Goal: Task Accomplishment & Management: Complete application form

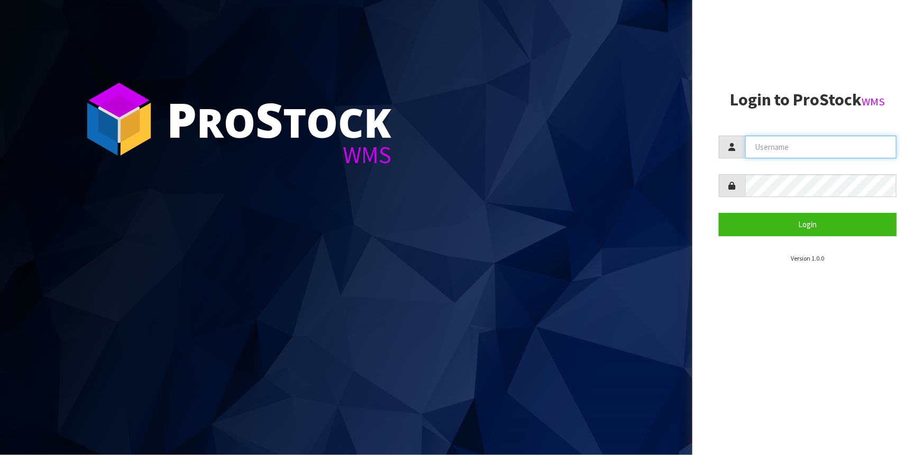
click at [852, 138] on input "text" at bounding box center [821, 146] width 151 height 23
type input "TARSHAE"
click at [719, 213] on button "Login" at bounding box center [808, 224] width 178 height 23
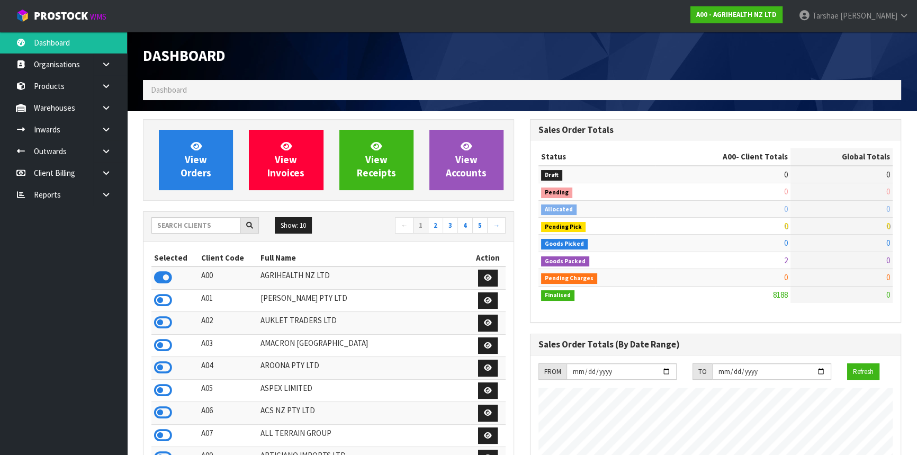
scroll to position [800, 386]
click at [211, 218] on input "text" at bounding box center [195, 225] width 89 height 16
type input "Y01"
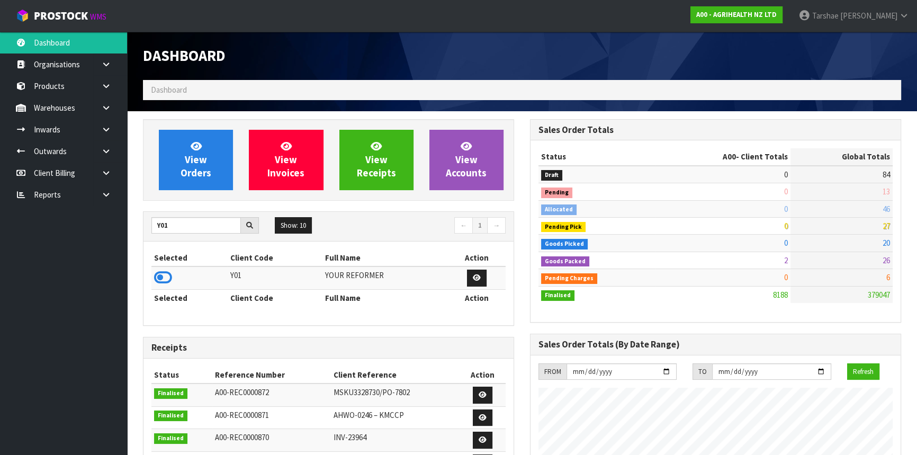
click at [153, 278] on td at bounding box center [189, 277] width 76 height 23
click at [159, 277] on icon at bounding box center [163, 277] width 18 height 16
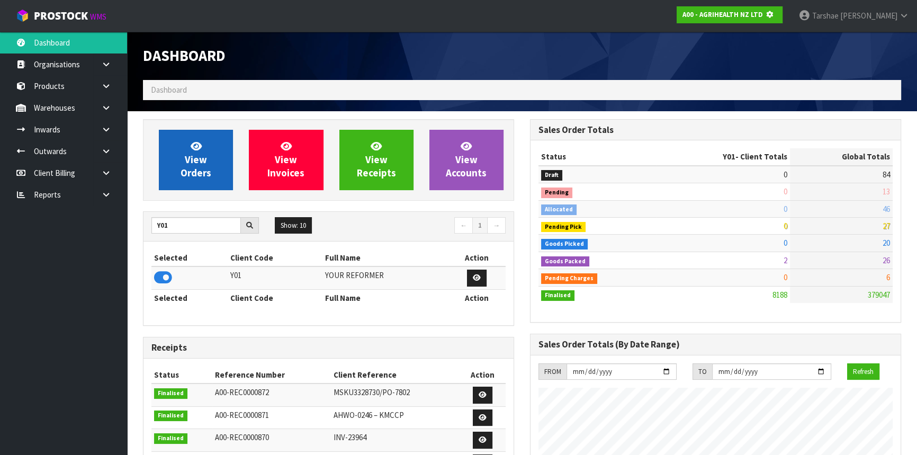
scroll to position [659, 386]
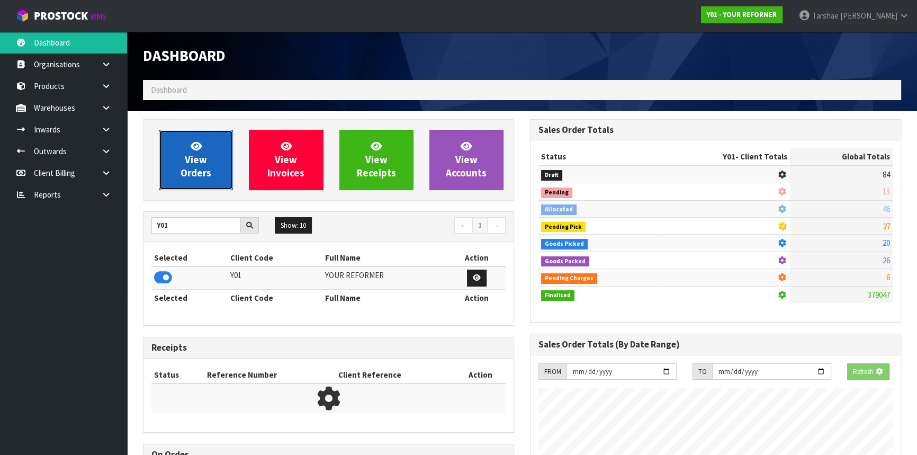
click at [205, 175] on span "View Orders" at bounding box center [195, 160] width 31 height 40
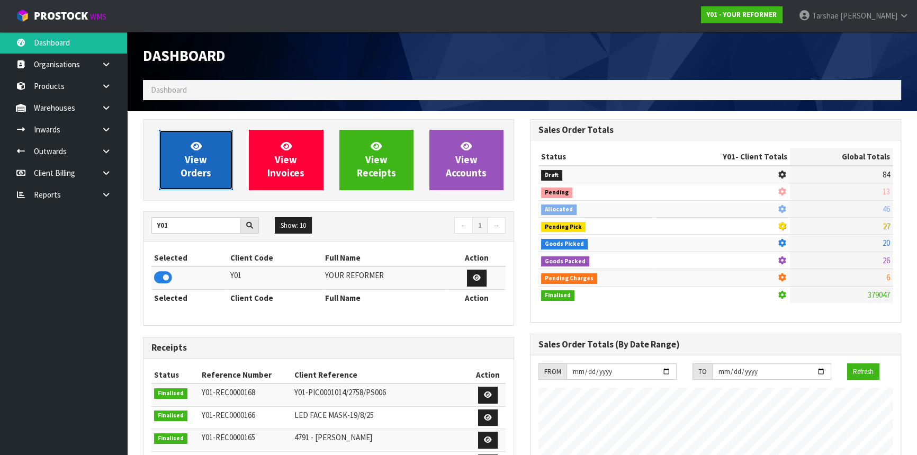
scroll to position [800, 386]
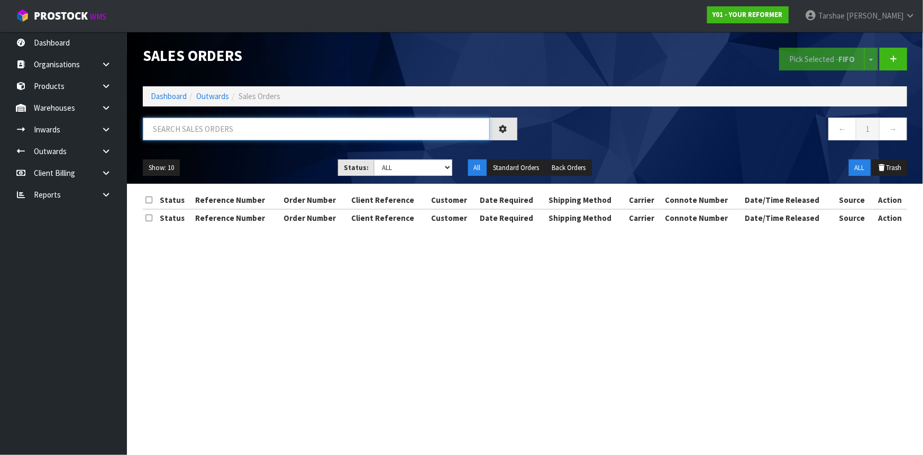
click at [207, 125] on input "text" at bounding box center [316, 128] width 347 height 23
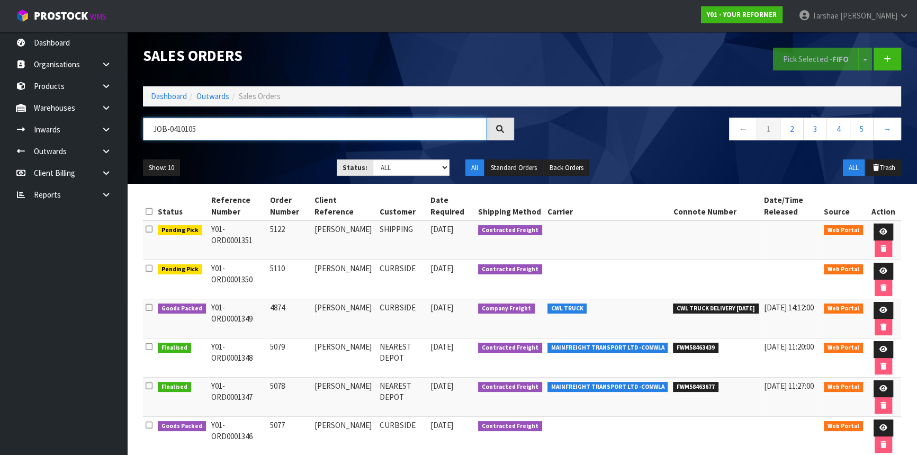
type input "JOB-0410105"
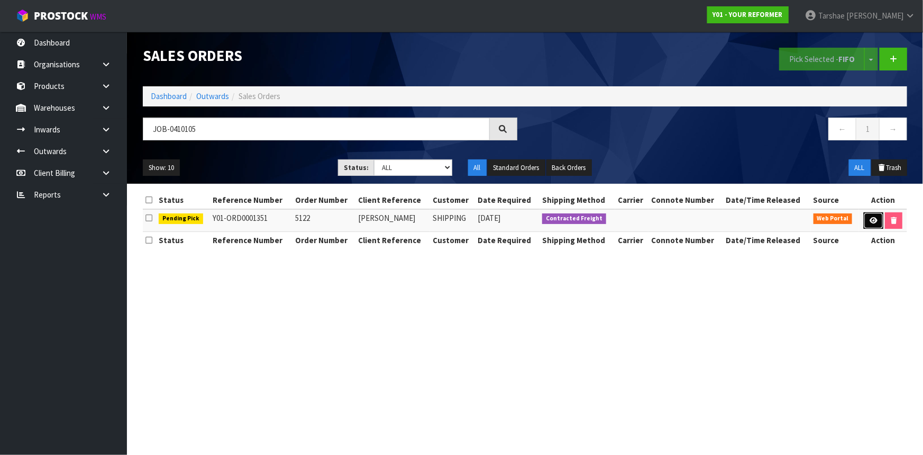
click at [880, 221] on link at bounding box center [874, 220] width 20 height 17
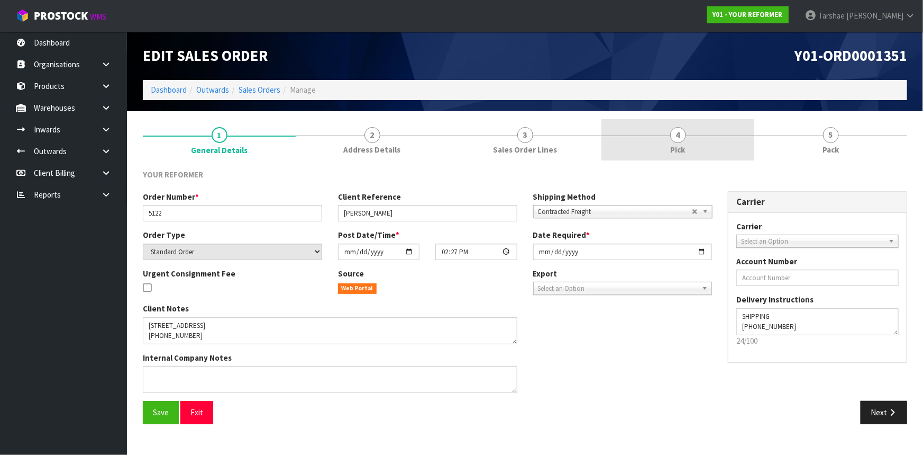
click at [693, 148] on link "4 Pick" at bounding box center [678, 140] width 153 height 42
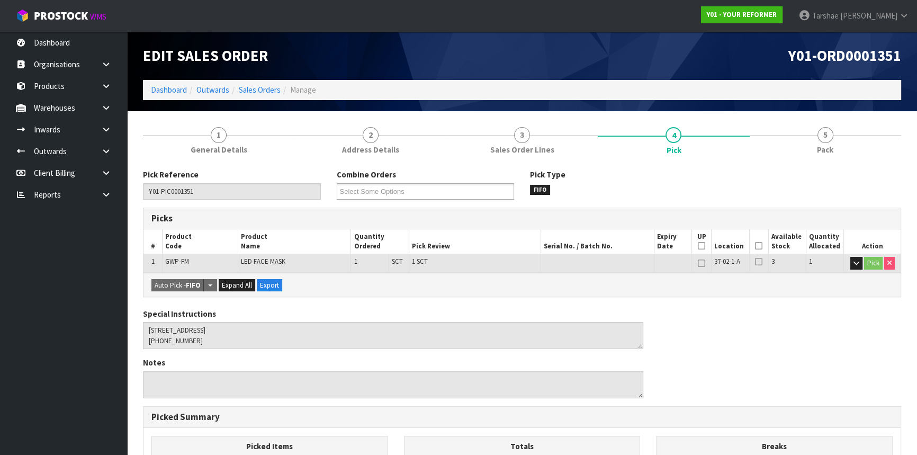
click at [757, 246] on icon at bounding box center [758, 246] width 7 height 1
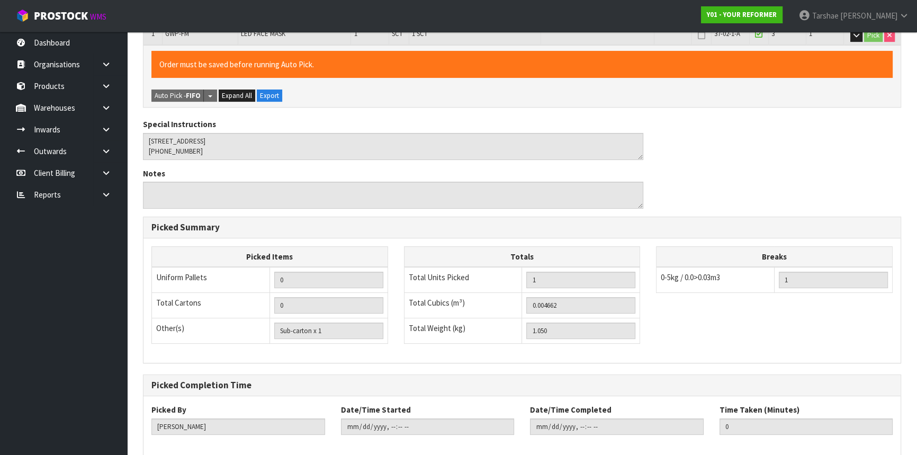
scroll to position [279, 0]
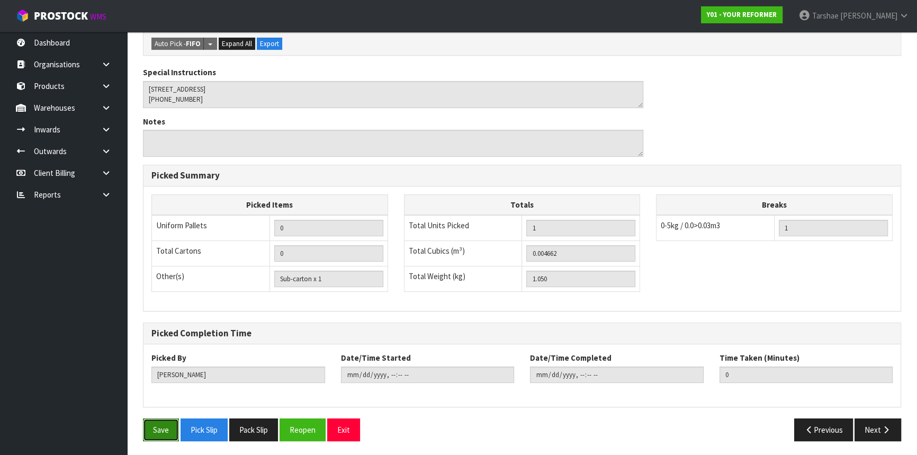
click at [171, 429] on button "Save" at bounding box center [161, 429] width 36 height 23
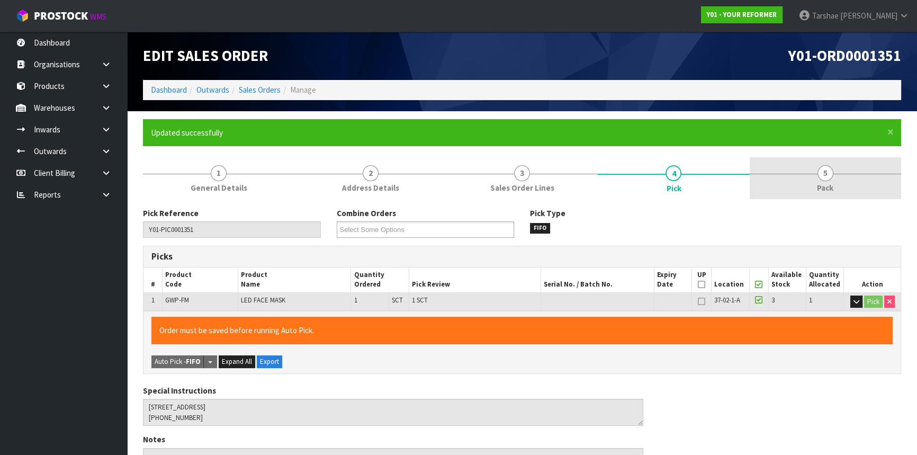
type input "[PERSON_NAME]"
type input "2025-08-29T15:42:58"
click at [800, 188] on link "5 Pack" at bounding box center [824, 178] width 151 height 42
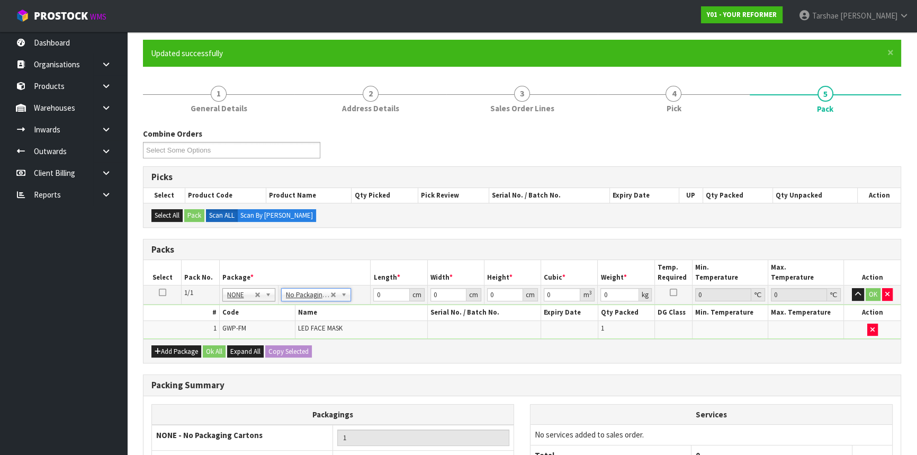
scroll to position [96, 0]
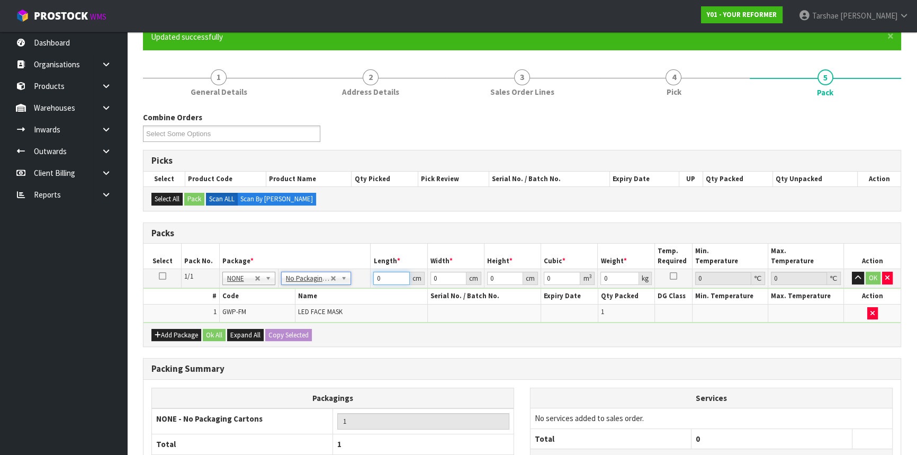
click at [379, 275] on input "0" at bounding box center [391, 277] width 36 height 13
click at [381, 275] on input "0" at bounding box center [391, 277] width 36 height 13
type input "37"
type input "22"
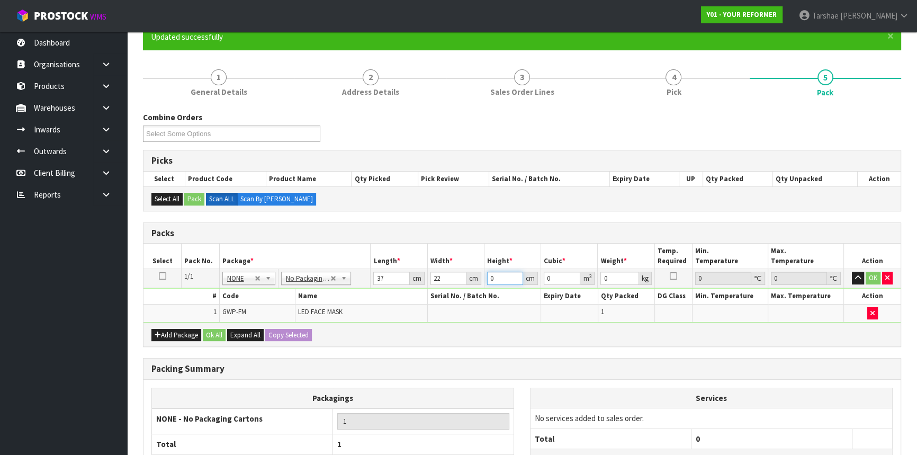
type input "6"
type input "0.004884"
type input "6"
type input "5"
type input "2"
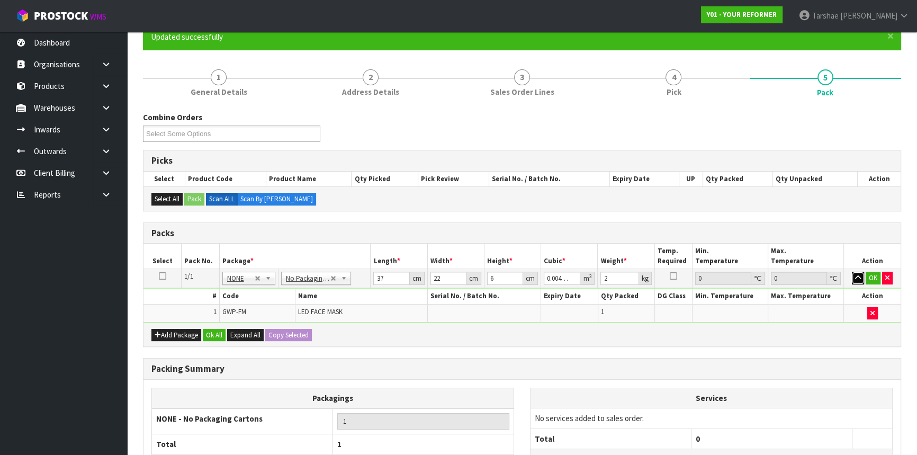
click at [852, 271] on button "button" at bounding box center [858, 277] width 12 height 13
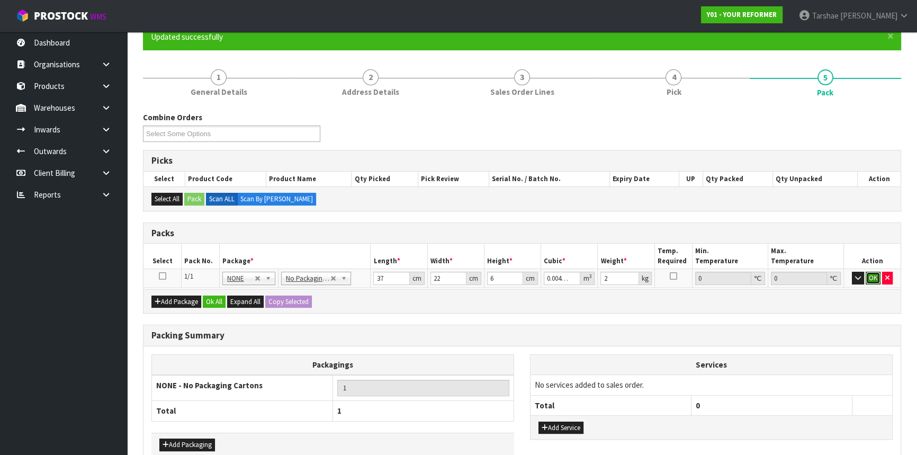
click button "OK" at bounding box center [872, 277] width 15 height 13
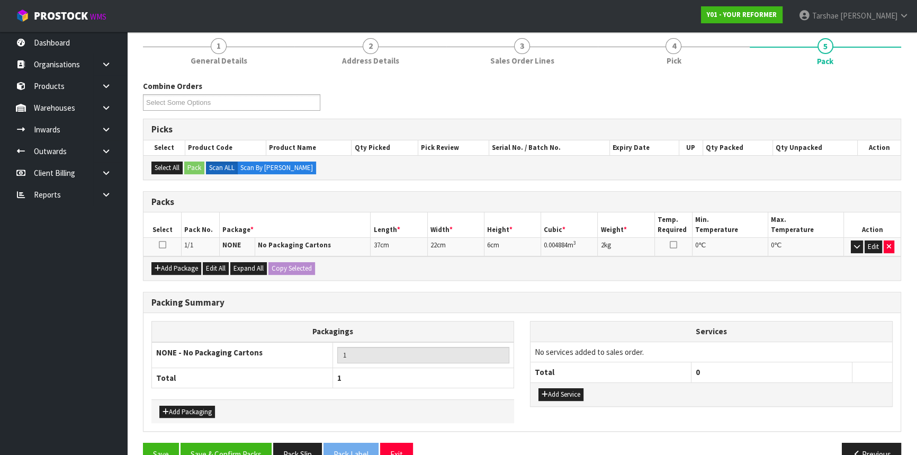
scroll to position [151, 0]
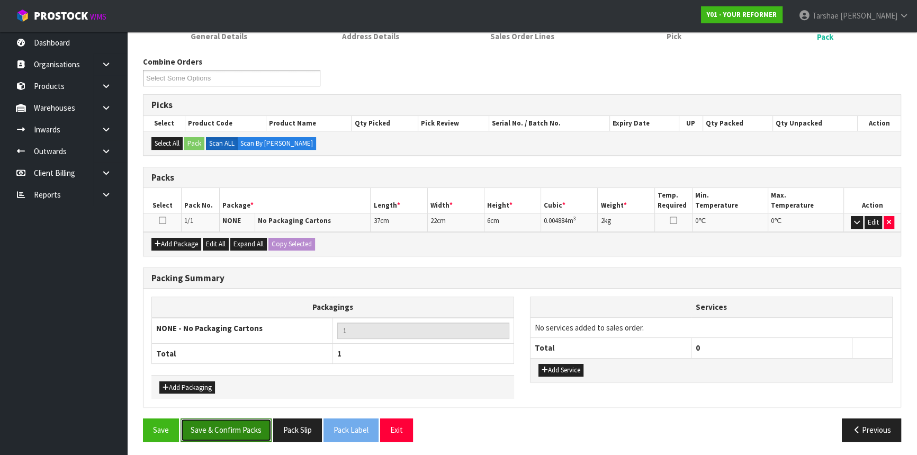
click at [248, 418] on button "Save & Confirm Packs" at bounding box center [225, 429] width 91 height 23
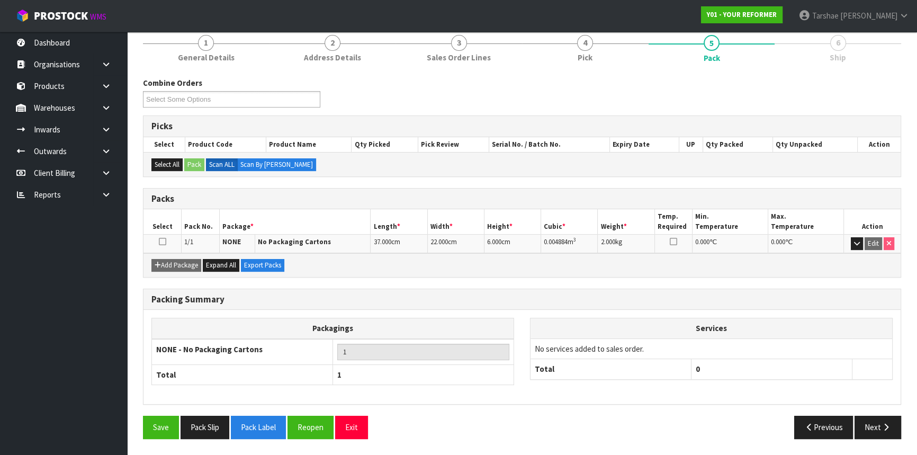
scroll to position [128, 0]
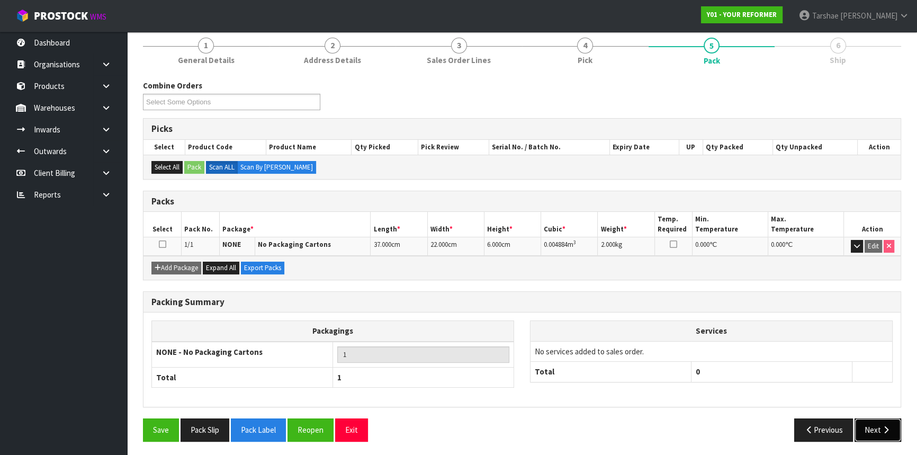
click at [864, 418] on button "Next" at bounding box center [877, 429] width 47 height 23
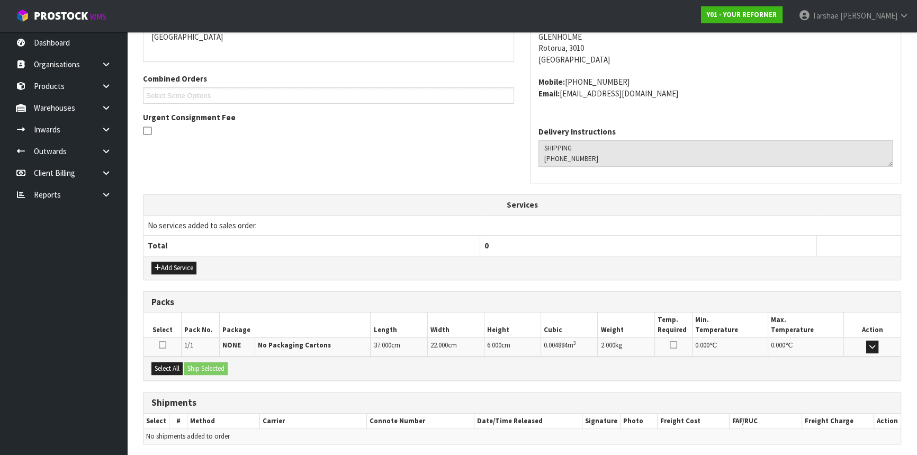
scroll to position [277, 0]
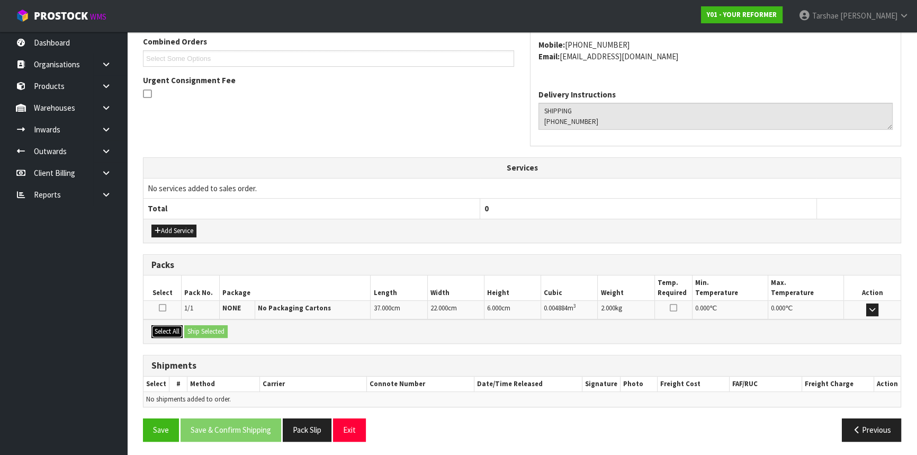
click at [169, 327] on button "Select All" at bounding box center [166, 331] width 31 height 13
click at [189, 326] on button "Ship Selected" at bounding box center [205, 331] width 43 height 13
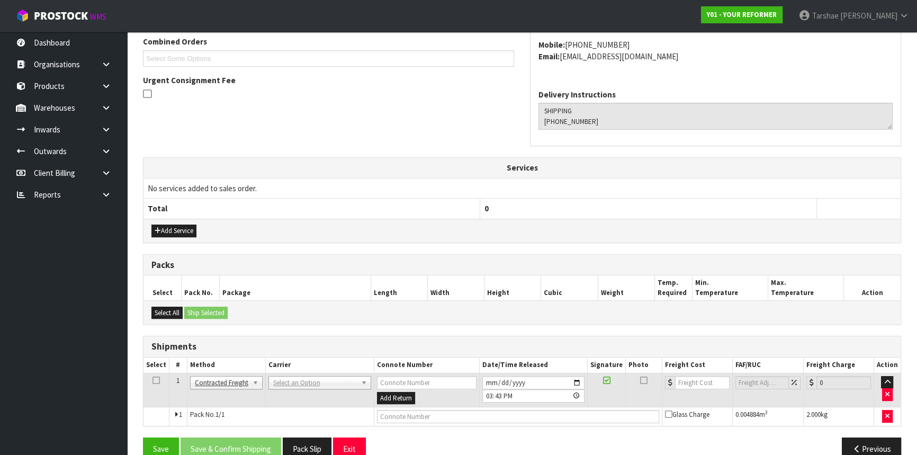
drag, startPoint x: 288, startPoint y: 376, endPoint x: 288, endPoint y: 387, distance: 11.1
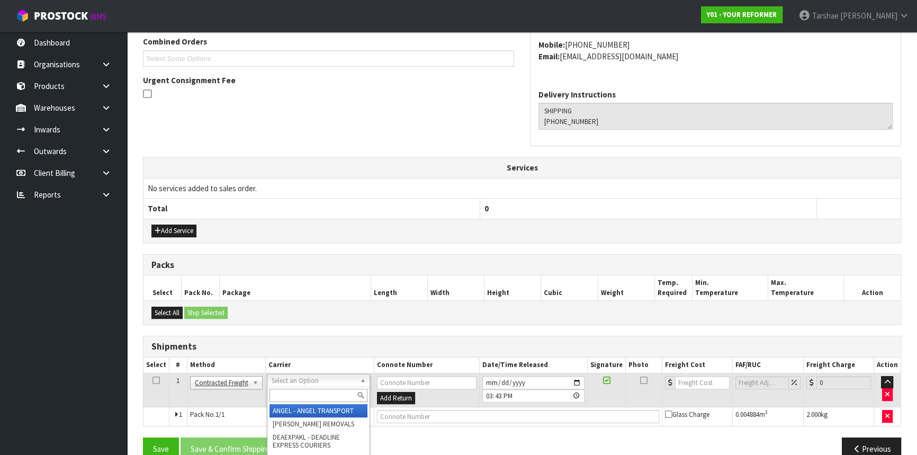
click at [288, 390] on input "text" at bounding box center [318, 394] width 98 height 13
type input "NZP"
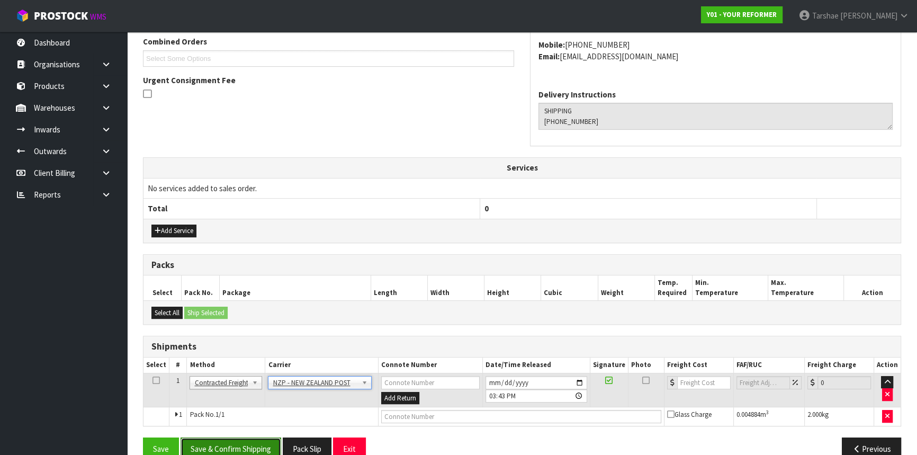
click at [266, 444] on button "Save & Confirm Shipping" at bounding box center [230, 448] width 101 height 23
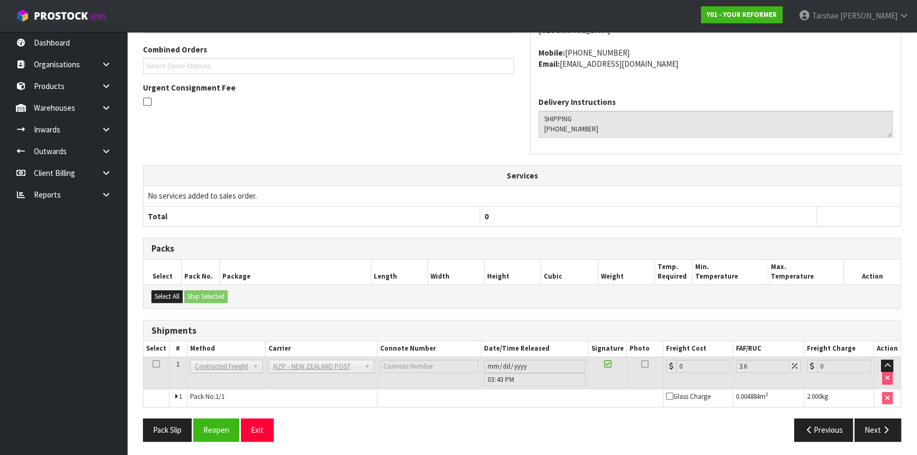
scroll to position [281, 0]
click at [216, 430] on button "Reopen" at bounding box center [216, 429] width 46 height 23
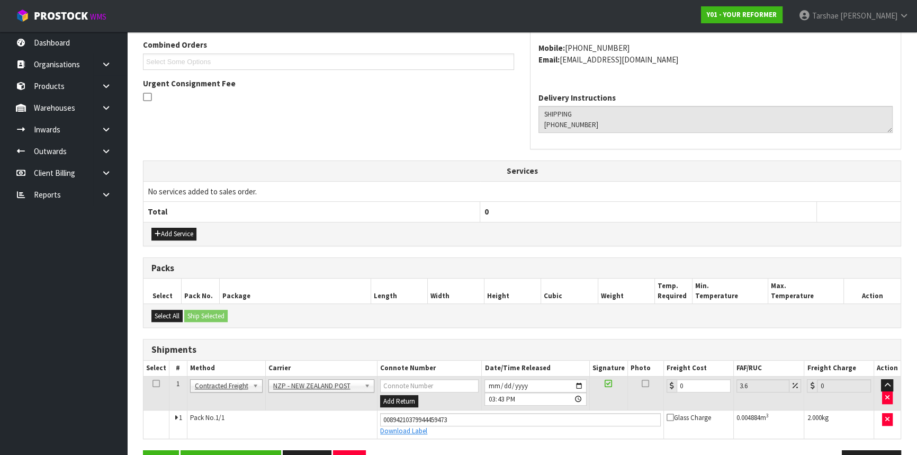
scroll to position [306, 0]
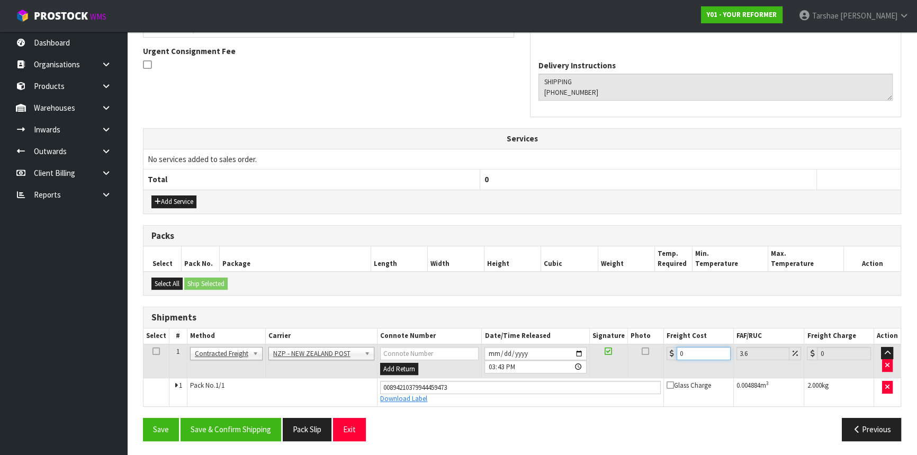
drag, startPoint x: 693, startPoint y: 347, endPoint x: 603, endPoint y: 335, distance: 90.8
click at [608, 339] on table "Select # Method Carrier Connote Number Date/Time Released Signature Photo Freig…" at bounding box center [521, 367] width 757 height 78
type input "8"
type input "8.29"
type input "8.4"
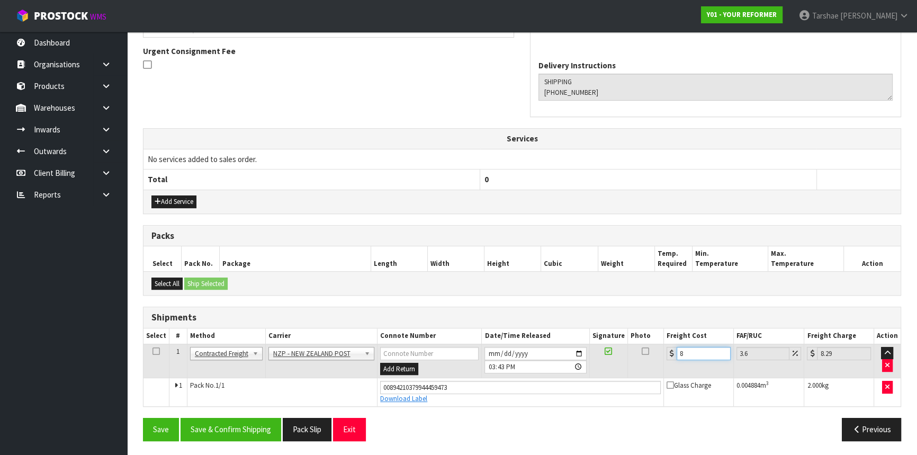
type input "8.7"
type input "8.45"
type input "8.75"
type input "8.45"
click at [269, 419] on button "Save & Confirm Shipping" at bounding box center [230, 429] width 101 height 23
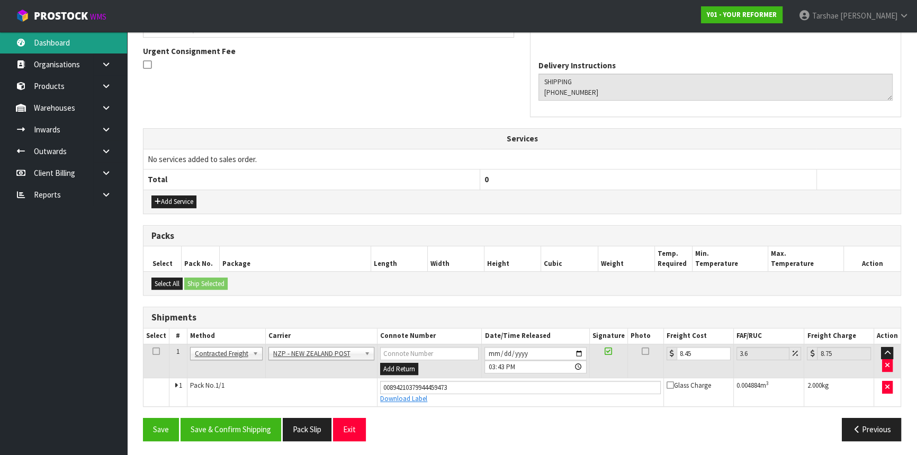
scroll to position [0, 0]
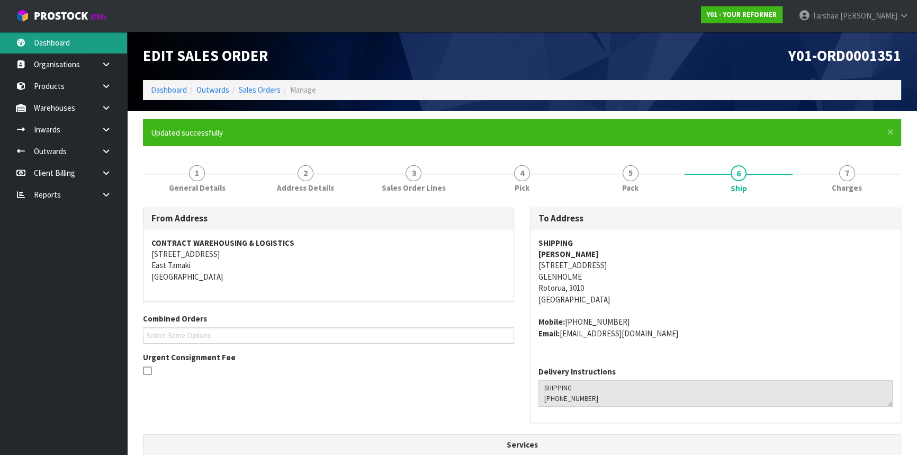
click at [90, 48] on link "Dashboard" at bounding box center [63, 43] width 127 height 22
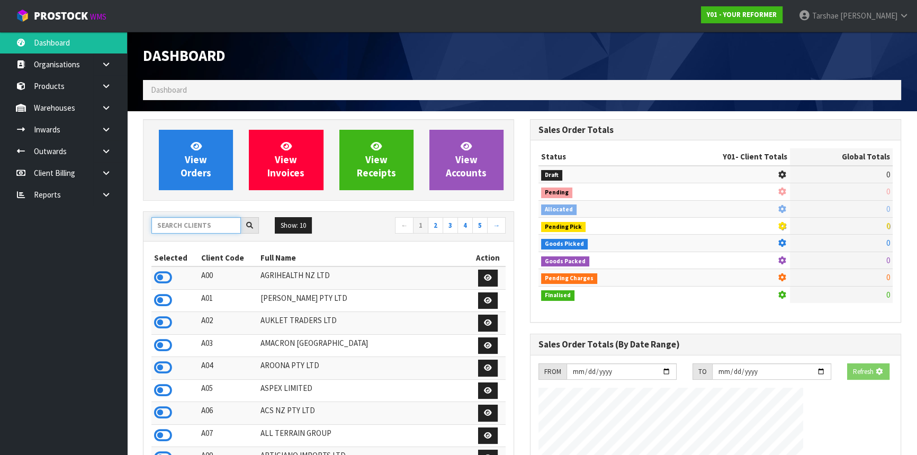
click at [180, 224] on input "text" at bounding box center [195, 225] width 89 height 16
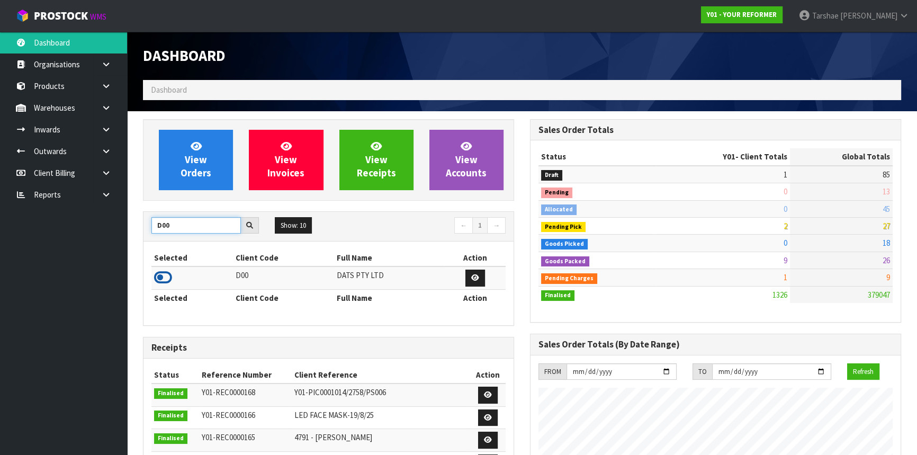
type input "D00"
click at [166, 277] on icon at bounding box center [163, 277] width 18 height 16
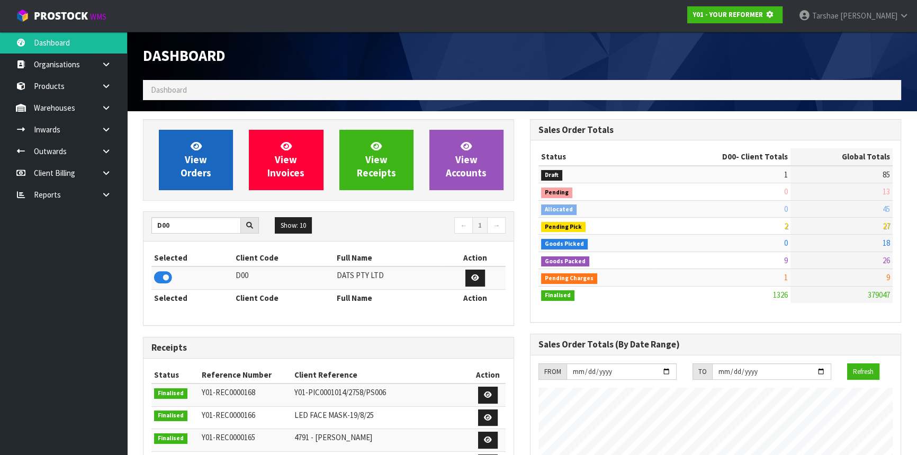
scroll to position [528566, 528838]
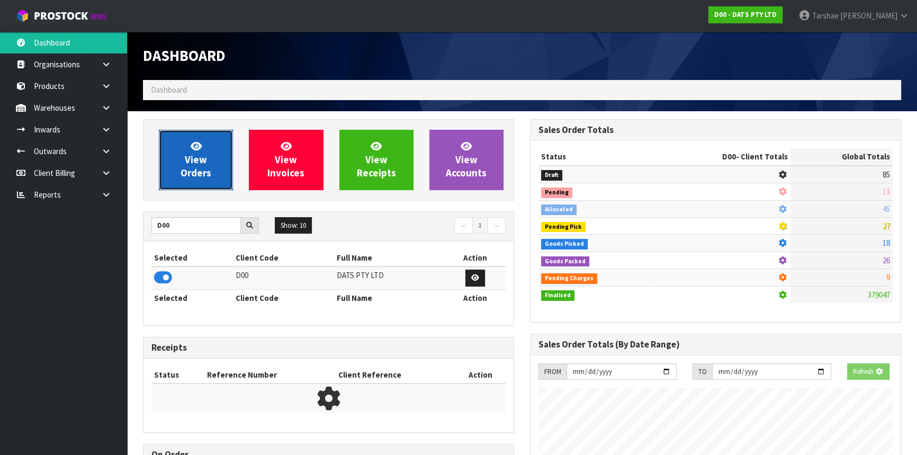
click at [196, 178] on span "View Orders" at bounding box center [195, 160] width 31 height 40
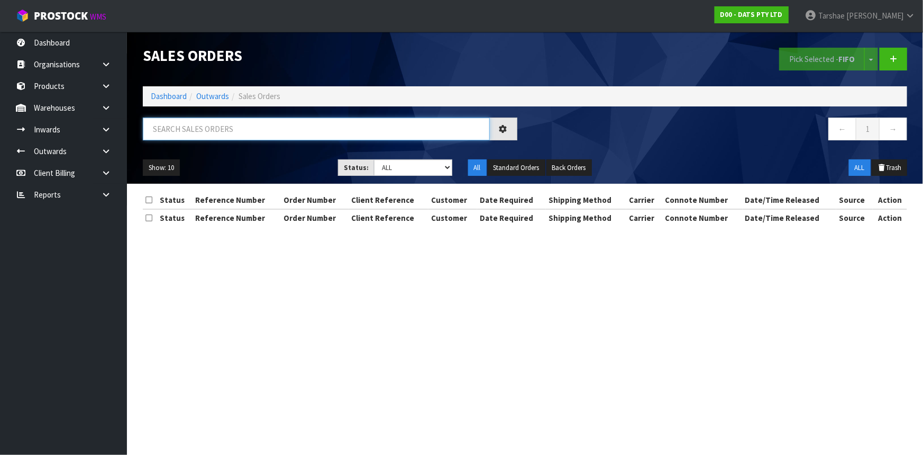
click at [224, 138] on input "text" at bounding box center [316, 128] width 347 height 23
type input "JOB-0410021"
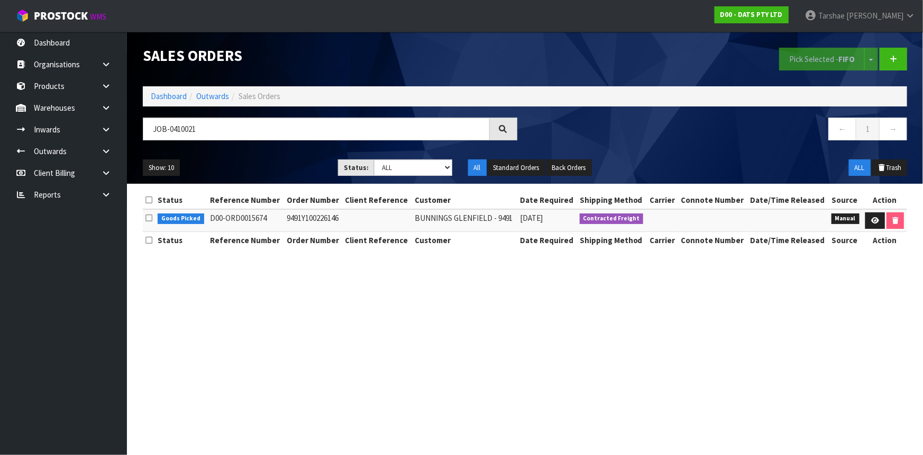
click at [596, 330] on section "Sales Orders Pick Selected - FIFO Split button! FIFO - First In First Out FEFO …" at bounding box center [461, 227] width 923 height 455
click at [872, 219] on icon at bounding box center [876, 220] width 8 height 7
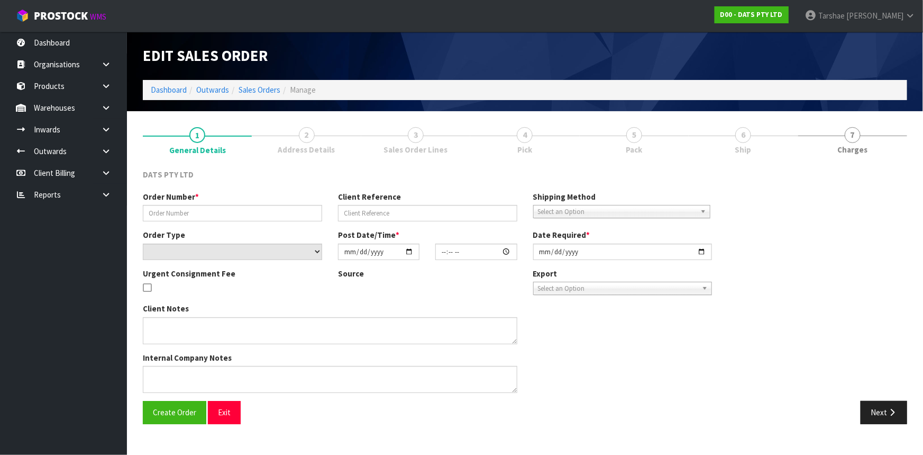
type input "9491Y100226146"
select select "number:0"
type input "[DATE]"
type input "08:55:00.000"
type input "[DATE]"
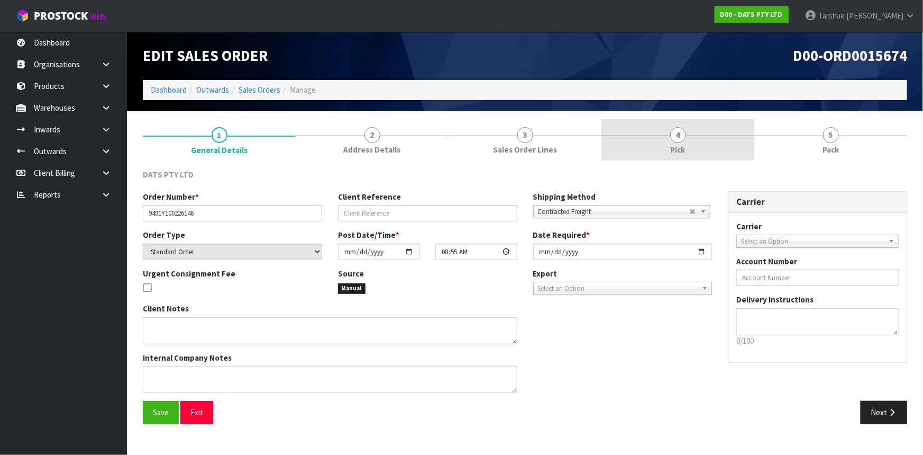
click at [675, 147] on span "Pick" at bounding box center [678, 149] width 15 height 11
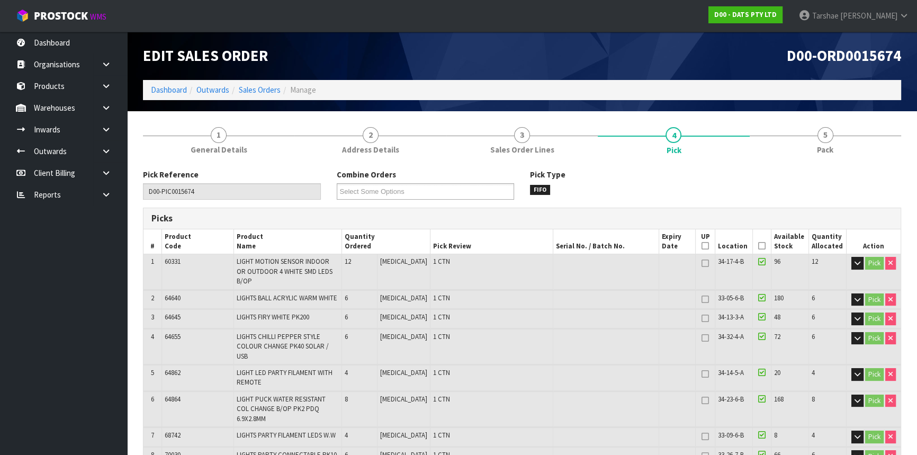
click at [760, 246] on icon at bounding box center [761, 246] width 7 height 1
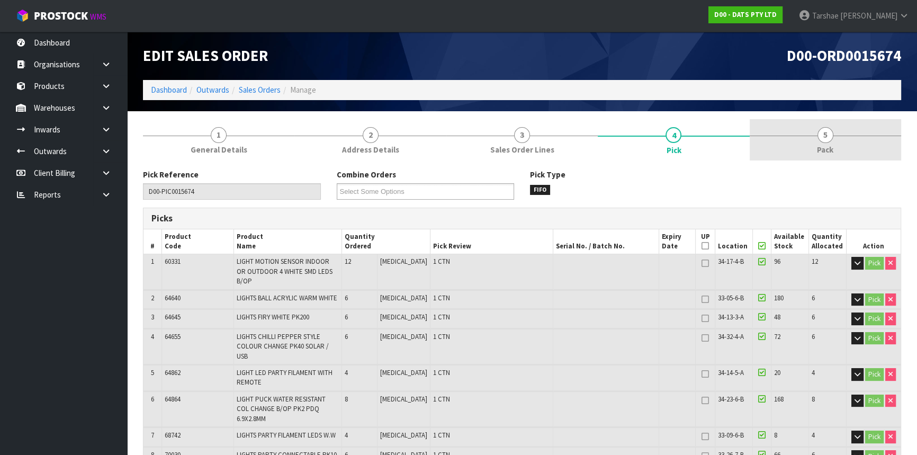
click at [817, 140] on link "5 Pack" at bounding box center [824, 140] width 151 height 42
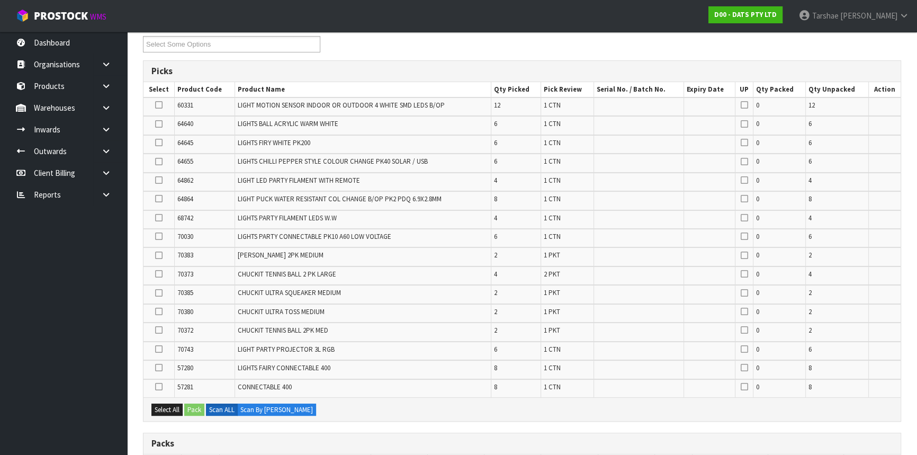
scroll to position [288, 0]
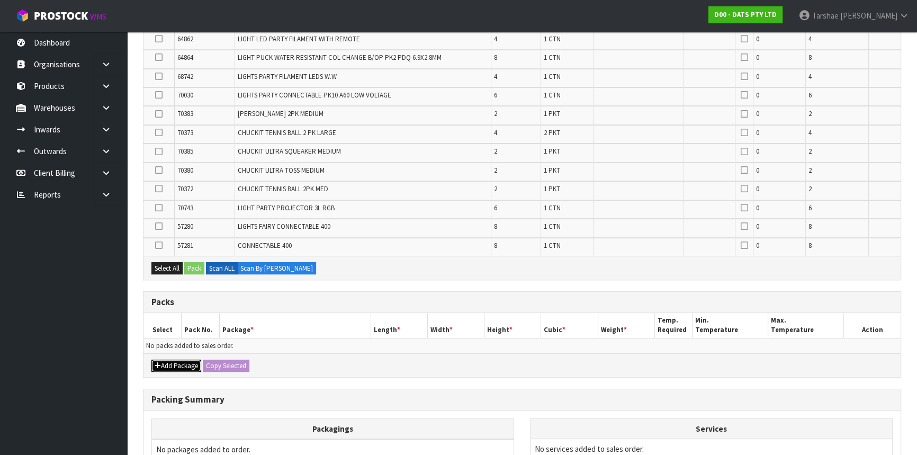
click at [162, 363] on button "Add Package" at bounding box center [176, 365] width 50 height 13
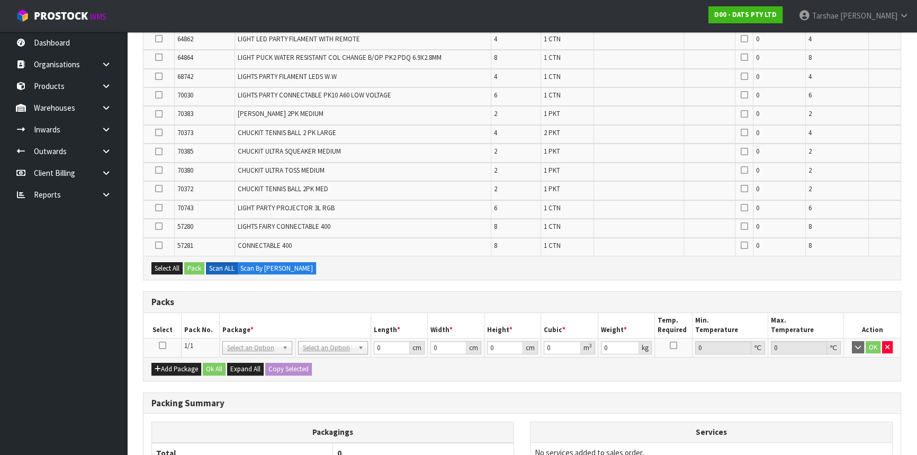
click at [164, 345] on icon at bounding box center [162, 345] width 7 height 1
click at [182, 318] on th "Pack No." at bounding box center [201, 325] width 38 height 25
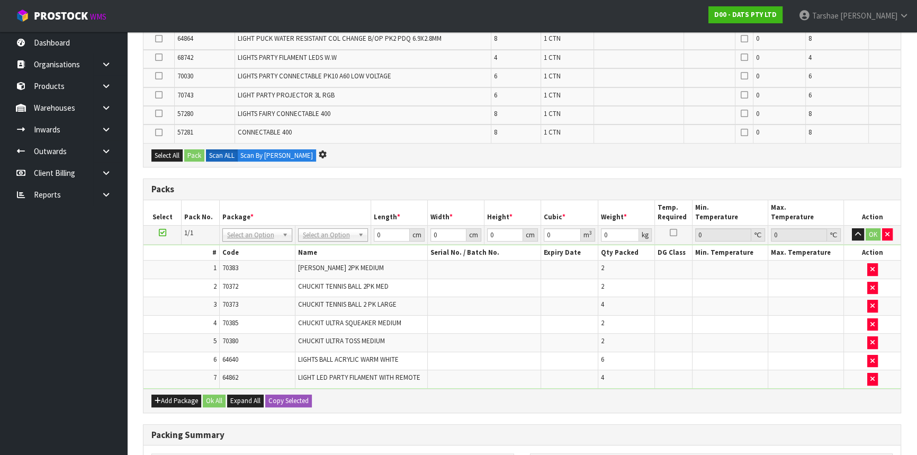
scroll to position [251, 0]
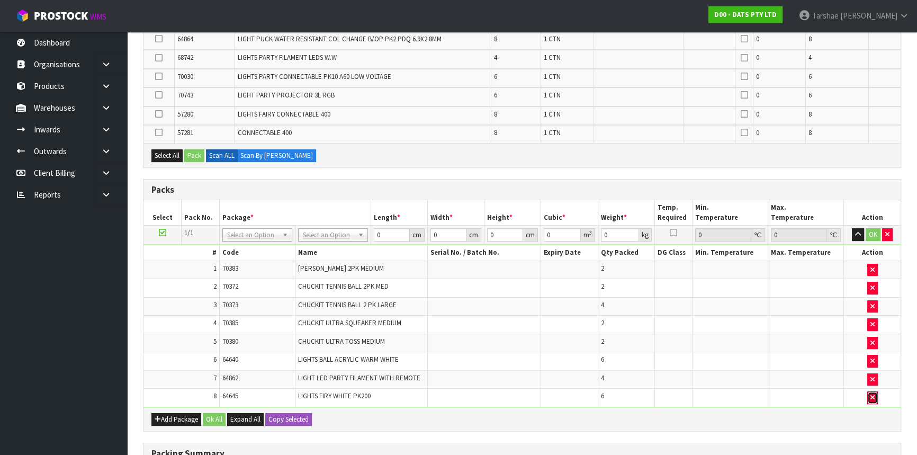
click at [868, 399] on button "button" at bounding box center [872, 397] width 11 height 13
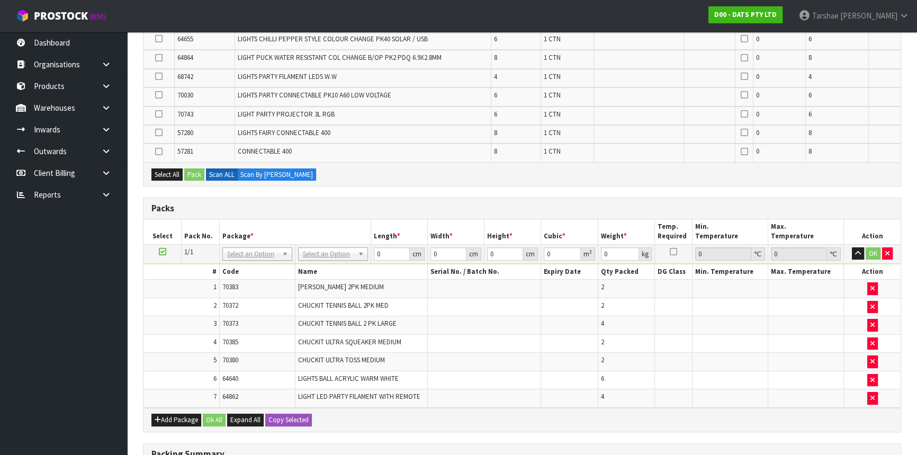
click at [826, 421] on div "Add Package Ok All Expand All Copy Selected" at bounding box center [521, 420] width 757 height 24
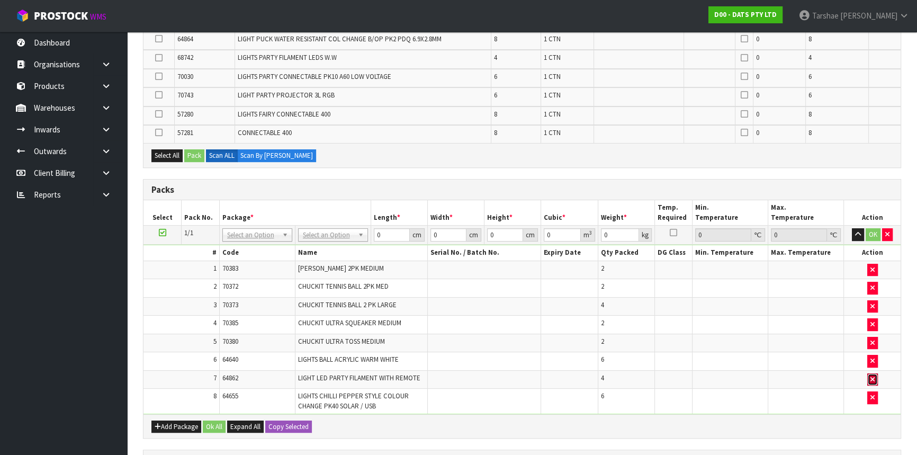
click at [867, 373] on button "button" at bounding box center [872, 379] width 11 height 13
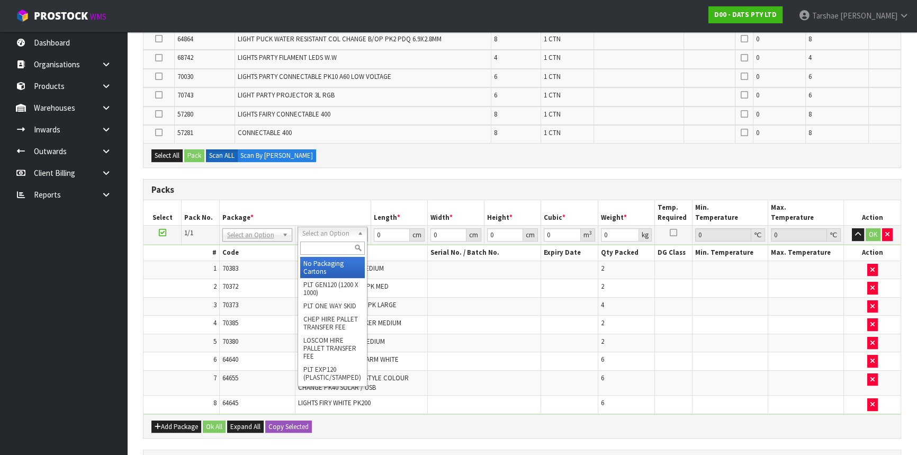
click at [337, 252] on input "text" at bounding box center [332, 247] width 65 height 13
type input "CTN9"
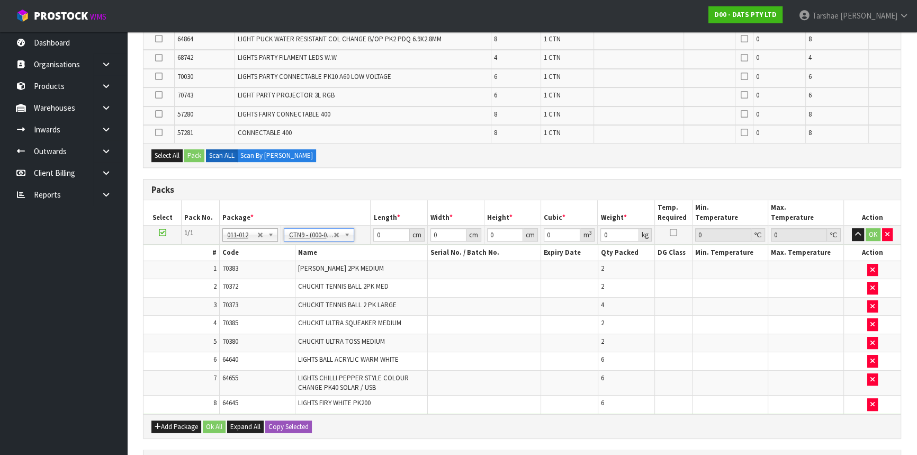
type input "51"
type input "38"
type input "58.5"
type input "0.113373"
type input "17.21"
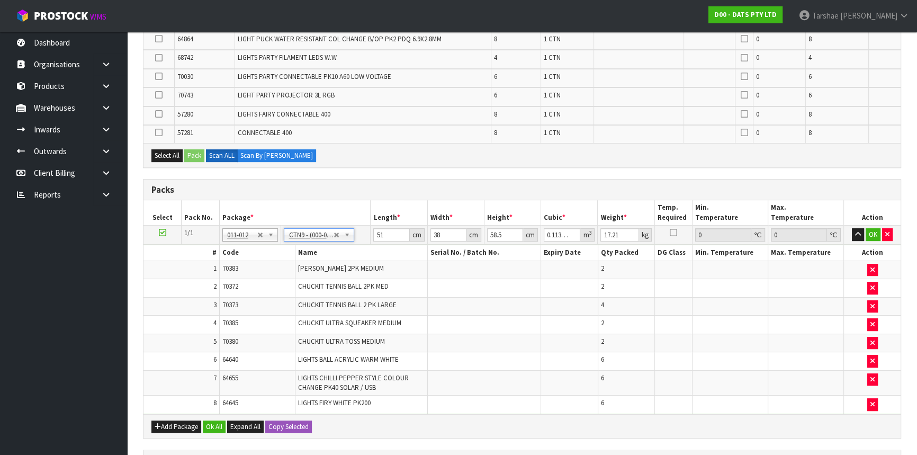
click at [337, 252] on th "Name" at bounding box center [361, 252] width 132 height 15
click at [179, 424] on button "Add Package" at bounding box center [176, 426] width 50 height 13
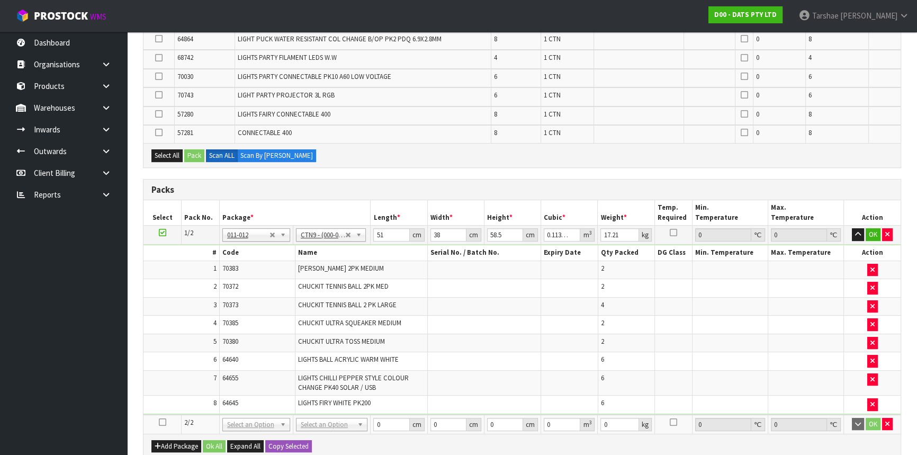
click at [161, 422] on icon at bounding box center [162, 422] width 7 height 1
click at [164, 378] on td "7" at bounding box center [181, 382] width 76 height 25
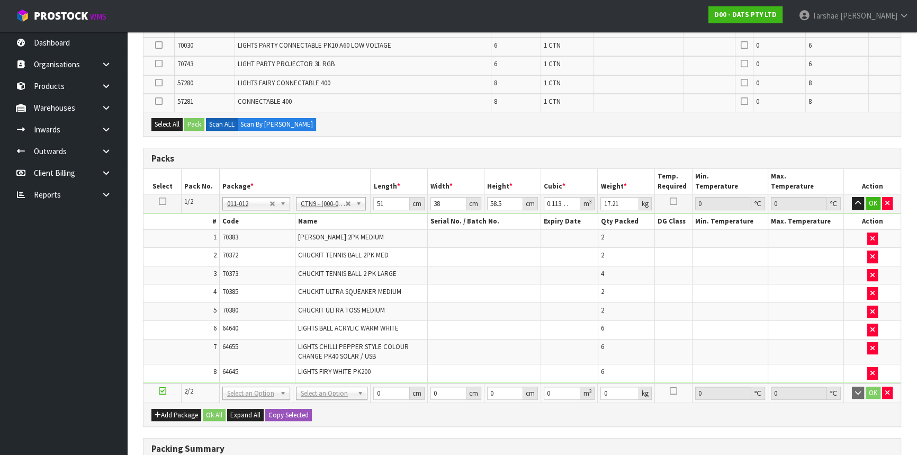
scroll to position [299, 0]
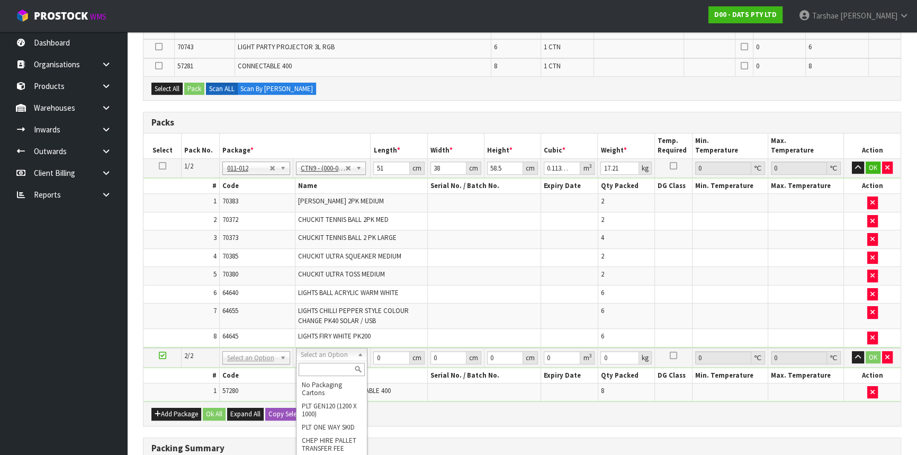
click at [330, 367] on input "text" at bounding box center [331, 369] width 66 height 13
type input "CTN9"
type input "2"
type input "51"
type input "38"
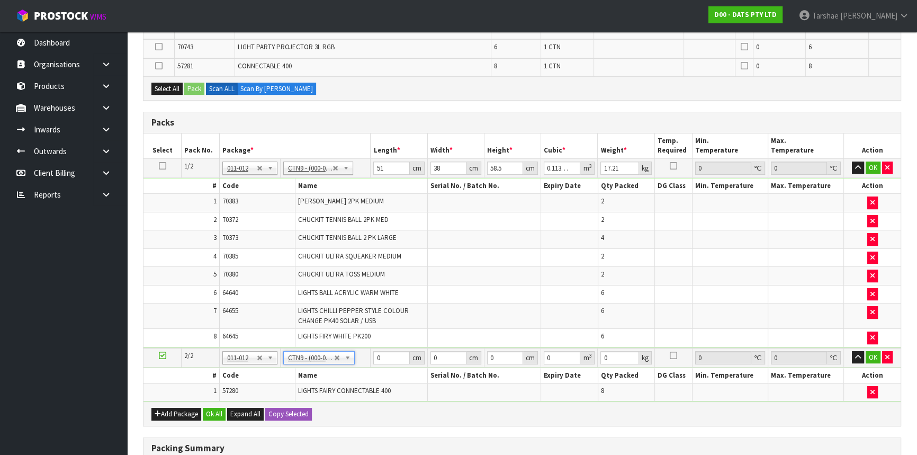
type input "58.5"
type input "0.113373"
type input "8.9"
click at [455, 314] on td at bounding box center [484, 315] width 114 height 25
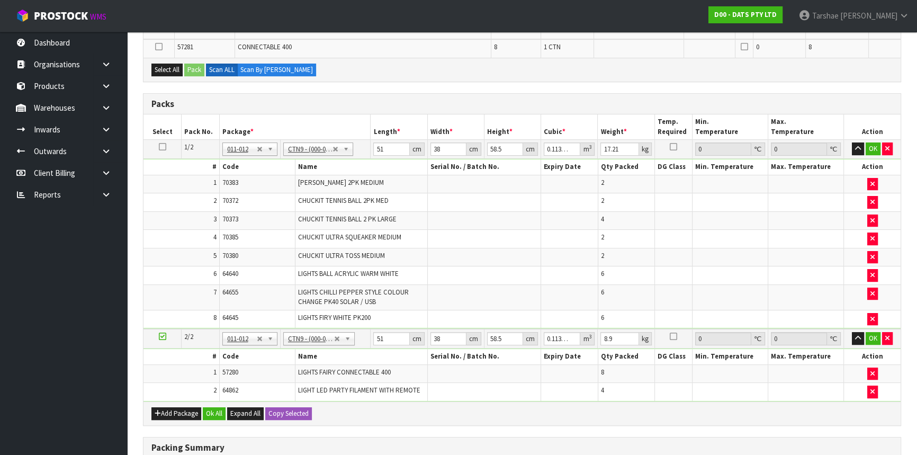
scroll to position [280, 0]
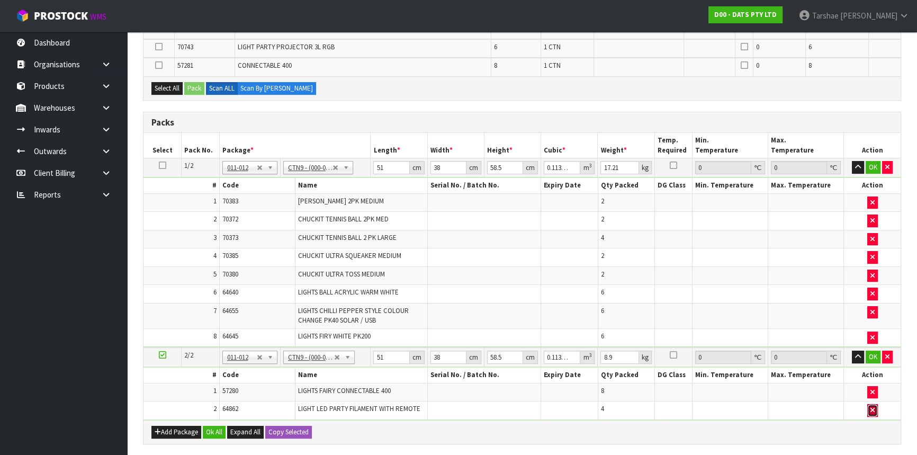
click at [871, 408] on icon "button" at bounding box center [872, 409] width 4 height 7
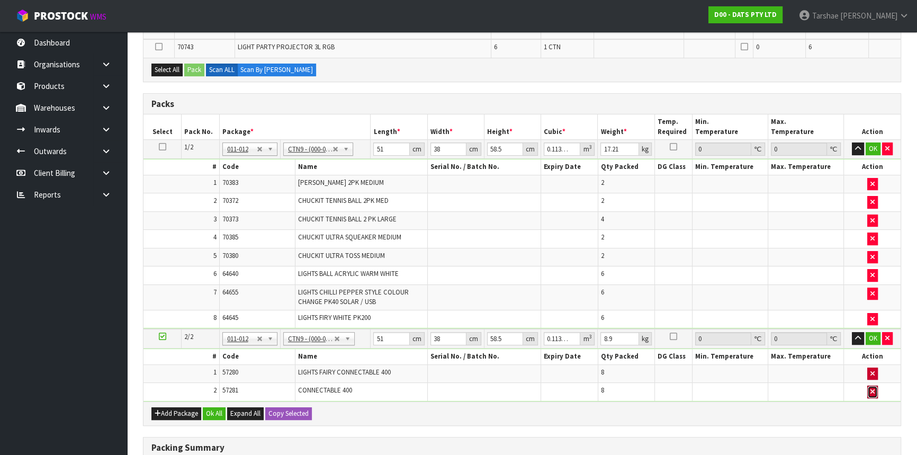
click at [872, 388] on icon "button" at bounding box center [872, 391] width 4 height 7
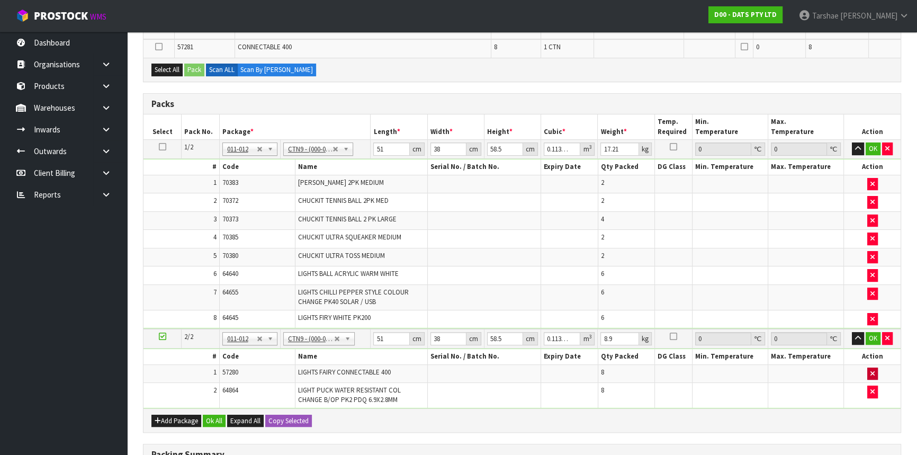
scroll to position [280, 0]
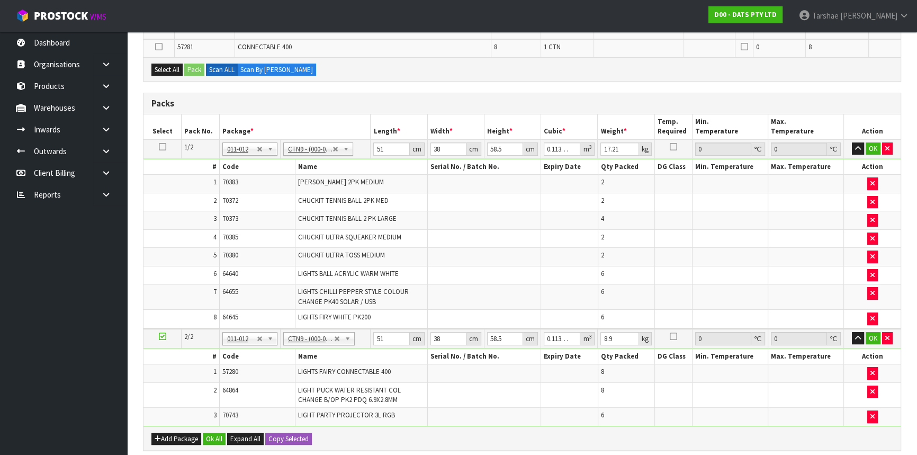
click at [533, 67] on div "Select All Pack Scan ALL Scan By Quantity" at bounding box center [521, 69] width 757 height 24
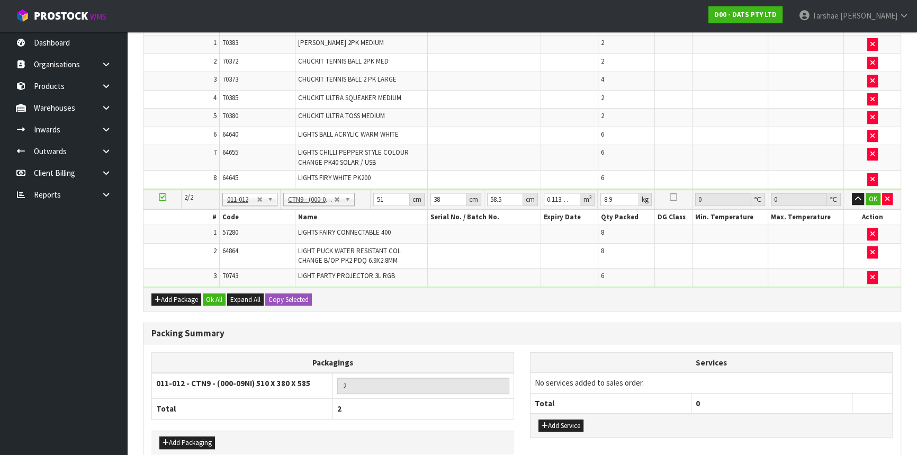
scroll to position [424, 0]
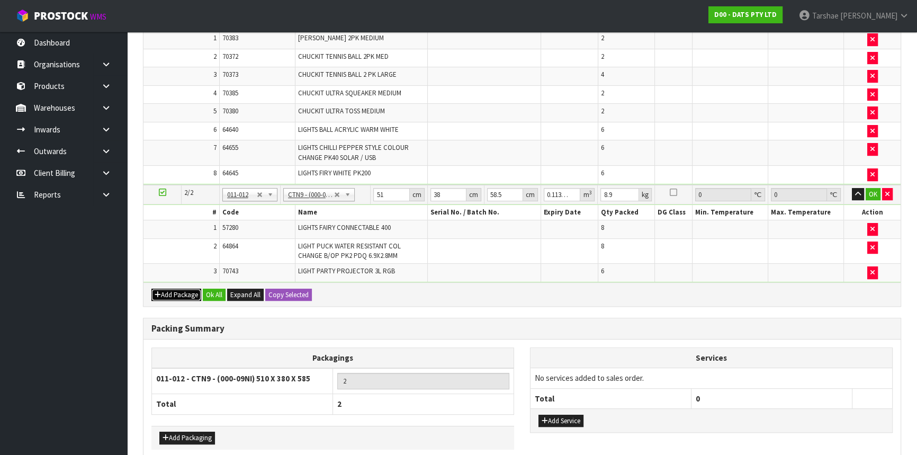
click at [182, 295] on button "Add Package" at bounding box center [176, 294] width 50 height 13
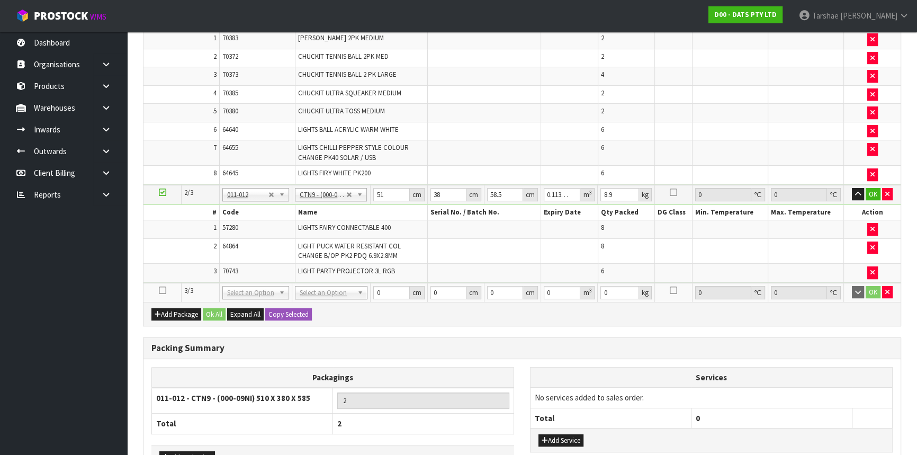
click at [162, 290] on icon at bounding box center [162, 290] width 7 height 1
click at [197, 267] on td "3" at bounding box center [181, 273] width 76 height 18
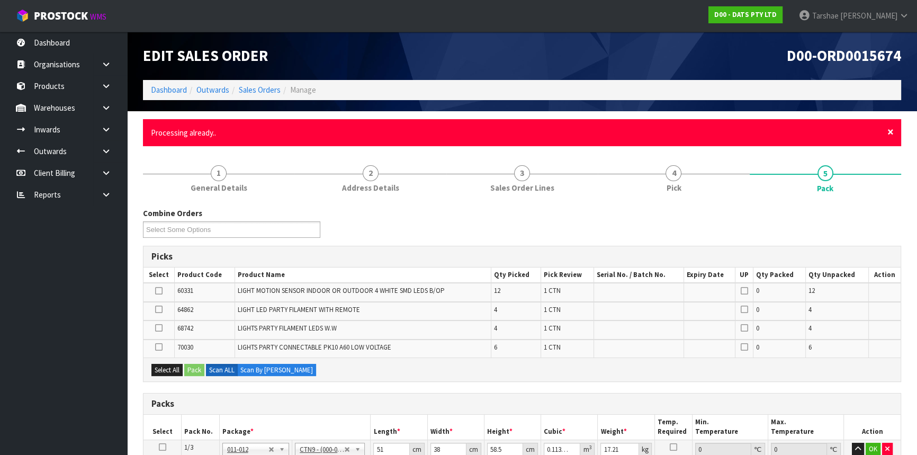
click at [889, 128] on span "×" at bounding box center [890, 131] width 6 height 15
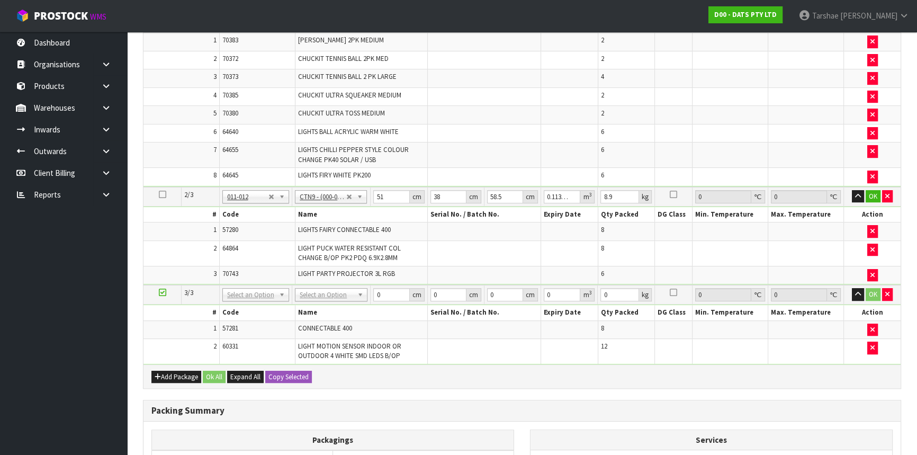
scroll to position [366, 0]
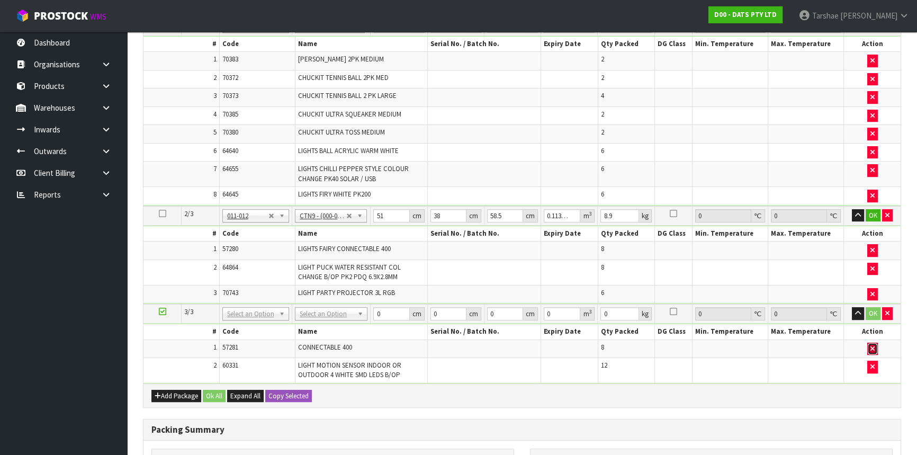
click at [871, 345] on icon "button" at bounding box center [872, 348] width 4 height 7
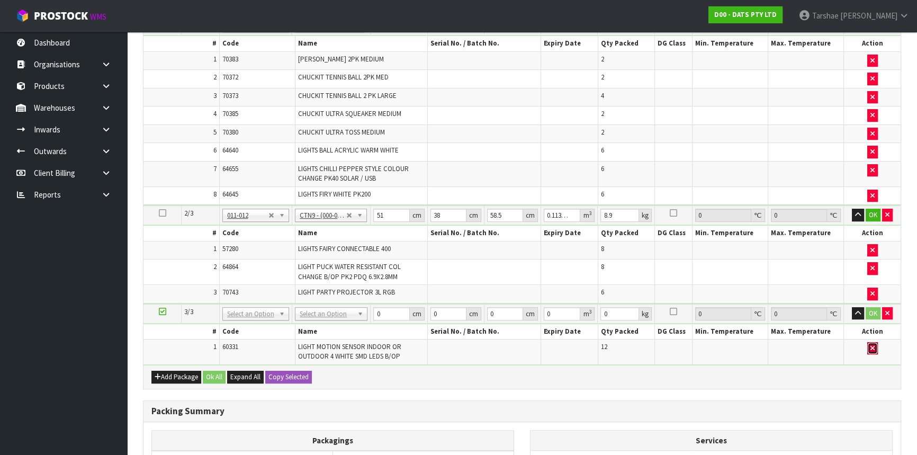
click at [872, 345] on icon "button" at bounding box center [872, 348] width 4 height 7
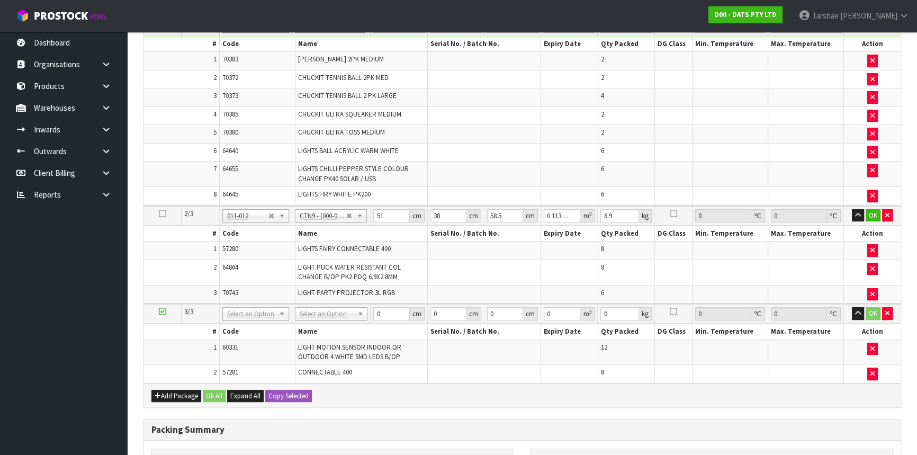
drag, startPoint x: 326, startPoint y: 305, endPoint x: 317, endPoint y: 325, distance: 22.0
click at [323, 323] on input "text" at bounding box center [330, 325] width 67 height 13
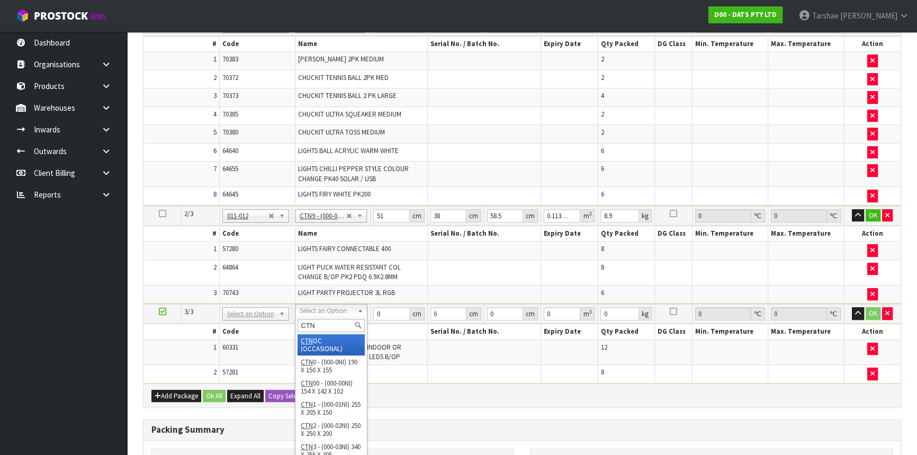
type input "CTN9"
type input "3"
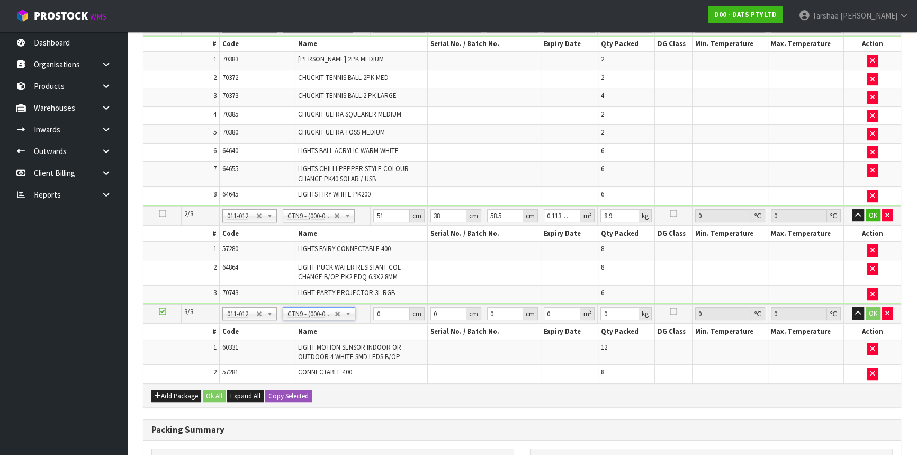
type input "51"
type input "38"
type input "58.5"
type input "0.113373"
type input "9.2"
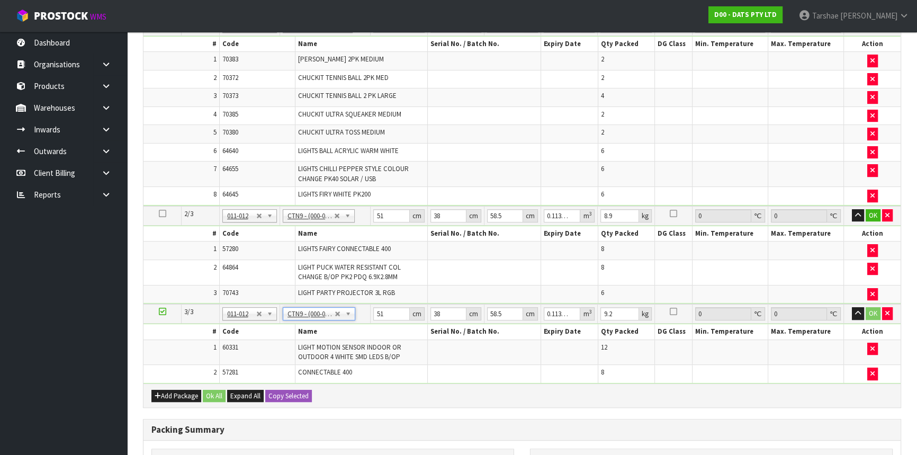
click at [369, 355] on span "LIGHT MOTION SENSOR INDOOR OR OUTDOOR 4 WHITE SMD LEDS B/OP" at bounding box center [349, 351] width 103 height 19
click at [162, 311] on icon at bounding box center [162, 311] width 7 height 1
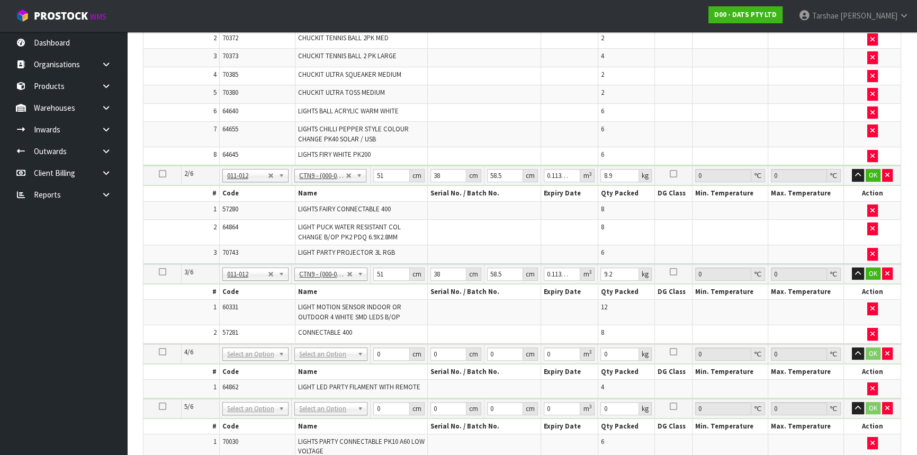
scroll to position [406, 0]
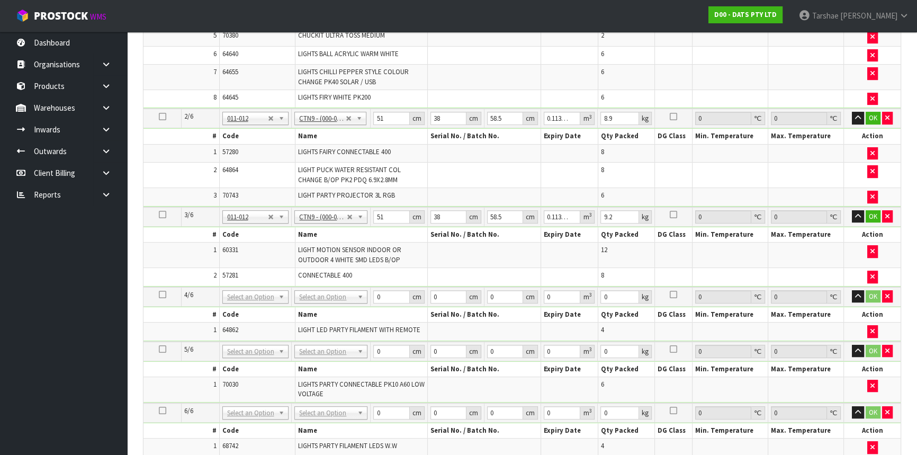
drag, startPoint x: 312, startPoint y: 301, endPoint x: 313, endPoint y: 295, distance: 6.5
click at [313, 296] on td "No Packaging Cartons PLT GEN120 (1200 X 1000) PLT ONE WAY SKID CHEP HIRE PALLET…" at bounding box center [331, 297] width 79 height 20
drag, startPoint x: 307, startPoint y: 440, endPoint x: 310, endPoint y: 425, distance: 15.0
type input "3"
click at [309, 379] on span "LIGHTS PARTY CONNECTABLE PK10 A60 LOW VOLTAGE" at bounding box center [361, 388] width 126 height 19
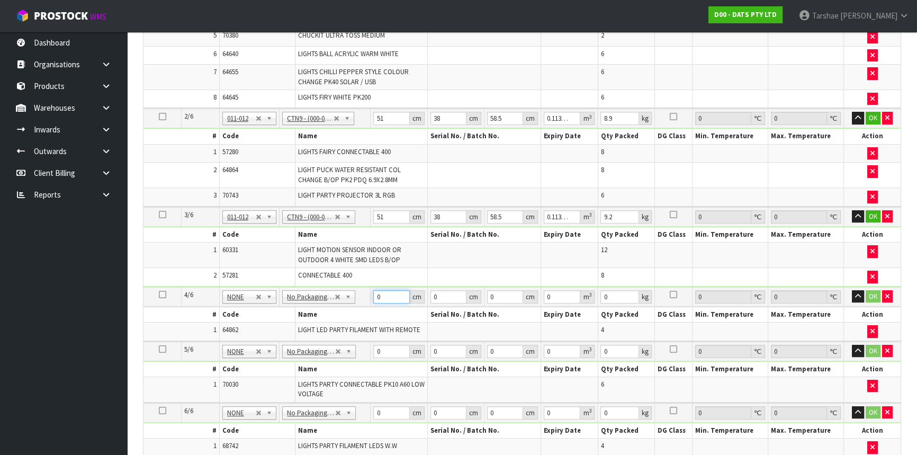
click at [391, 296] on input "0" at bounding box center [391, 296] width 36 height 13
click at [385, 215] on input "51" at bounding box center [391, 216] width 36 height 13
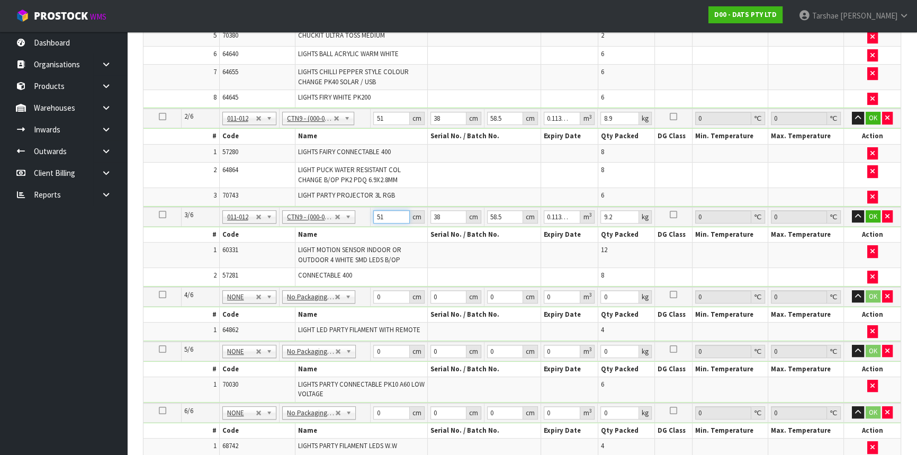
type input "5"
type input "0.011115"
type input "52"
type input "0.115596"
type input "52"
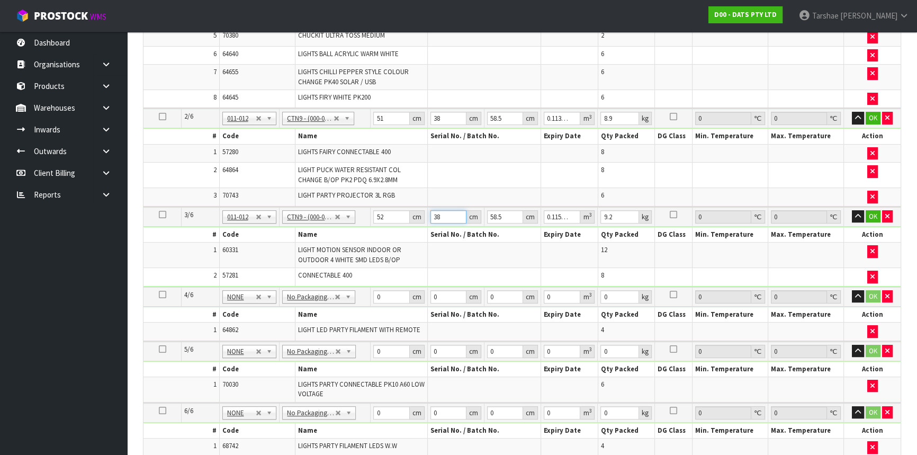
type input "4"
type input "0.012168"
type input "41"
type input "0.124722"
type input "41"
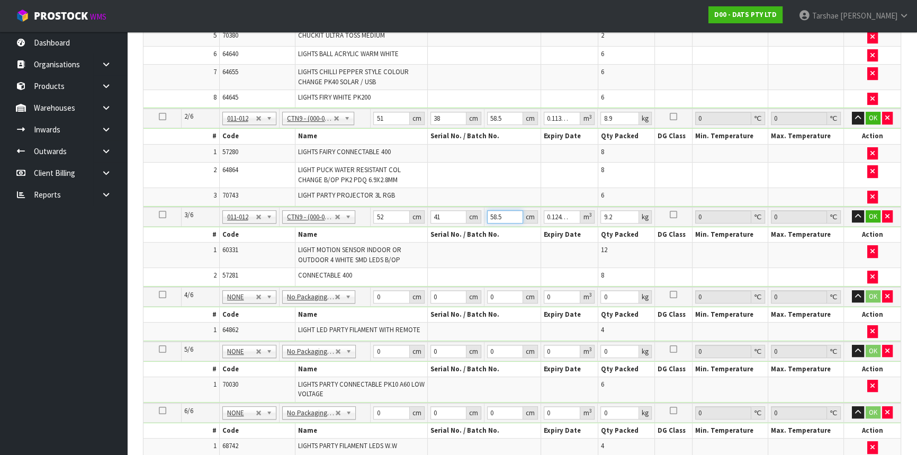
type input "4"
type input "0.008528"
type input "46"
type input "0.098072"
type input "46"
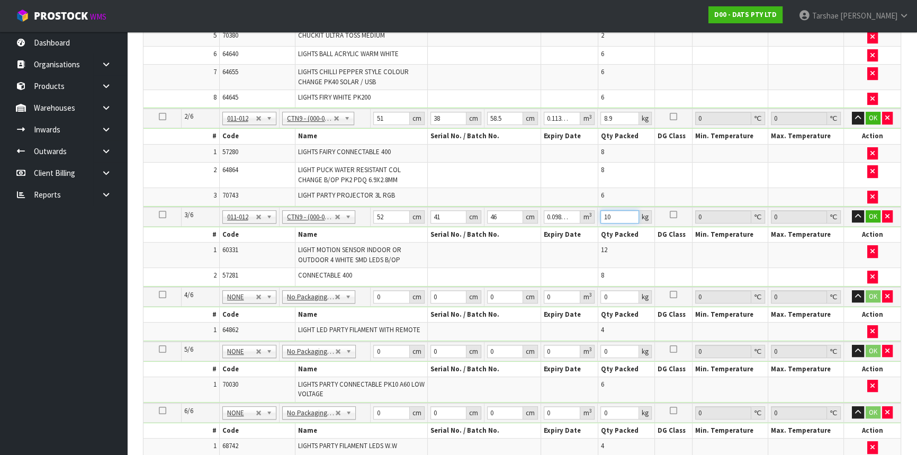
type input "10"
click at [852, 210] on button "button" at bounding box center [858, 216] width 12 height 13
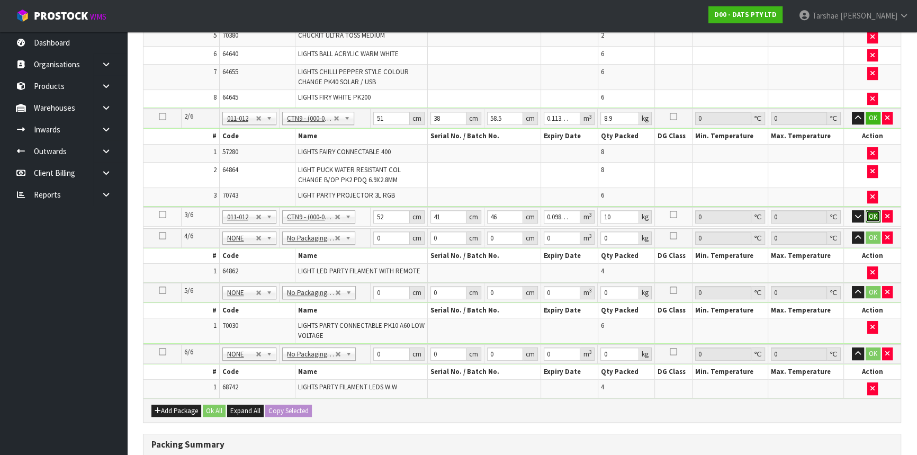
click button "OK" at bounding box center [872, 216] width 15 height 13
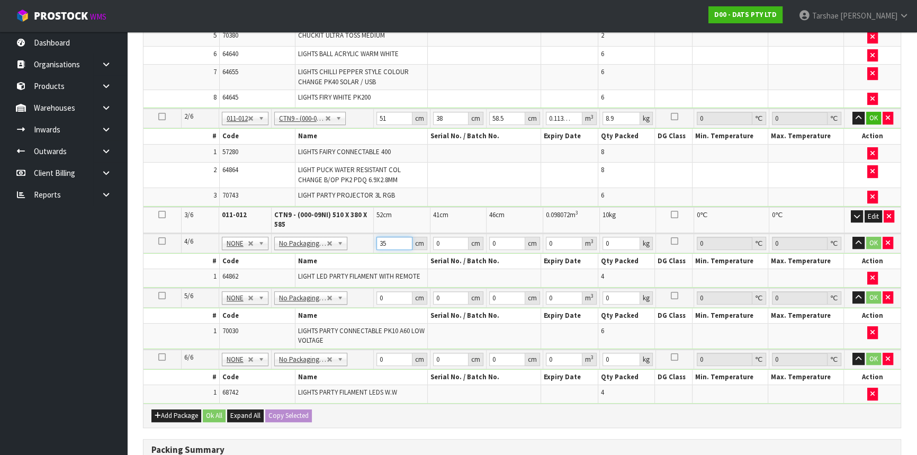
type input "35"
type input "30"
type input "3"
type input "0.00315"
type input "31"
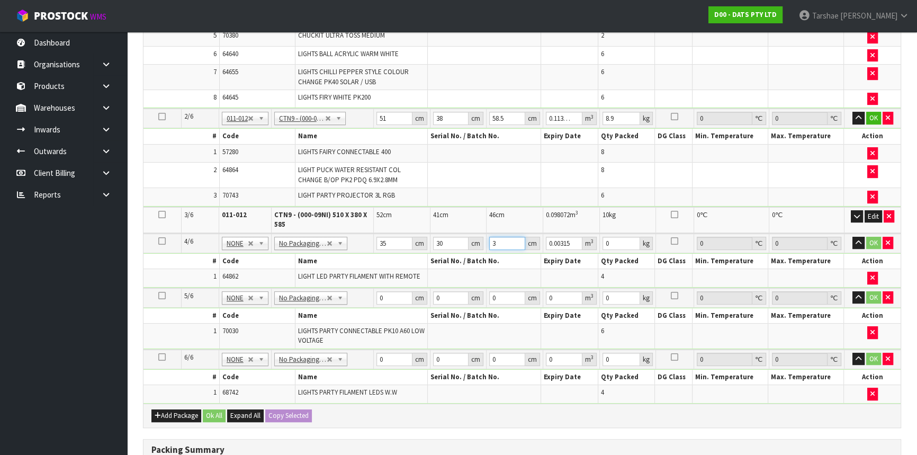
type input "0.03255"
type input "31"
type input "5"
click at [852, 237] on button "button" at bounding box center [858, 243] width 12 height 13
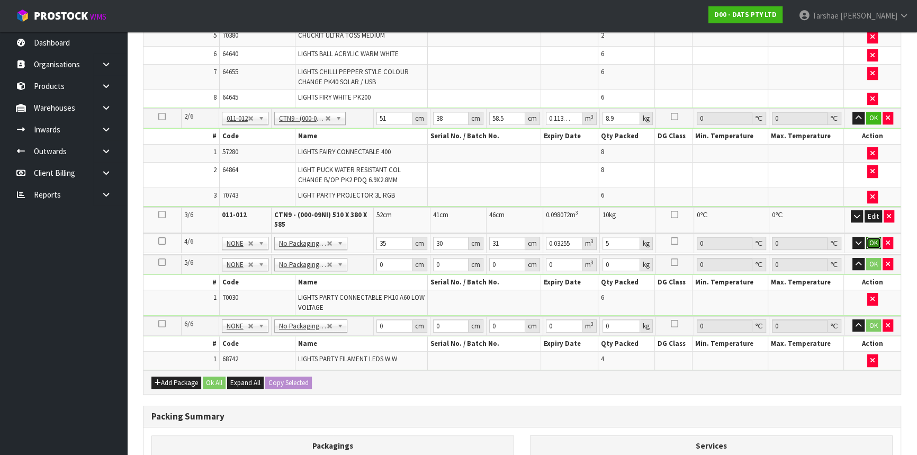
click button "OK" at bounding box center [873, 243] width 15 height 13
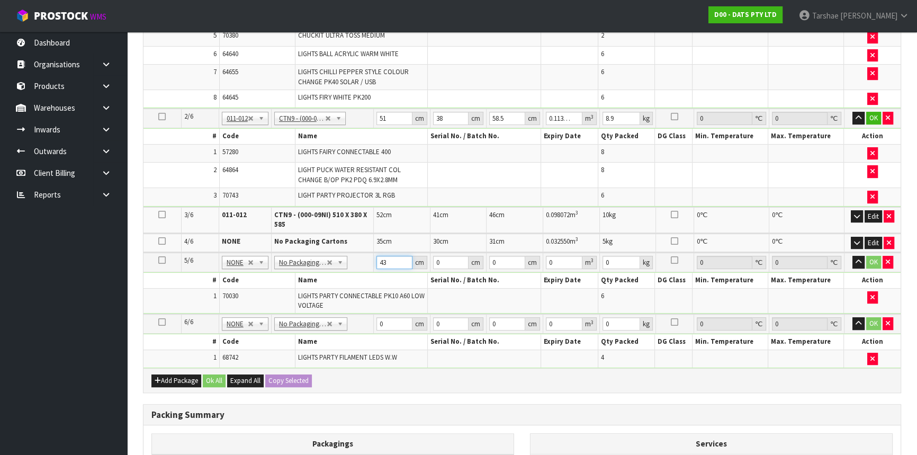
type input "43"
type input "30"
type input "3"
type input "0.00387"
type input "32"
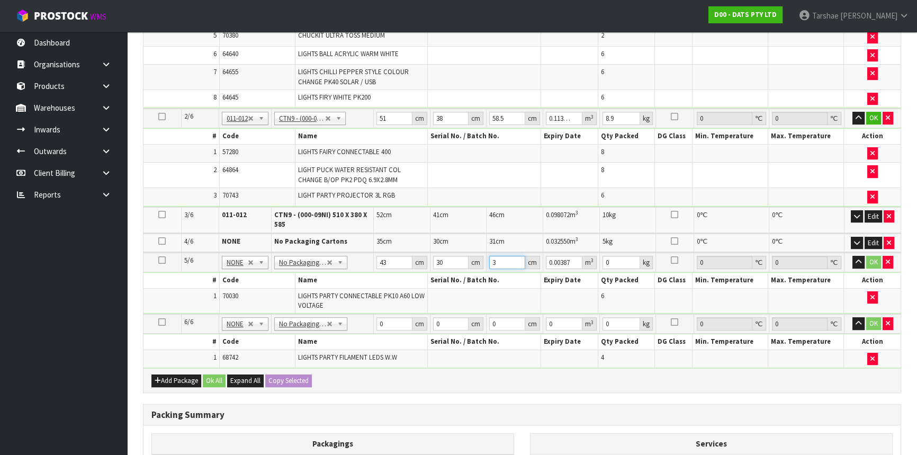
type input "0.04128"
type input "32"
type input "6"
click at [852, 256] on button "button" at bounding box center [858, 262] width 12 height 13
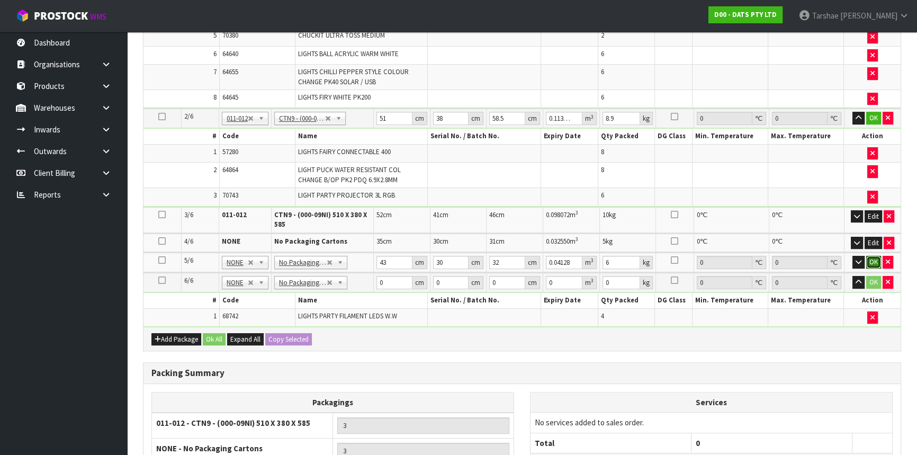
click button "OK" at bounding box center [873, 262] width 15 height 13
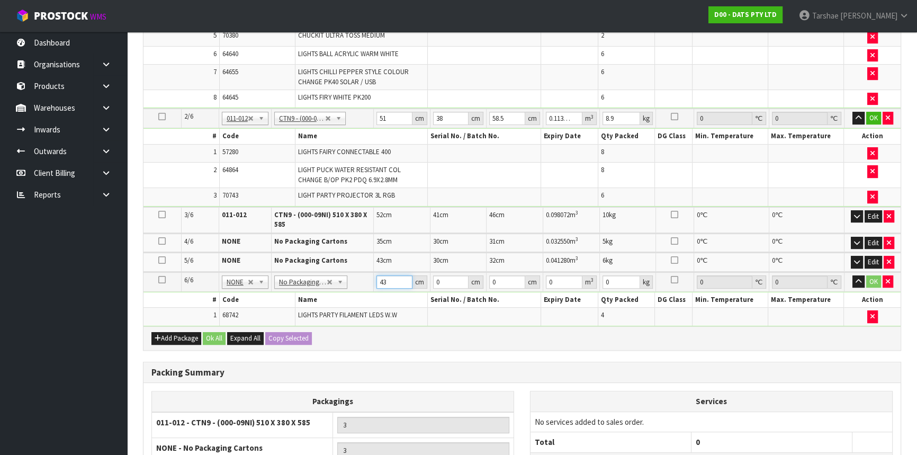
type input "43"
type input "3"
type input "0.005547"
type input "31"
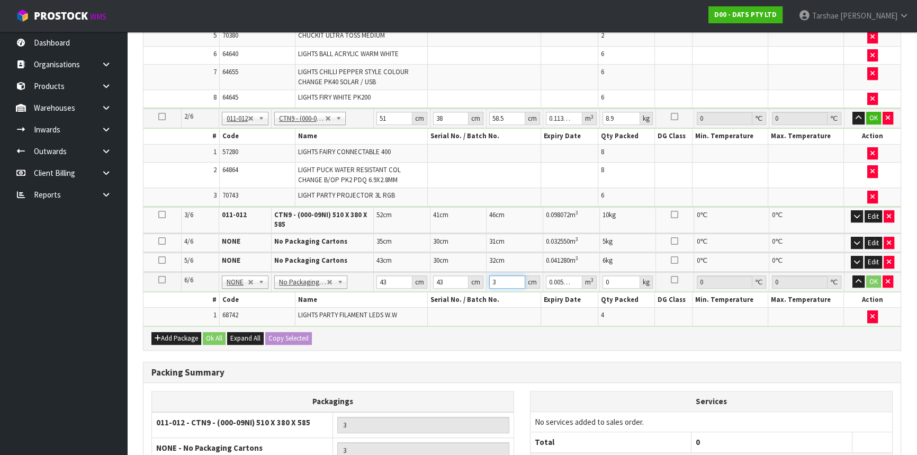
type input "0.057319"
type input "31"
type input "9"
click at [852, 275] on button "button" at bounding box center [858, 281] width 12 height 13
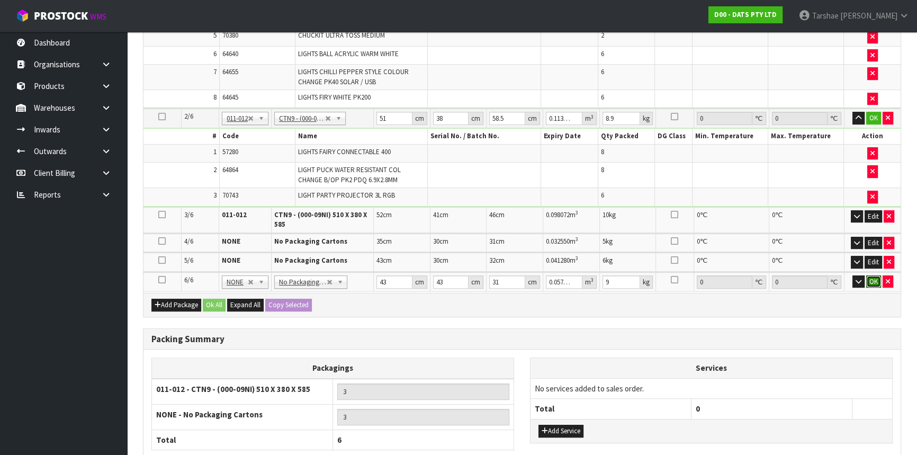
click button "OK" at bounding box center [873, 281] width 15 height 13
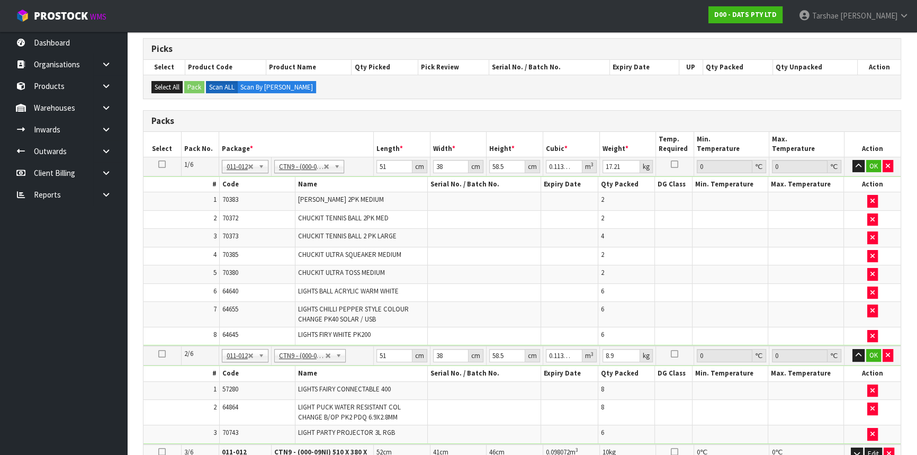
scroll to position [166, 0]
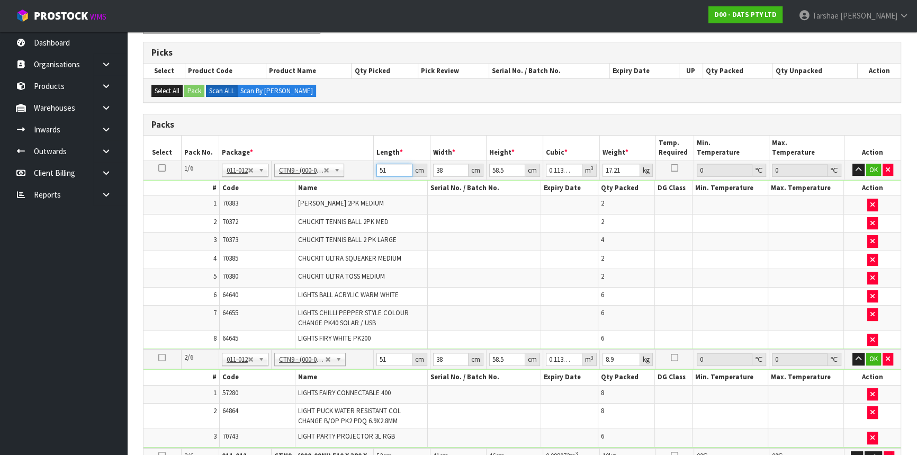
drag, startPoint x: 388, startPoint y: 168, endPoint x: 318, endPoint y: 180, distance: 71.4
click at [318, 180] on tbody "1/6 NONE 007-001 007-002 007-004 007-009 007-013 007-014 007-015 007-017 007-01…" at bounding box center [521, 254] width 757 height 189
type input "1"
type input "0.002223"
type input "1"
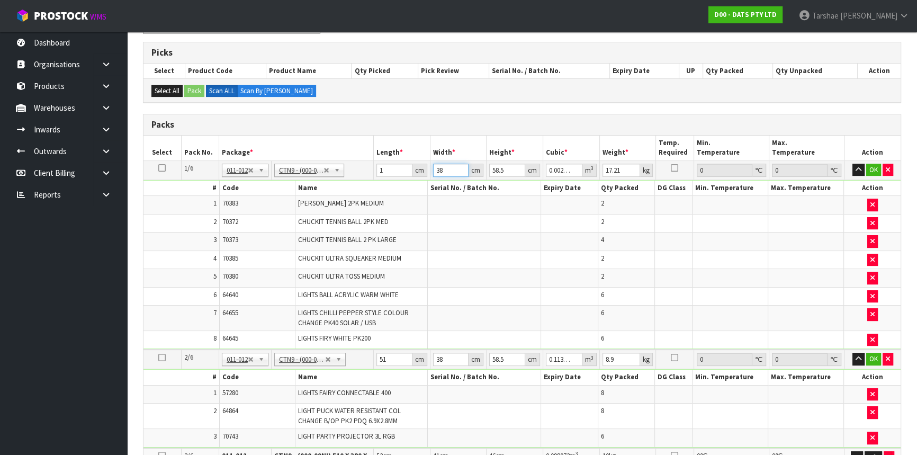
type input "1"
type input "0.000058"
type input "1"
type input "0.000001"
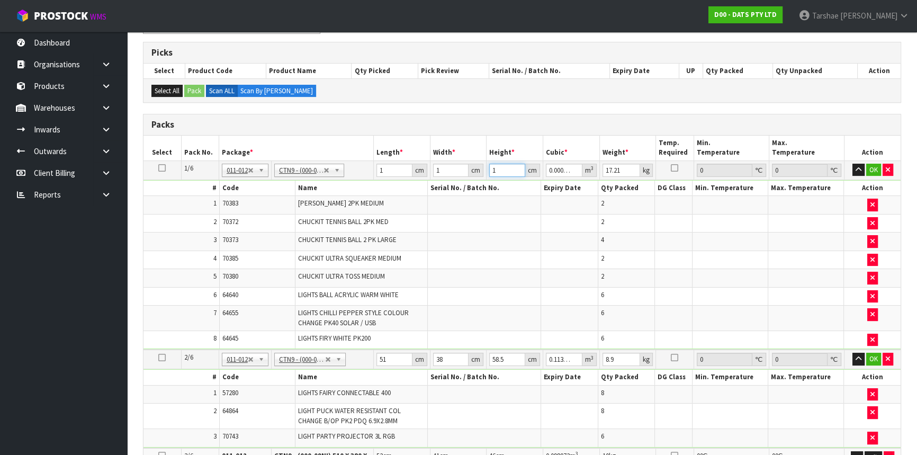
type input "1"
click at [852, 164] on button "button" at bounding box center [858, 170] width 12 height 13
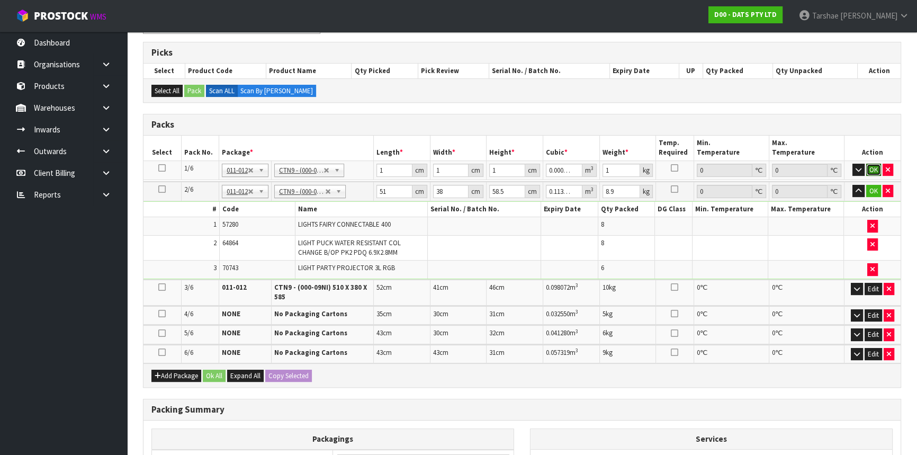
click button "OK" at bounding box center [873, 170] width 15 height 13
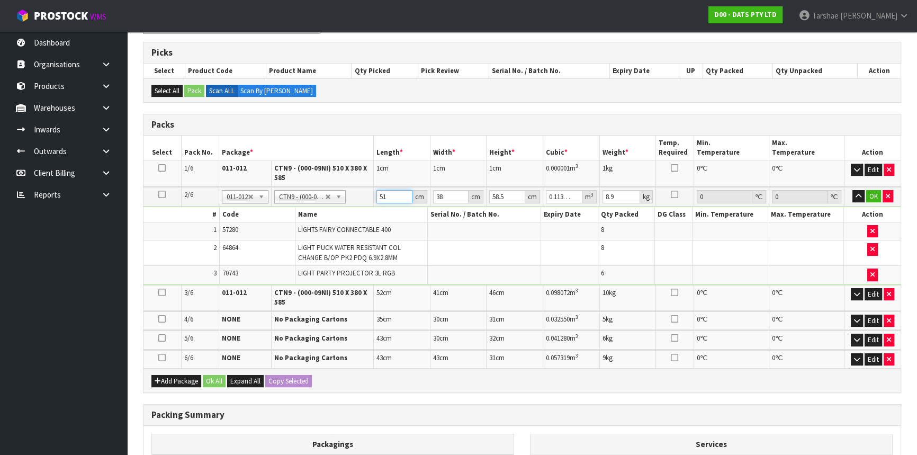
type input "1"
type input "0.002223"
type input "1"
type input "0.000058"
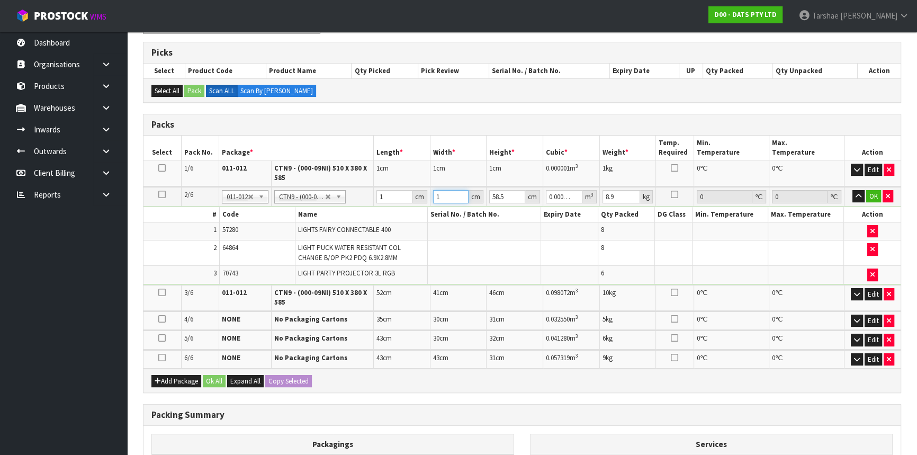
type input "1"
type input "0.000001"
type input "1"
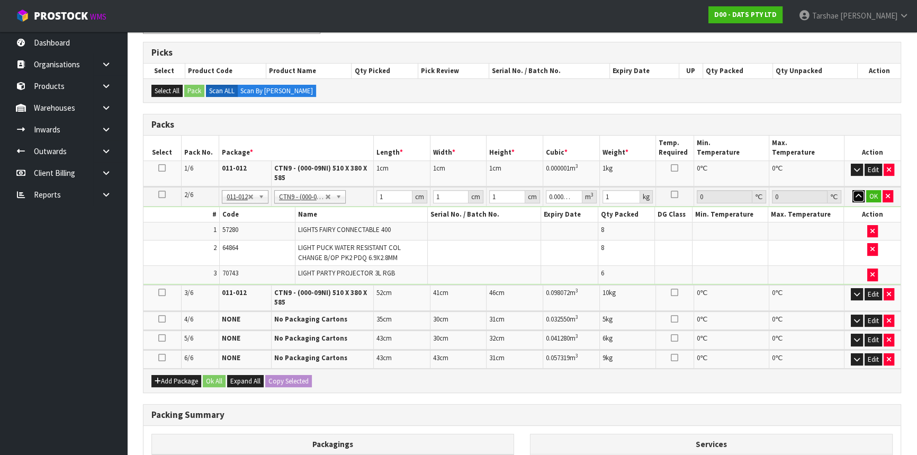
click at [852, 190] on button "button" at bounding box center [858, 196] width 12 height 13
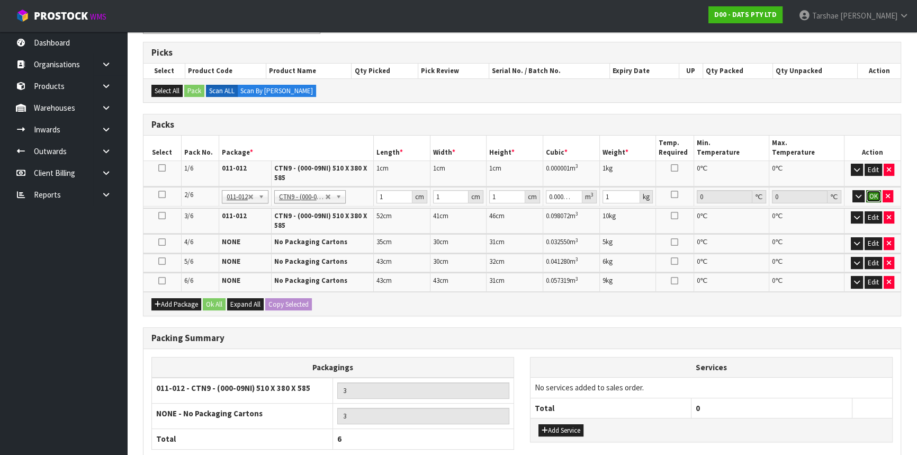
click button "OK" at bounding box center [873, 196] width 15 height 13
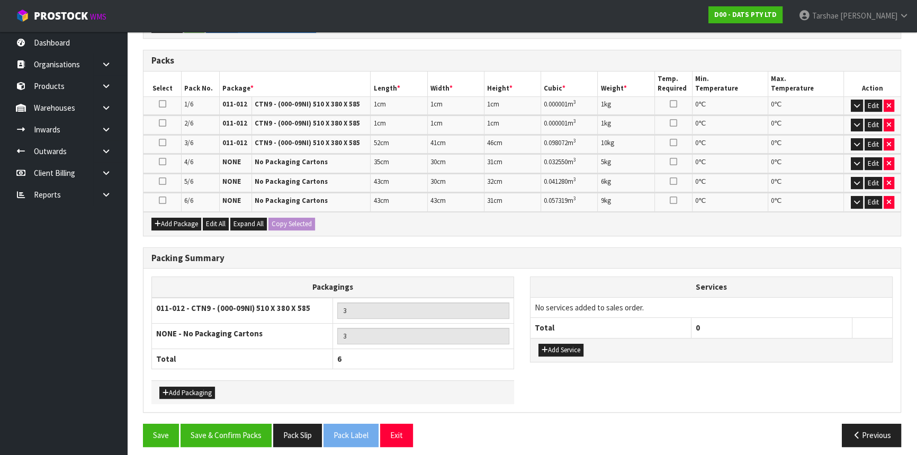
scroll to position [234, 0]
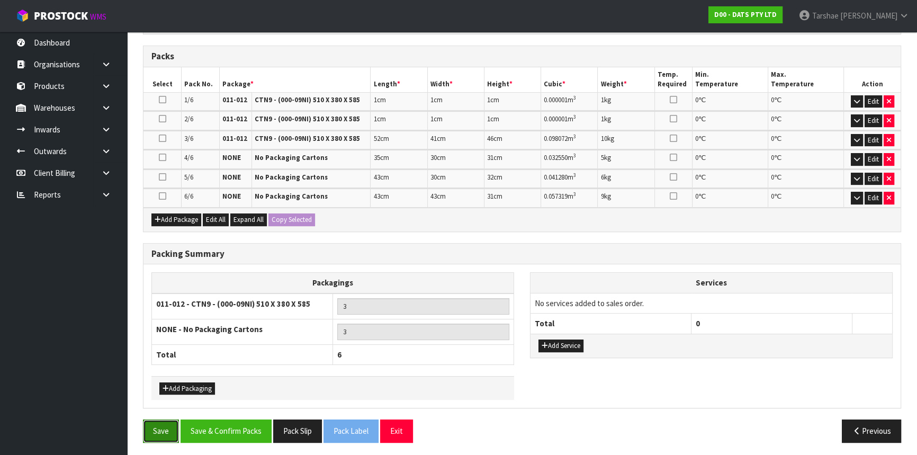
click at [164, 421] on button "Save" at bounding box center [161, 430] width 36 height 23
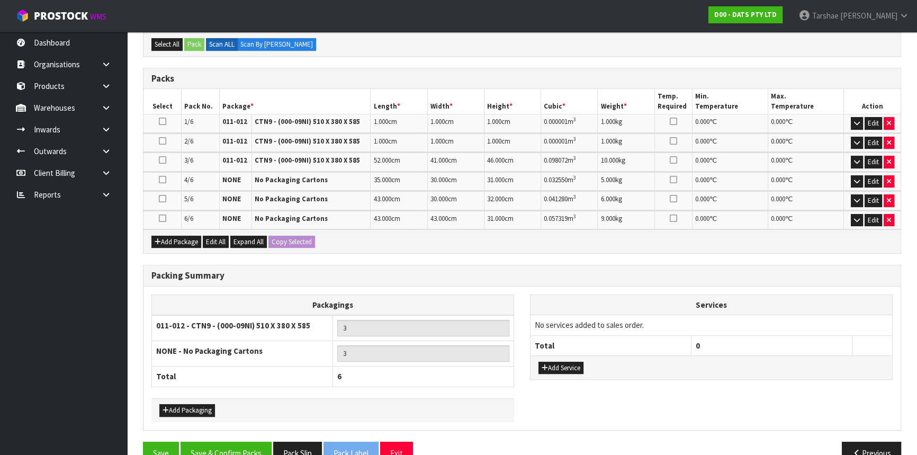
scroll to position [272, 0]
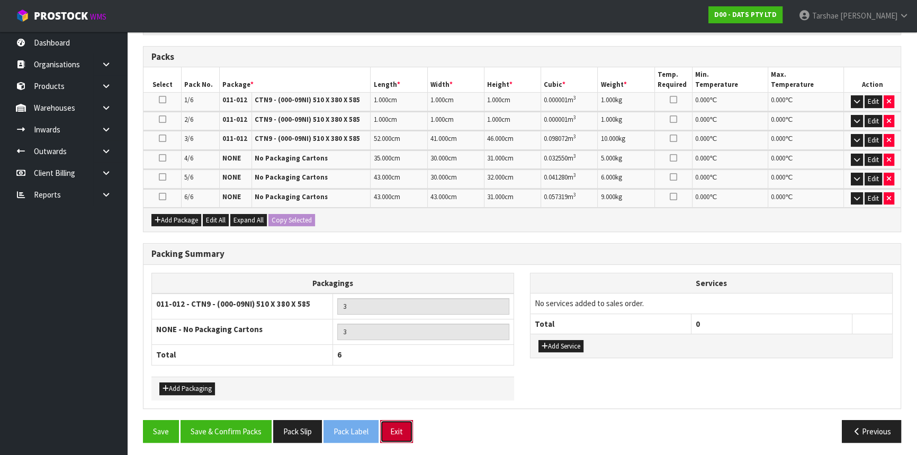
click at [404, 432] on button "Exit" at bounding box center [396, 431] width 33 height 23
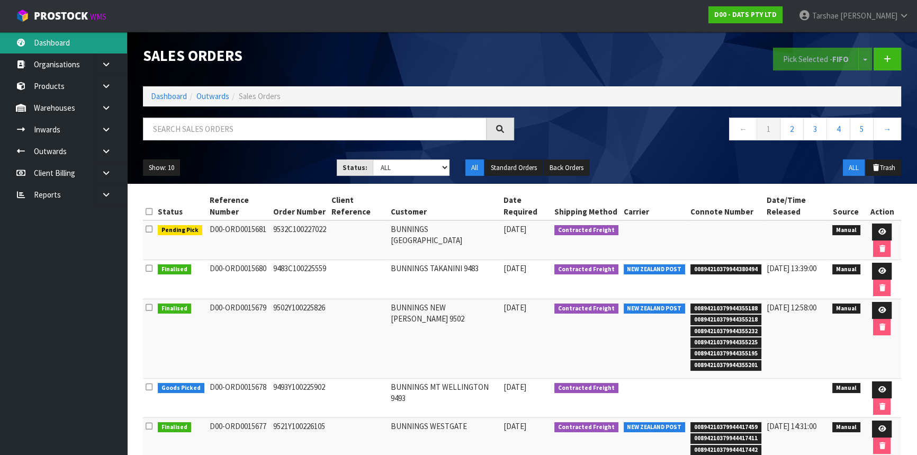
click at [60, 41] on link "Dashboard" at bounding box center [63, 43] width 127 height 22
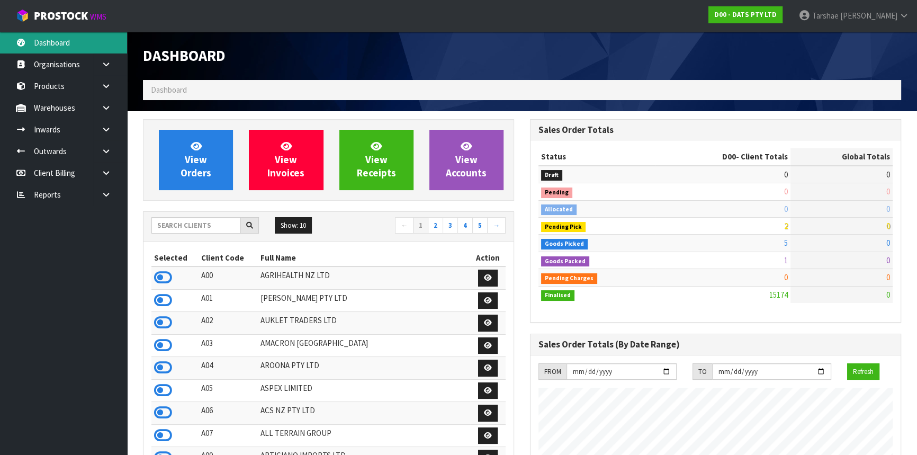
scroll to position [800, 386]
click at [180, 220] on input "text" at bounding box center [195, 225] width 89 height 16
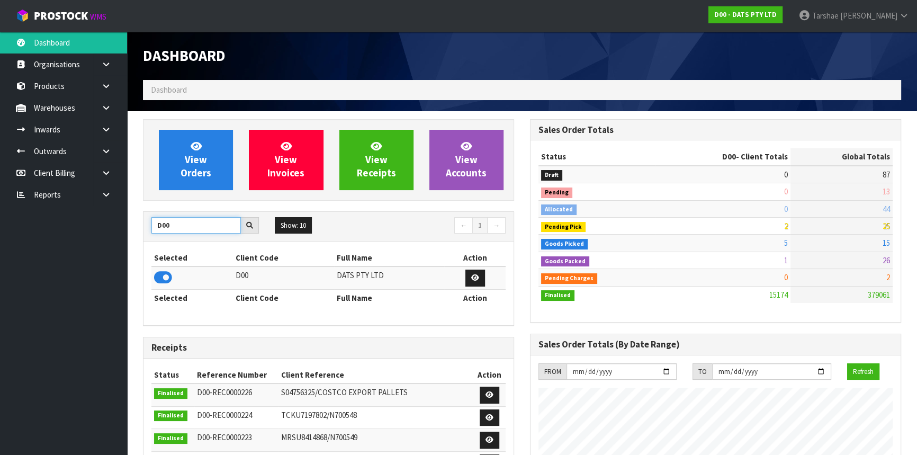
drag, startPoint x: 199, startPoint y: 222, endPoint x: 124, endPoint y: 213, distance: 75.8
click at [124, 213] on body "Toggle navigation ProStock WMS D00 - DATS PTY LTD Tarshae Graydon Logout Dashbo…" at bounding box center [458, 227] width 917 height 455
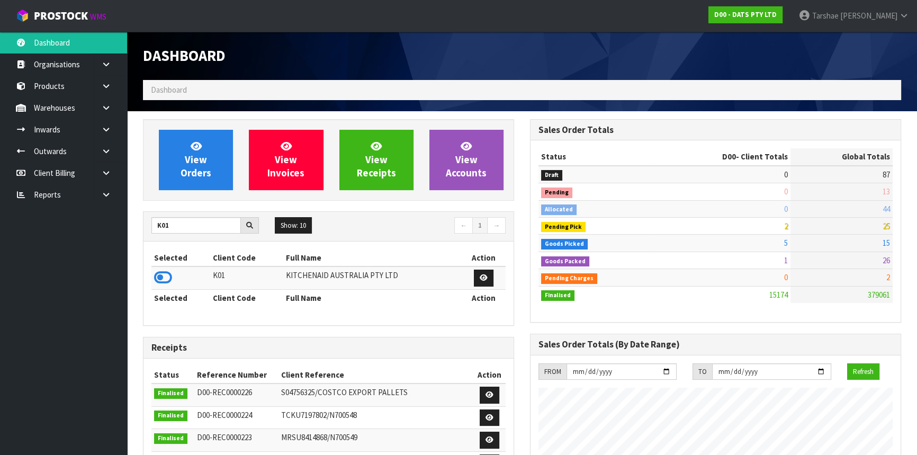
click at [175, 272] on td at bounding box center [180, 277] width 59 height 23
click at [169, 274] on icon at bounding box center [163, 277] width 18 height 16
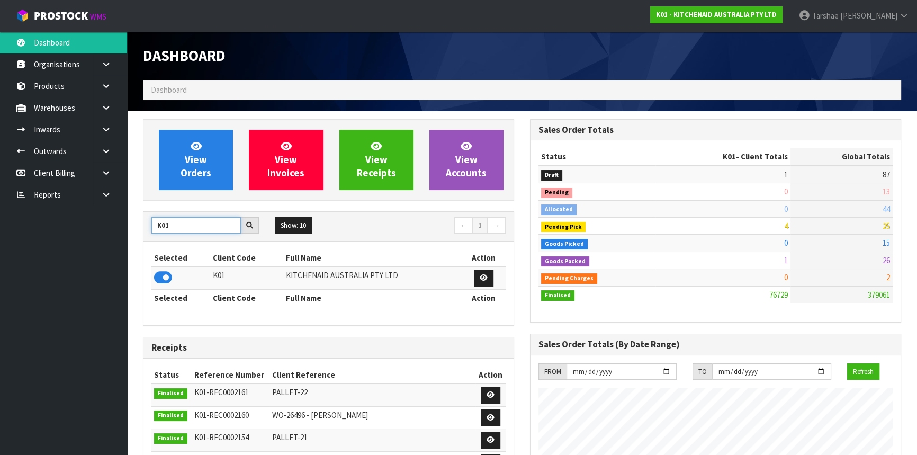
drag, startPoint x: 197, startPoint y: 225, endPoint x: 147, endPoint y: 222, distance: 50.4
click at [147, 222] on div "K01" at bounding box center [204, 225] width 123 height 17
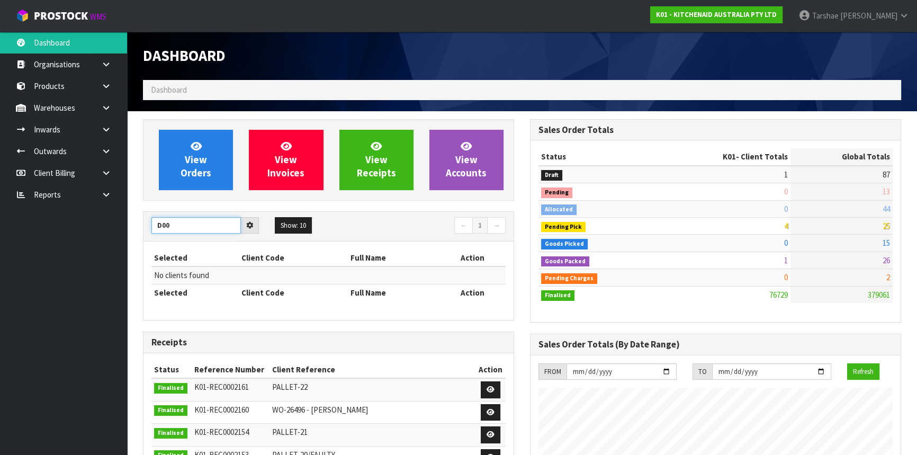
type input "D00"
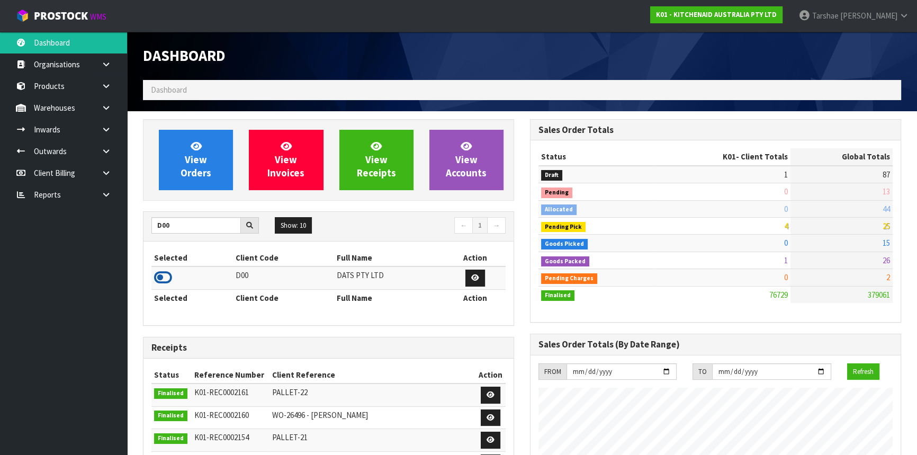
click at [157, 274] on icon at bounding box center [163, 277] width 18 height 16
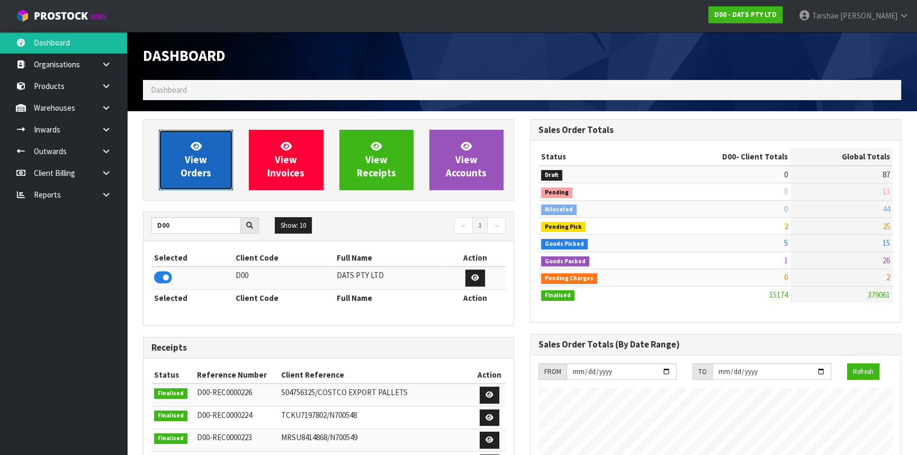
click at [198, 144] on icon at bounding box center [196, 146] width 11 height 10
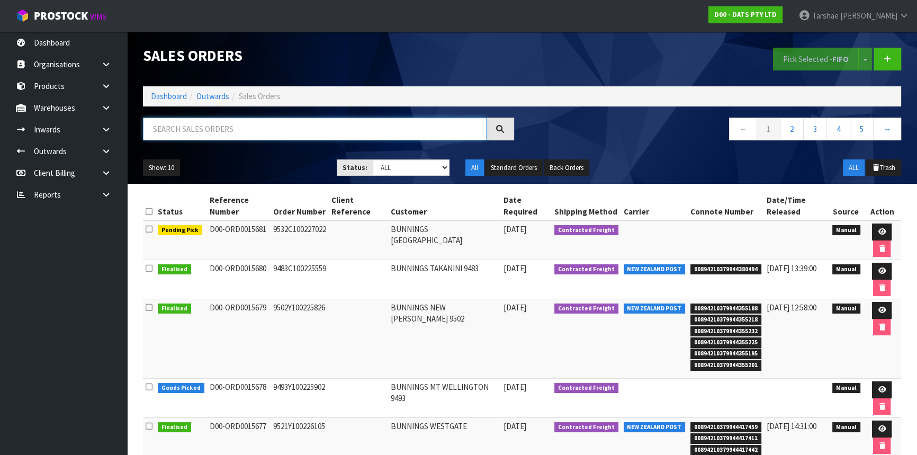
click at [213, 126] on input "text" at bounding box center [314, 128] width 343 height 23
type input "JOB-0410021"
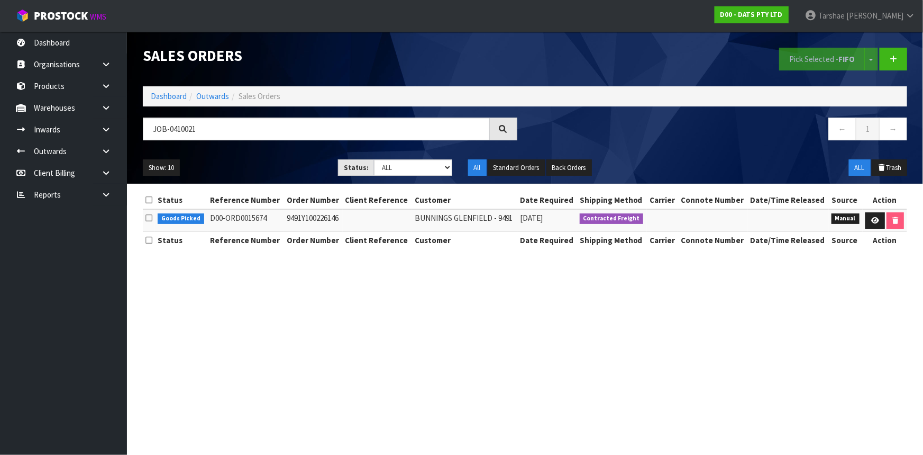
click at [860, 217] on td "Manual" at bounding box center [846, 220] width 34 height 23
click at [876, 217] on icon at bounding box center [876, 220] width 8 height 7
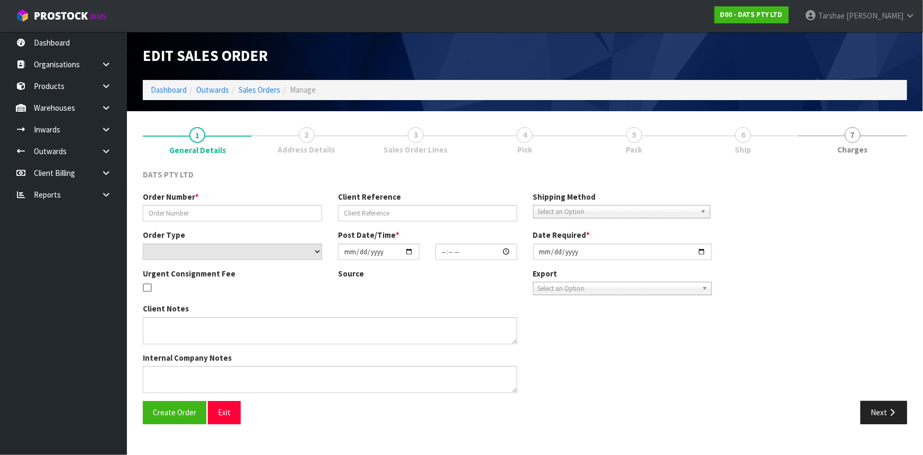
type input "9491Y100226146"
select select "number:0"
type input "[DATE]"
type input "08:55:00.000"
type input "[DATE]"
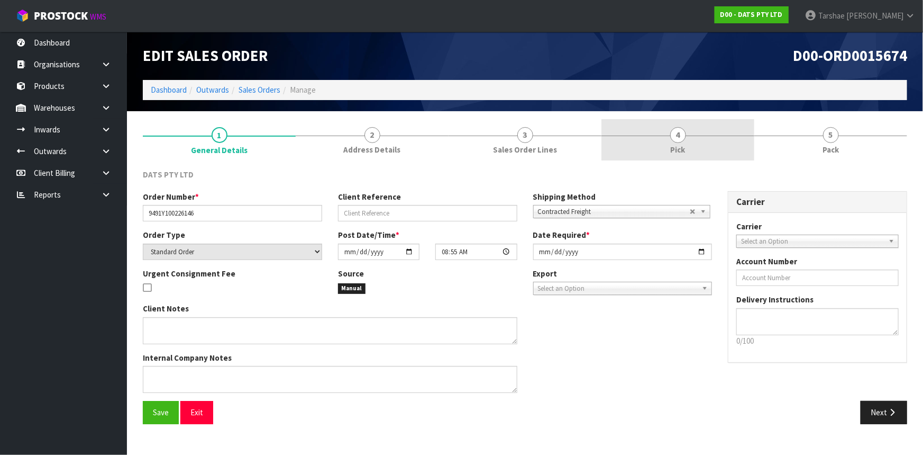
click at [736, 139] on link "4 Pick" at bounding box center [678, 140] width 153 height 42
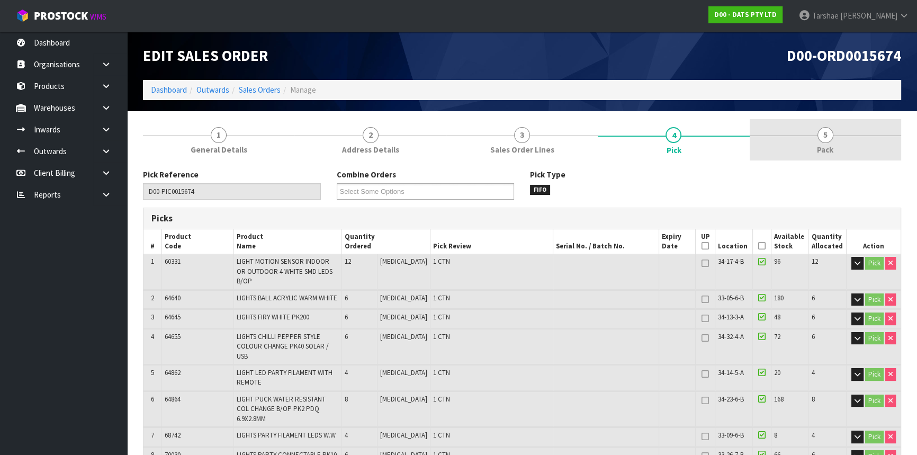
click at [831, 129] on link "5 Pack" at bounding box center [824, 140] width 151 height 42
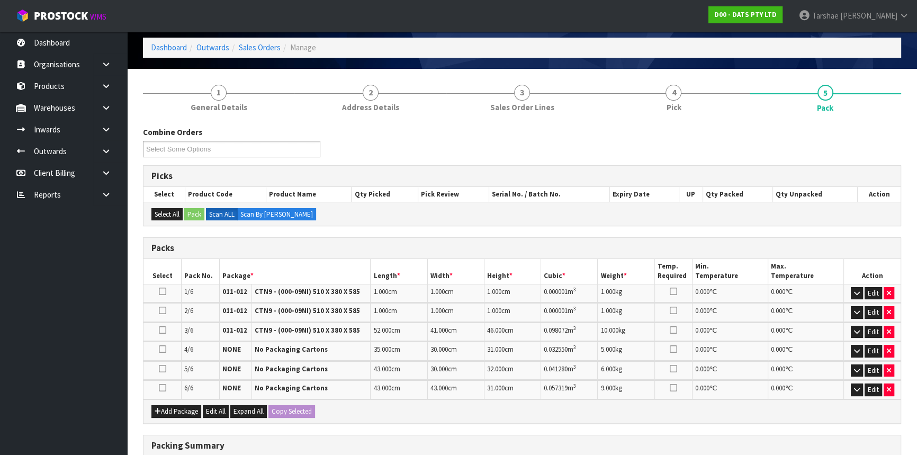
scroll to position [96, 0]
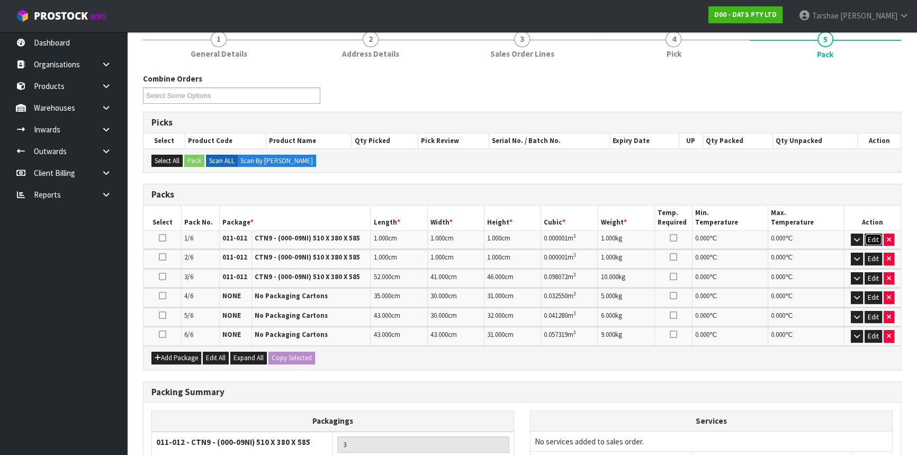
click at [873, 240] on button "Edit" at bounding box center [872, 239] width 17 height 13
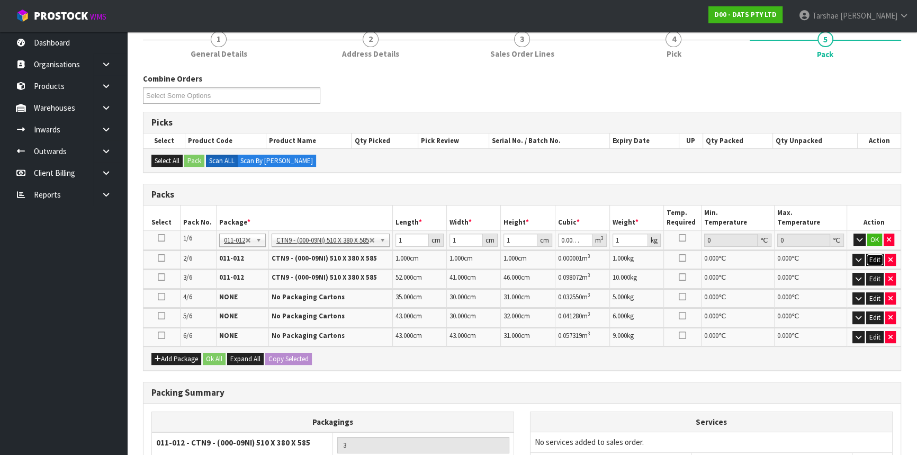
click at [873, 259] on button "Edit" at bounding box center [874, 259] width 17 height 13
click at [862, 238] on icon "button" at bounding box center [859, 239] width 6 height 7
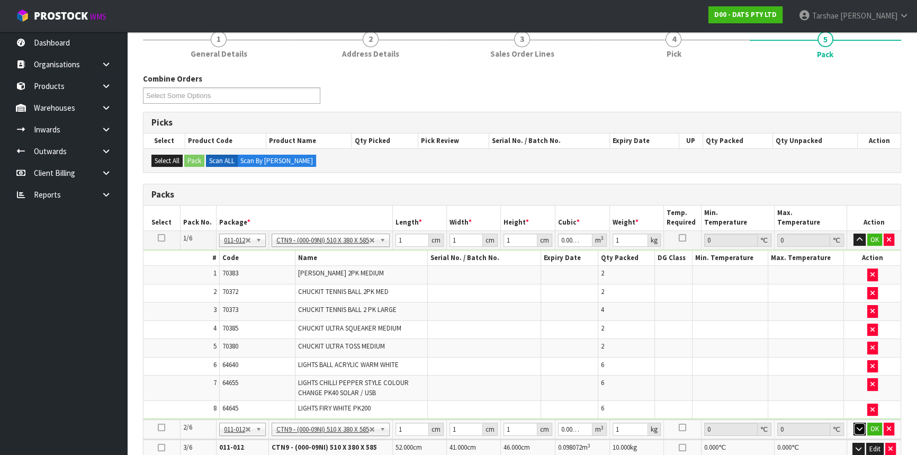
click at [856, 425] on icon "button" at bounding box center [859, 428] width 6 height 7
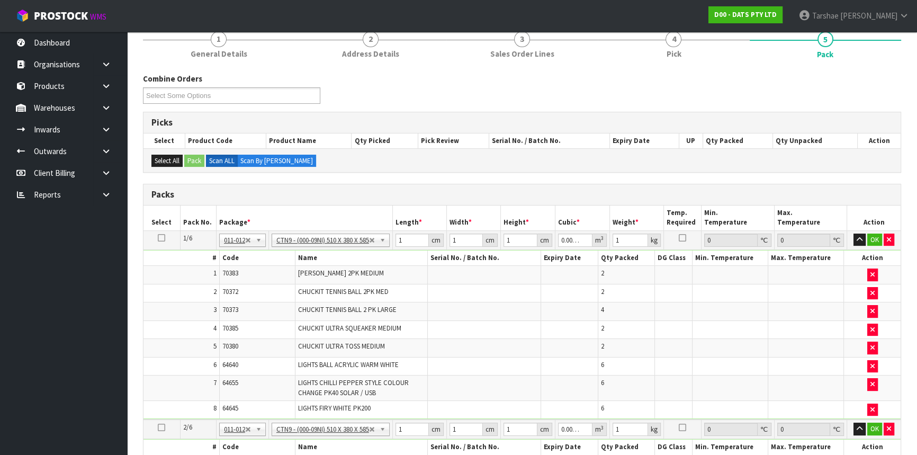
drag, startPoint x: 415, startPoint y: 247, endPoint x: 414, endPoint y: 240, distance: 6.9
click at [414, 245] on td "1 cm" at bounding box center [419, 239] width 54 height 19
drag, startPoint x: 414, startPoint y: 240, endPoint x: 400, endPoint y: 239, distance: 14.8
click at [413, 239] on input "1" at bounding box center [411, 239] width 33 height 13
drag, startPoint x: 400, startPoint y: 239, endPoint x: 363, endPoint y: 233, distance: 37.6
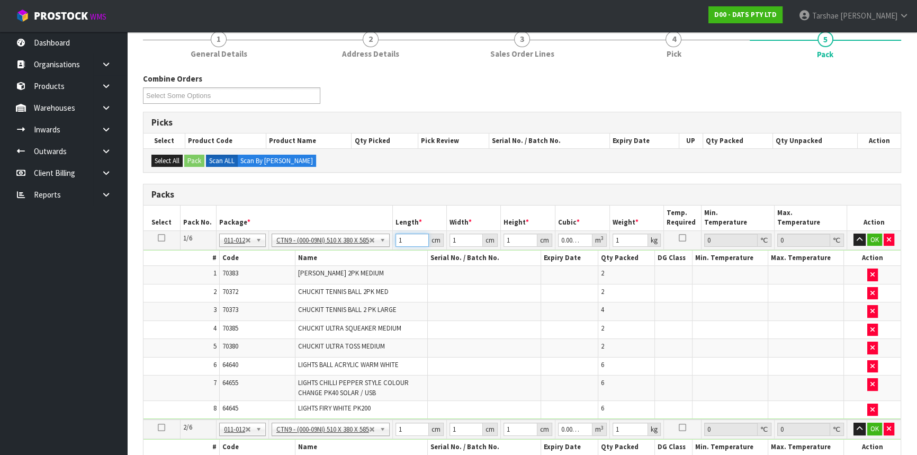
click at [368, 236] on tr "1/6 NONE 007-001 007-002 007-004 007-009 007-013 007-014 007-015 007-017 007-01…" at bounding box center [521, 239] width 757 height 19
type input "5"
type input "0.000005"
type input "52"
type input "0.000052"
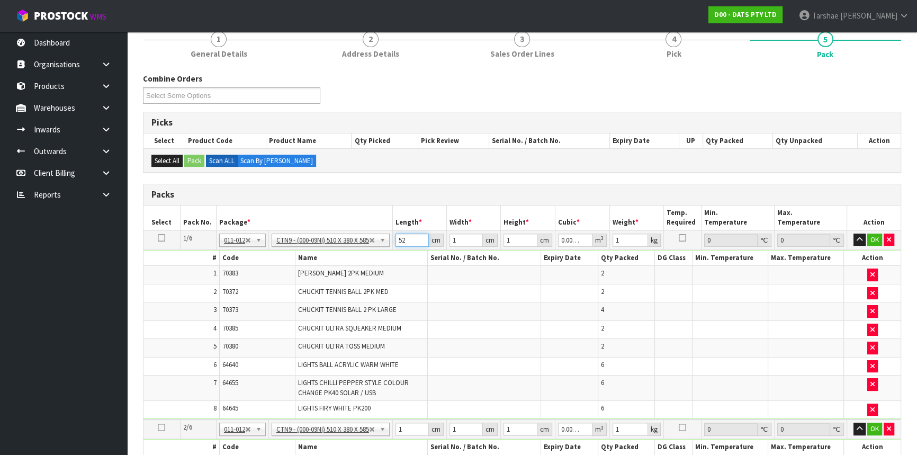
type input "52"
type input "3"
type input "0.000156"
type input "39"
type input "0.002028"
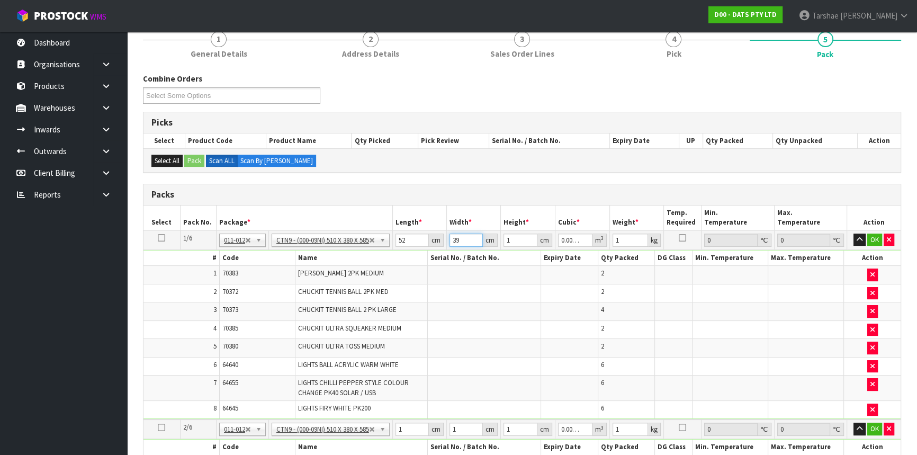
type input "39"
type input "4"
type input "0.008112"
type input "47"
type input "0.095316"
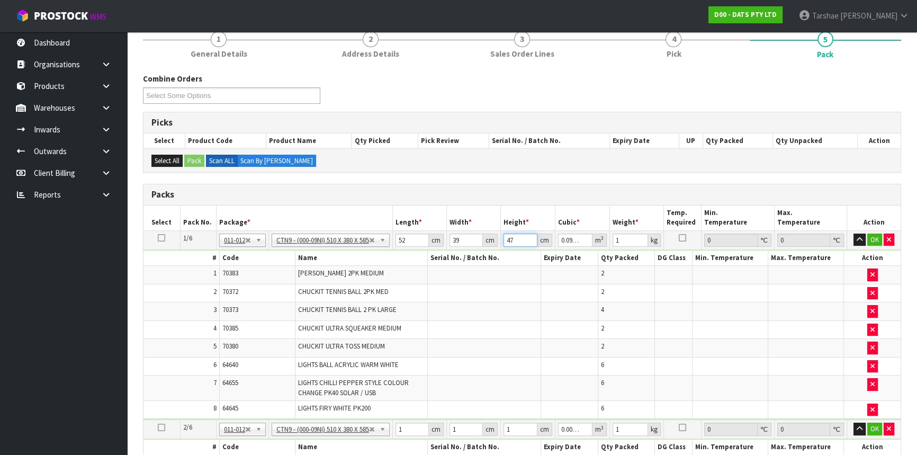
type input "47"
type input "17"
click at [853, 233] on button "button" at bounding box center [859, 239] width 12 height 13
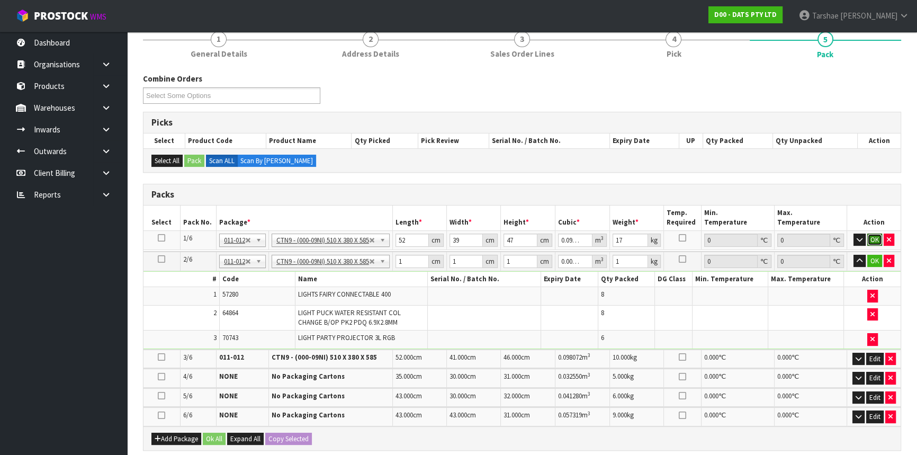
click button "OK" at bounding box center [874, 239] width 15 height 13
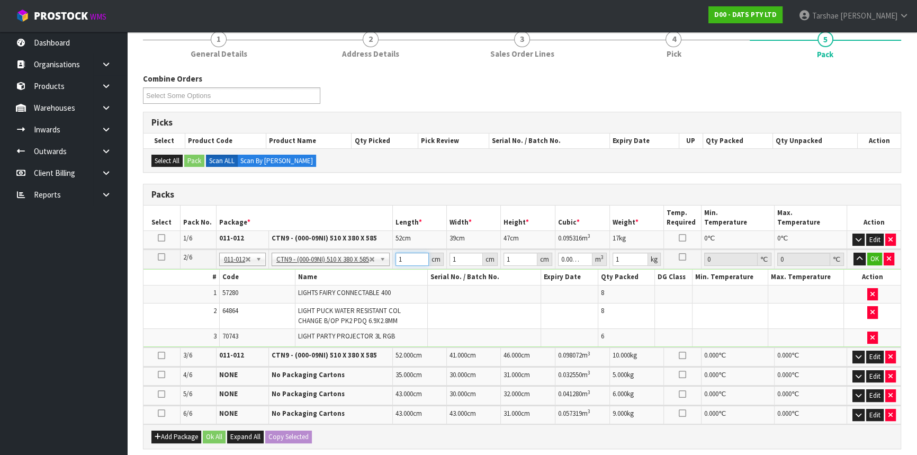
type input "5"
type input "0.000005"
type input "52"
type input "0.000052"
type input "52"
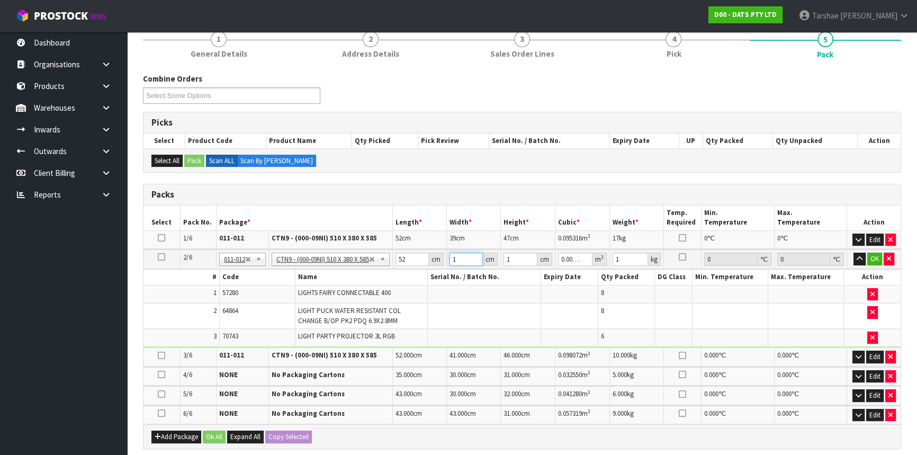
type input "3"
type input "0.000156"
type input "39"
type input "0.002028"
type input "39"
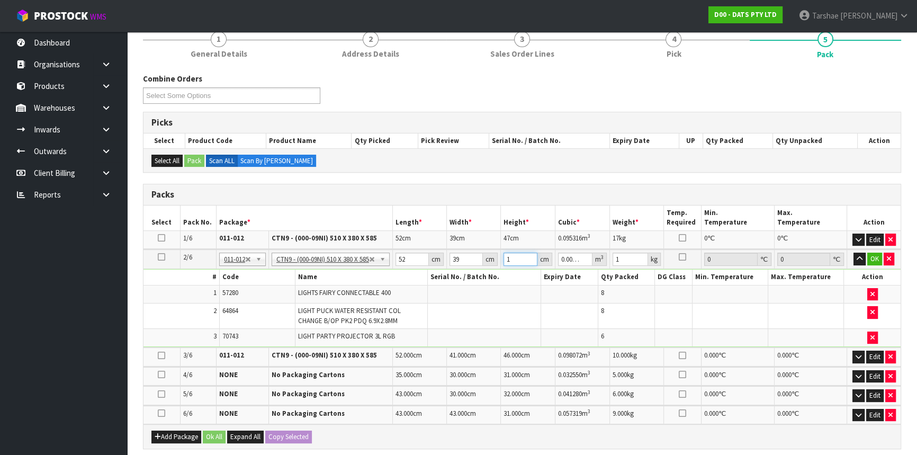
type input "5"
type input "0.01014"
type input "53"
type input "0.107484"
type input "53"
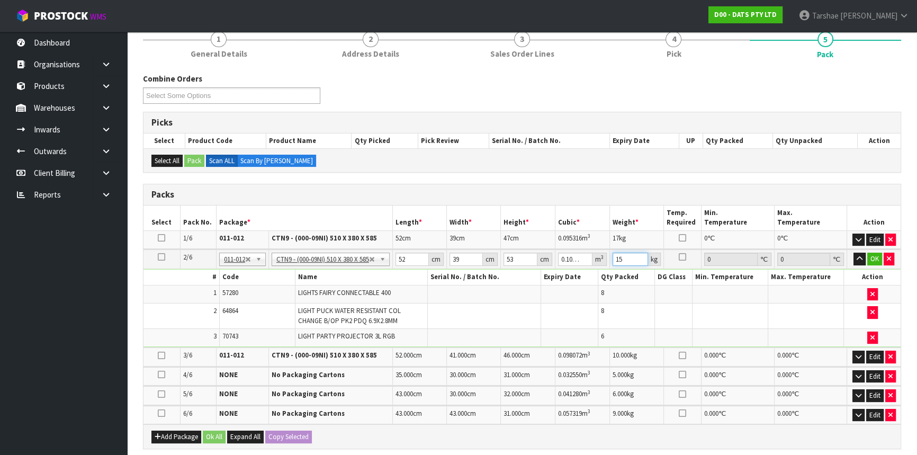
type input "15"
click at [853, 252] on button "button" at bounding box center [859, 258] width 12 height 13
click button "OK" at bounding box center [874, 258] width 15 height 13
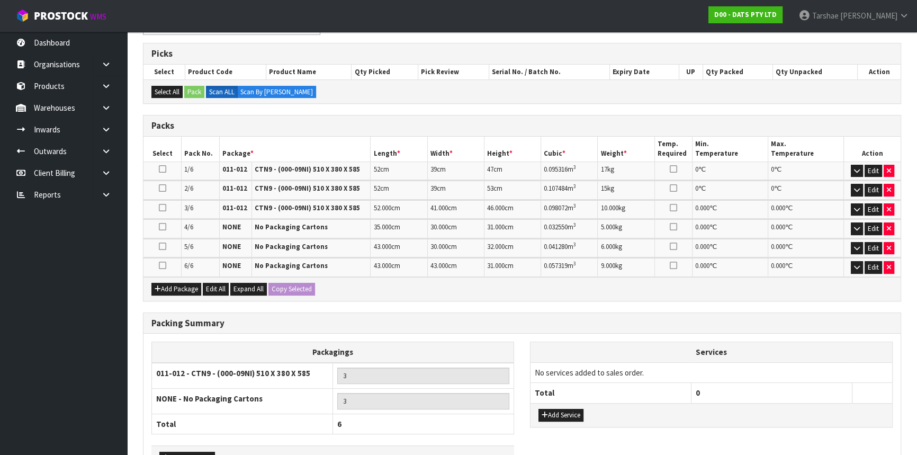
scroll to position [234, 0]
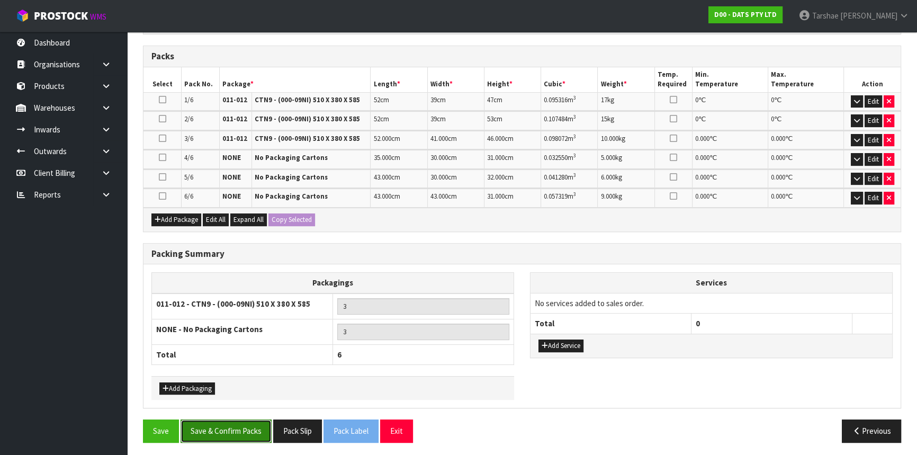
click at [230, 427] on button "Save & Confirm Packs" at bounding box center [225, 430] width 91 height 23
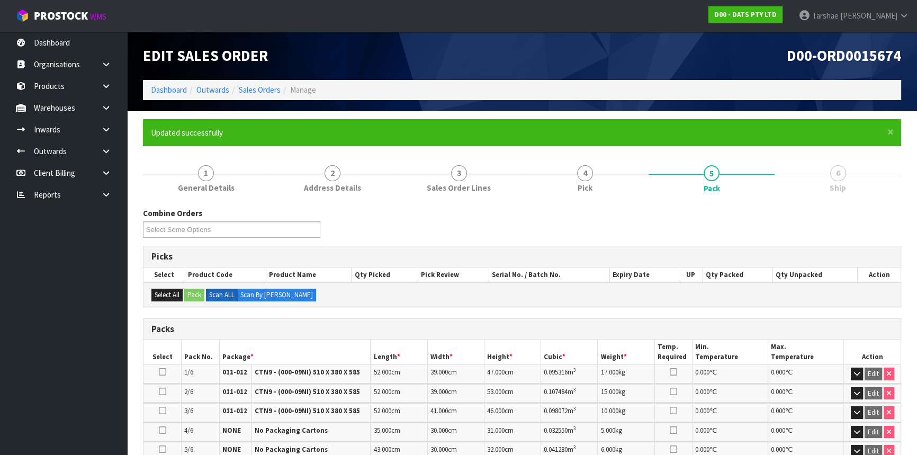
scroll to position [240, 0]
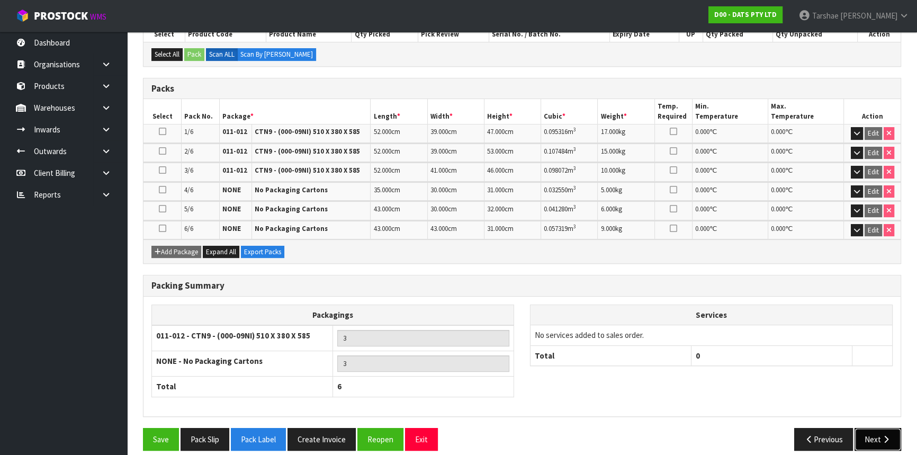
click at [883, 436] on icon "button" at bounding box center [886, 439] width 10 height 8
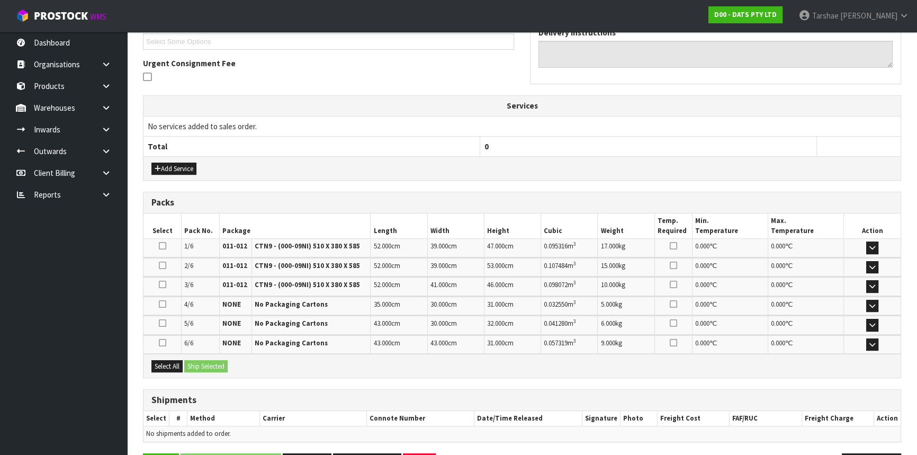
scroll to position [328, 0]
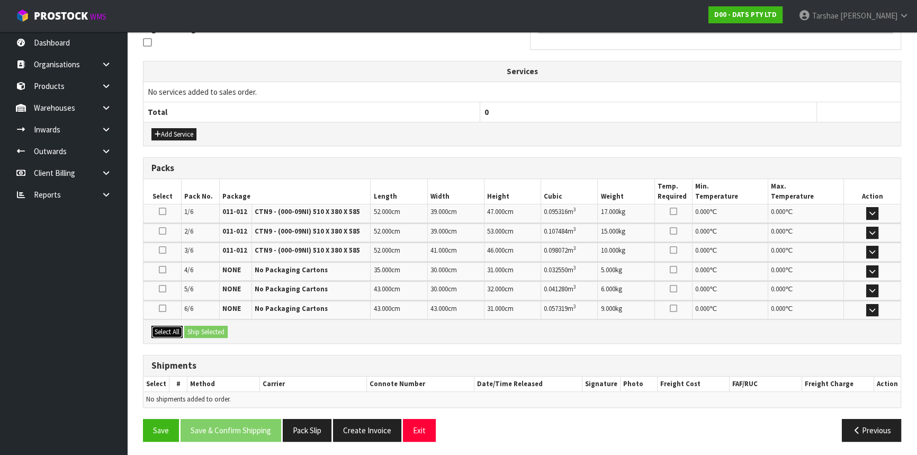
click at [179, 329] on button "Select All" at bounding box center [166, 331] width 31 height 13
click at [207, 328] on button "Ship Selected" at bounding box center [205, 331] width 43 height 13
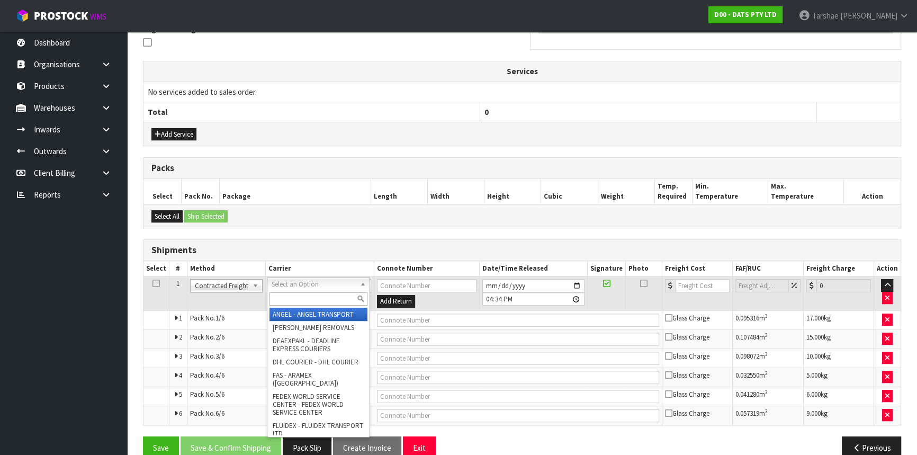
click at [290, 303] on input "text" at bounding box center [318, 298] width 98 height 13
type input "NZP"
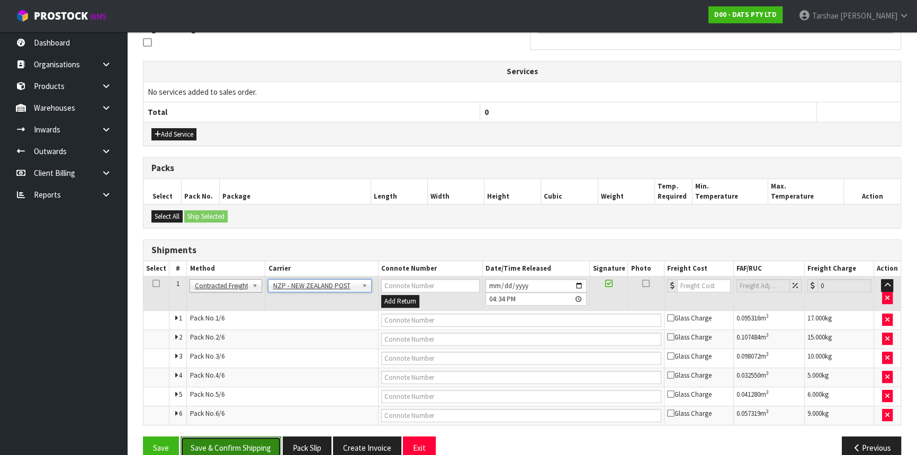
drag, startPoint x: 241, startPoint y: 446, endPoint x: 247, endPoint y: 444, distance: 6.0
click at [241, 445] on button "Save & Confirm Shipping" at bounding box center [230, 447] width 101 height 23
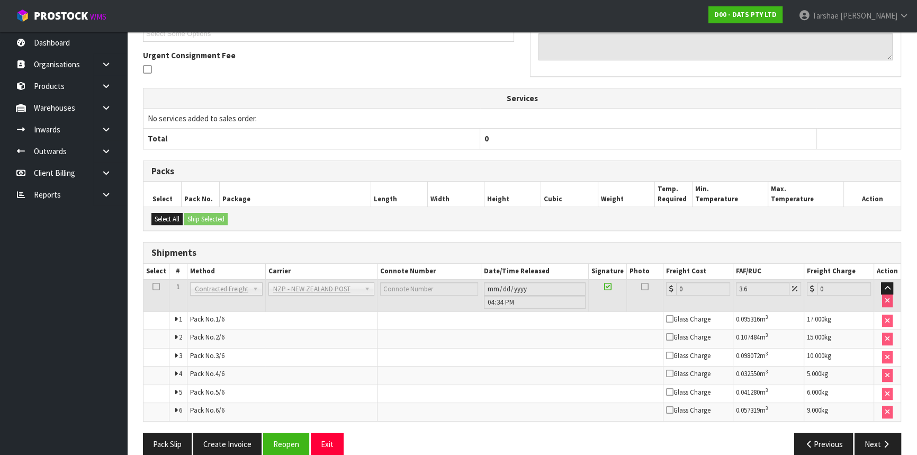
scroll to position [327, 0]
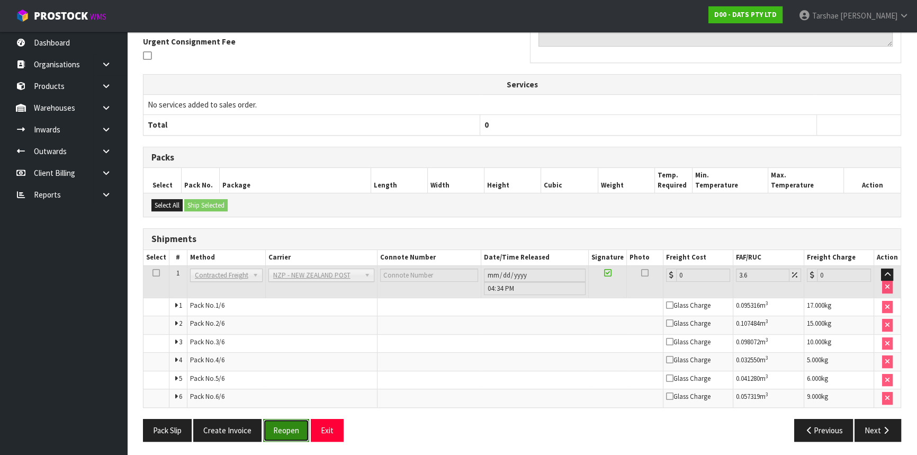
drag, startPoint x: 284, startPoint y: 437, endPoint x: 278, endPoint y: 416, distance: 21.4
click at [284, 436] on button "Reopen" at bounding box center [286, 430] width 46 height 23
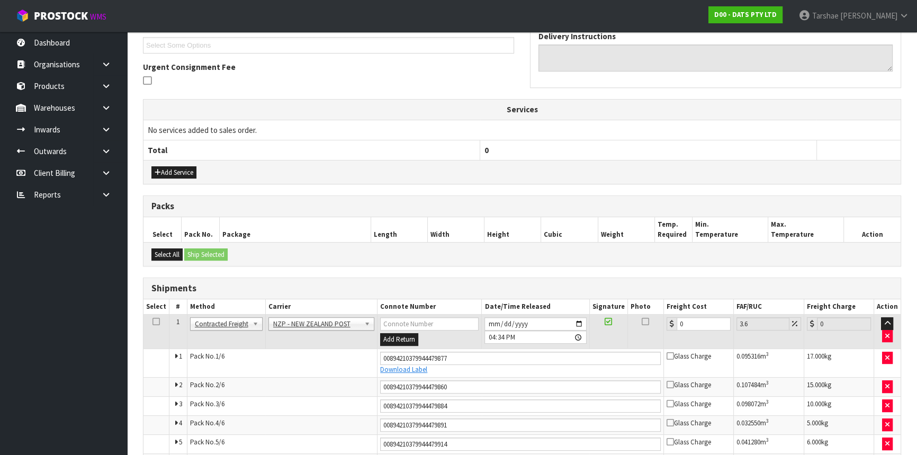
scroll to position [356, 0]
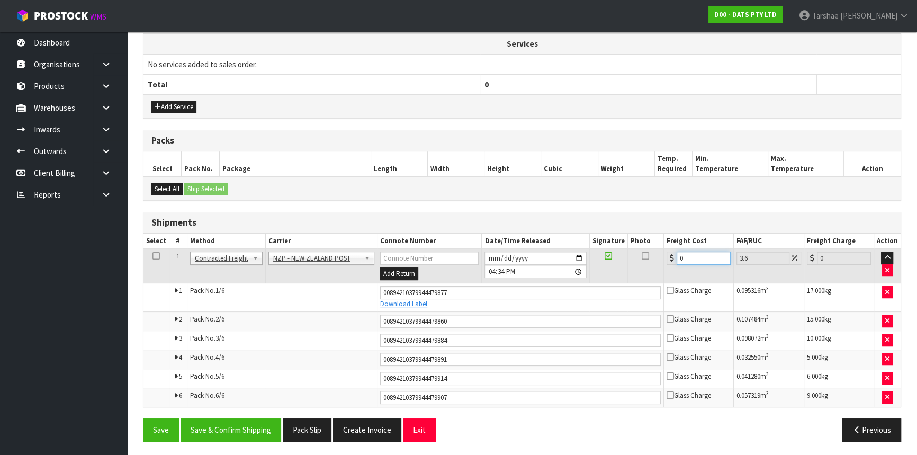
drag, startPoint x: 676, startPoint y: 256, endPoint x: 630, endPoint y: 251, distance: 46.3
click at [637, 254] on tr "1 Client Local Pickup Customer Local Pickup Company Freight Contracted Freight …" at bounding box center [521, 266] width 757 height 34
type input "2"
type input "2.07"
type input "25"
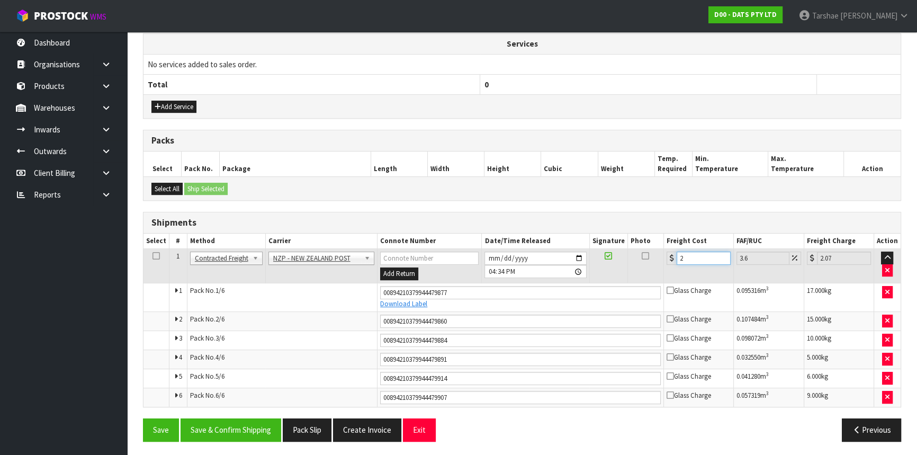
type input "25.9"
type input "26.83"
type input "25.98"
type input "26.92"
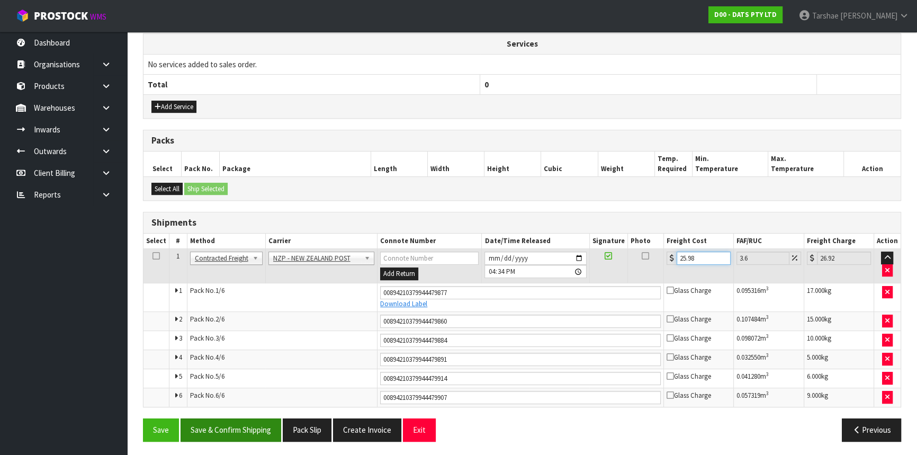
type input "25.98"
click at [257, 433] on button "Save & Confirm Shipping" at bounding box center [230, 429] width 101 height 23
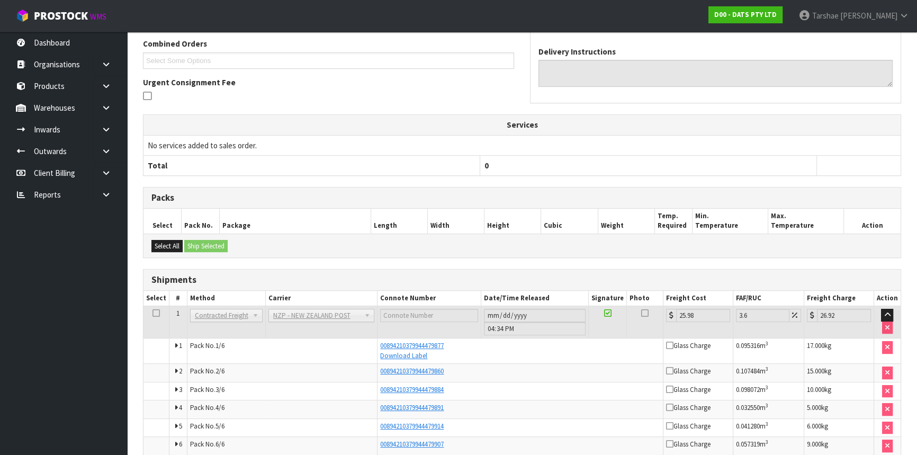
scroll to position [323, 0]
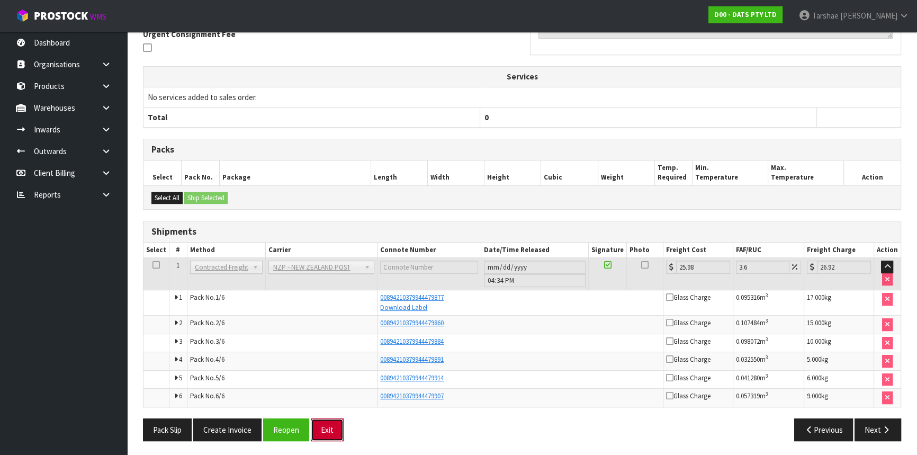
click at [332, 424] on button "Exit" at bounding box center [327, 429] width 33 height 23
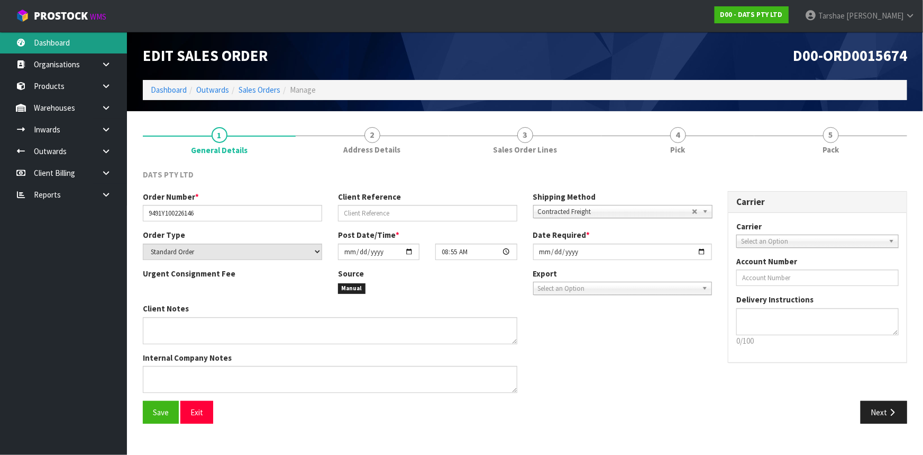
click at [101, 43] on link "Dashboard" at bounding box center [63, 43] width 127 height 22
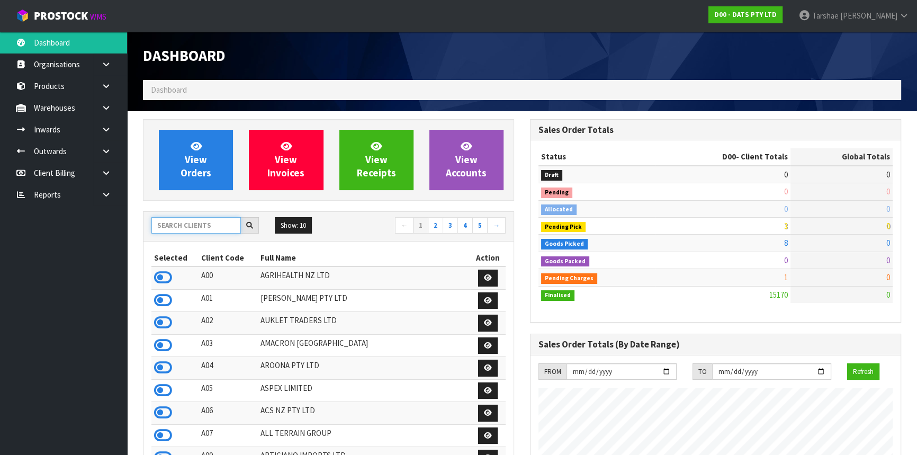
scroll to position [659, 386]
click at [201, 222] on input "text" at bounding box center [195, 225] width 89 height 16
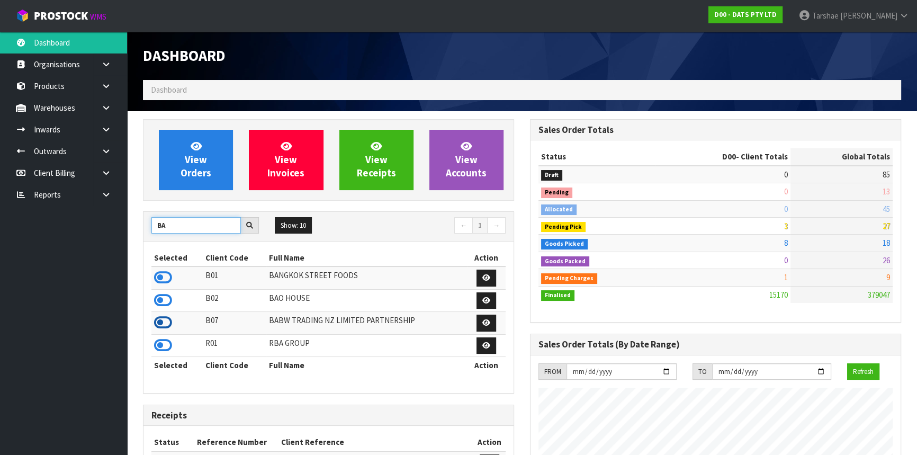
type input "BA"
click at [169, 327] on icon at bounding box center [163, 322] width 18 height 16
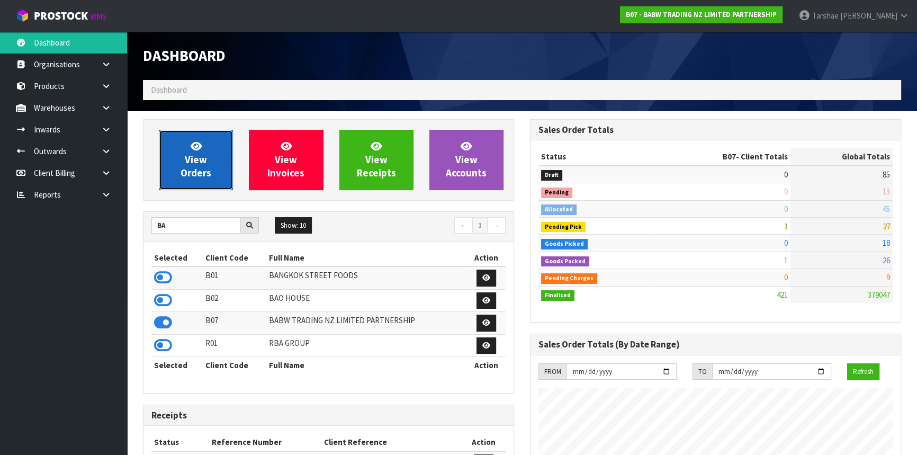
click at [205, 139] on link "View Orders" at bounding box center [196, 160] width 74 height 60
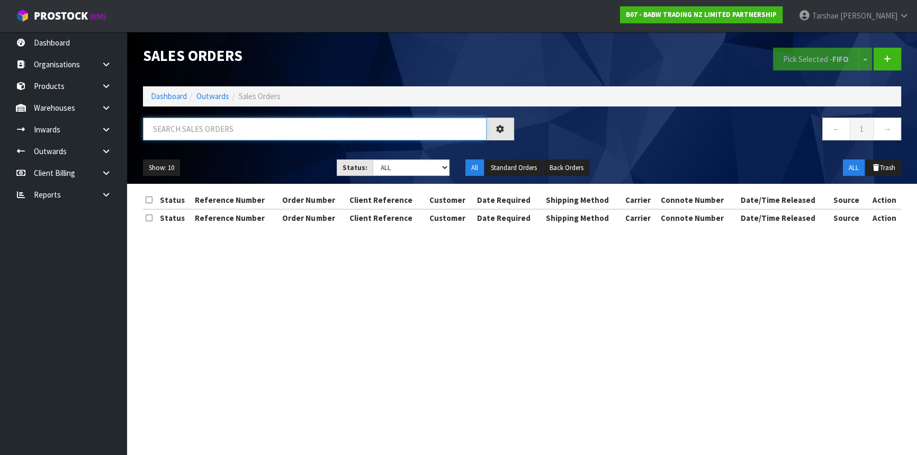
click at [205, 132] on input "text" at bounding box center [314, 128] width 343 height 23
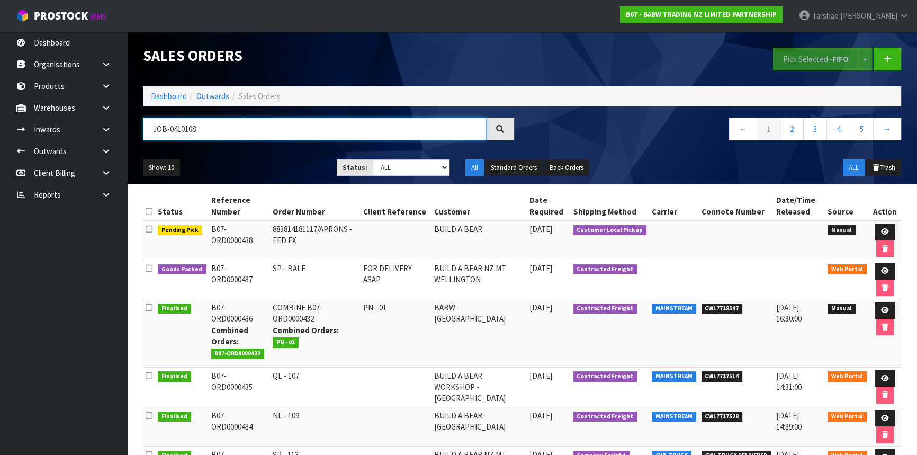
type input "JOB-0410108"
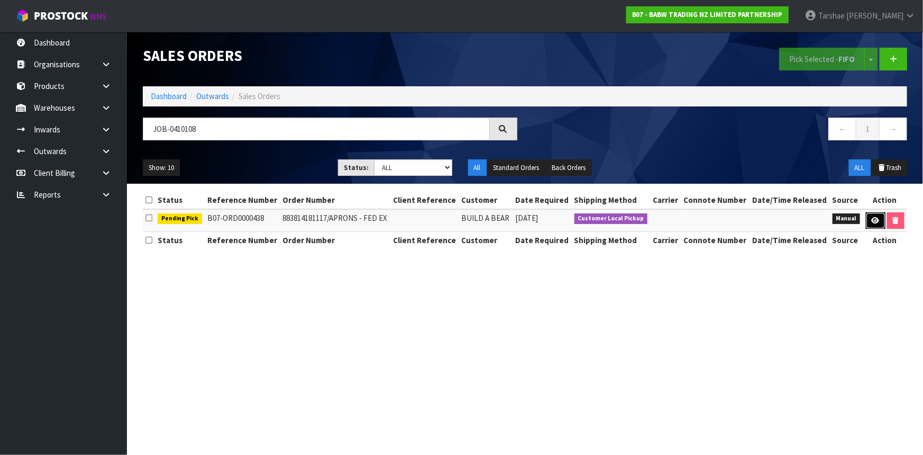
click at [872, 222] on icon at bounding box center [876, 220] width 8 height 7
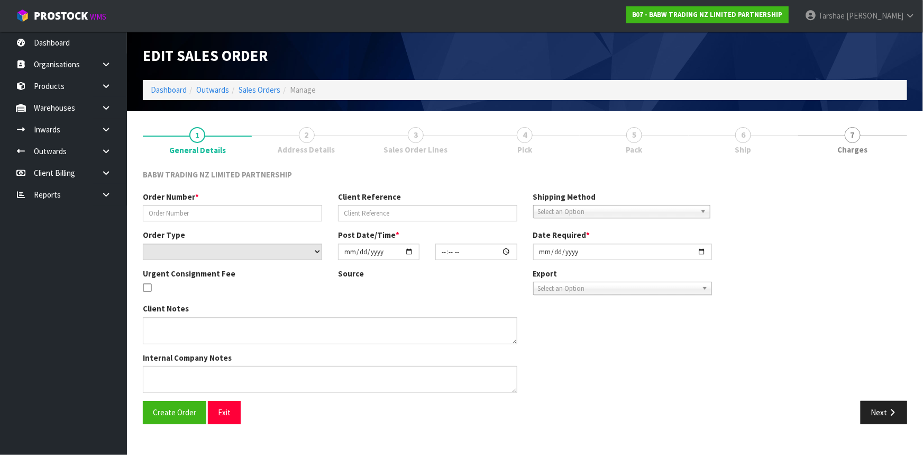
type input "883814181117/APRONS - FED EX"
select select "number:0"
type input "[DATE]"
type input "14:54:00.000"
type input "[DATE]"
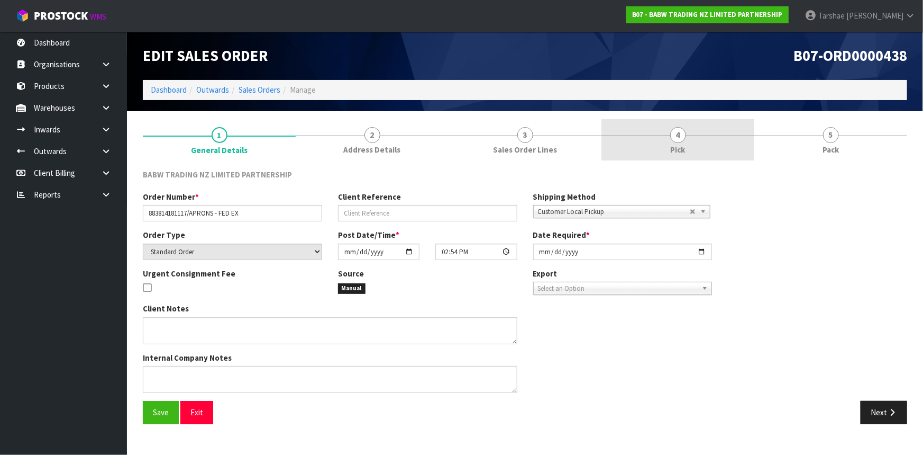
click at [674, 153] on span "Pick" at bounding box center [678, 149] width 15 height 11
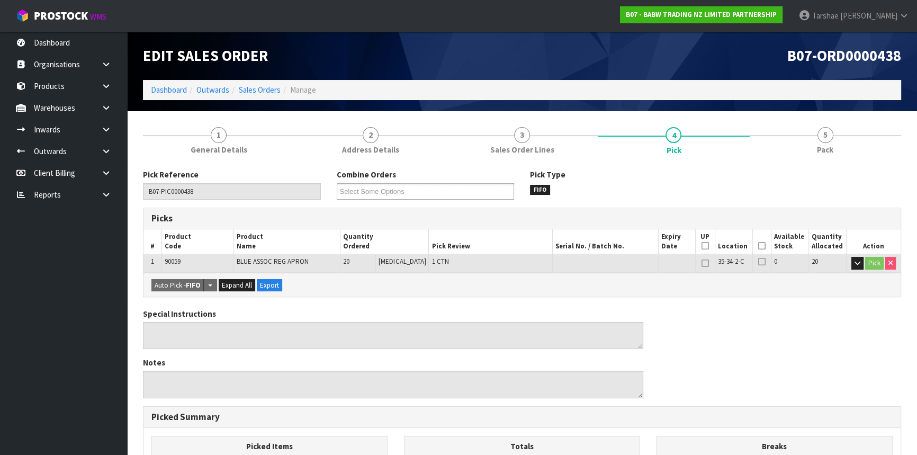
click at [759, 253] on th "Picked" at bounding box center [761, 241] width 19 height 25
click at [759, 246] on icon at bounding box center [761, 246] width 7 height 1
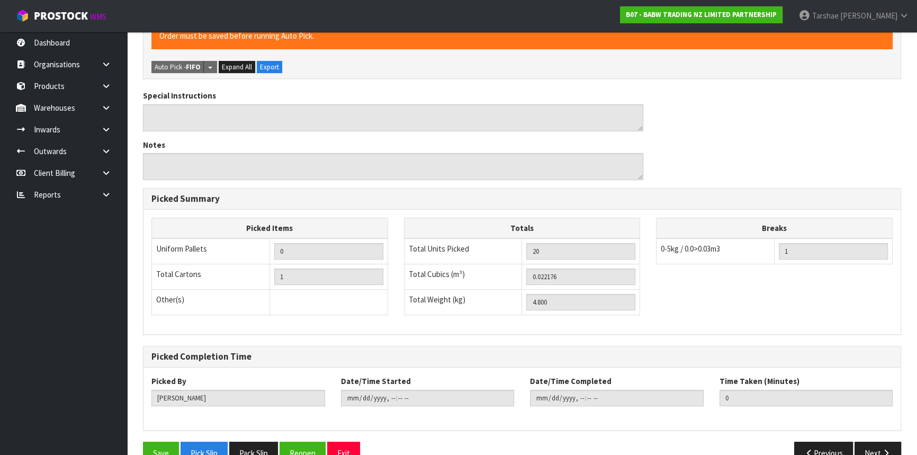
scroll to position [279, 0]
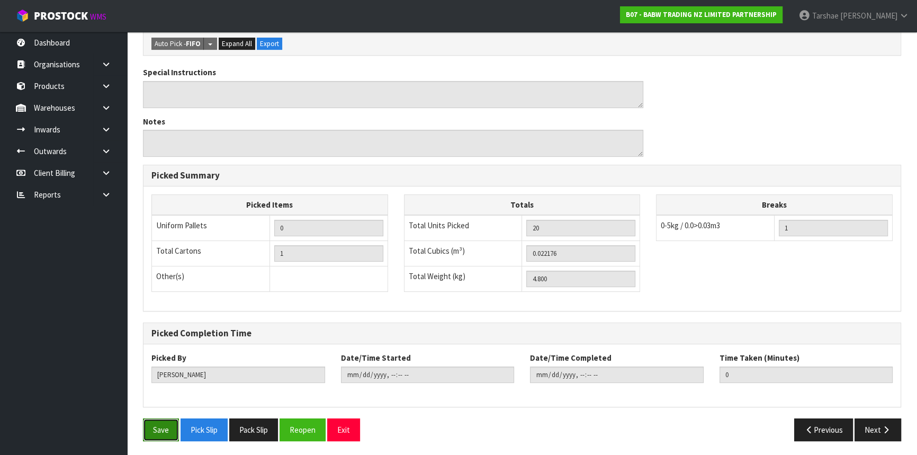
click at [170, 431] on button "Save" at bounding box center [161, 429] width 36 height 23
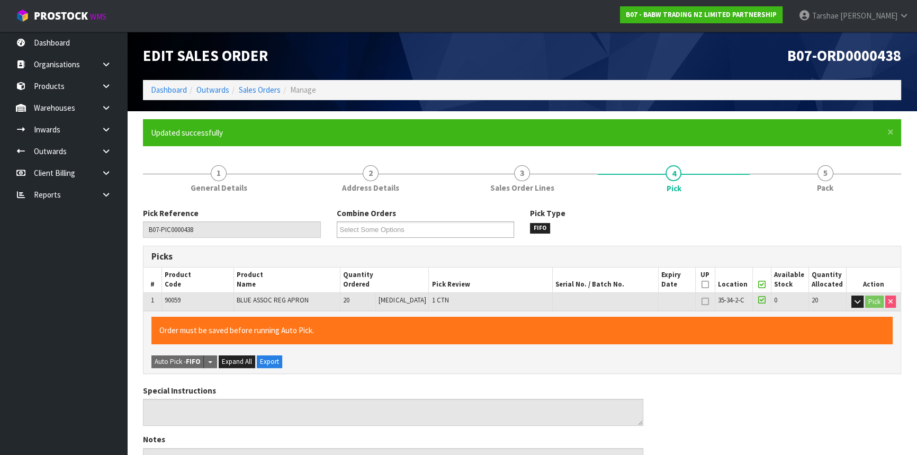
type input "[PERSON_NAME]"
type input "[DATE]T15:50:44"
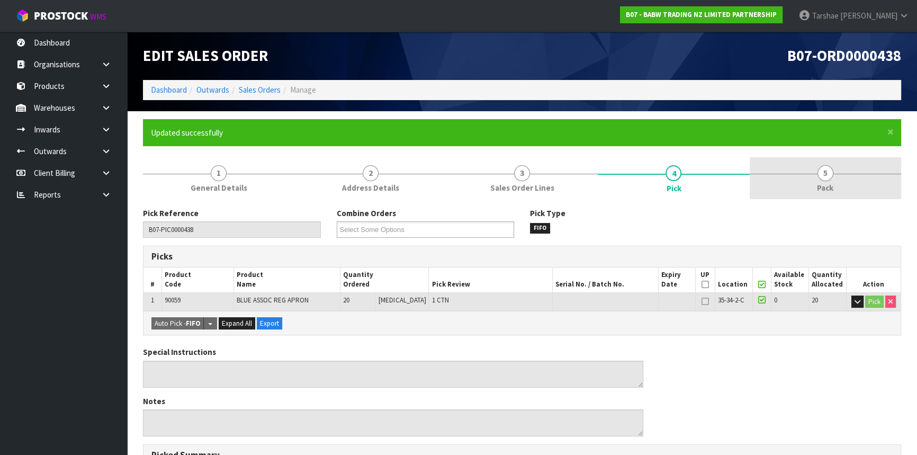
click at [820, 169] on span "5" at bounding box center [825, 173] width 16 height 16
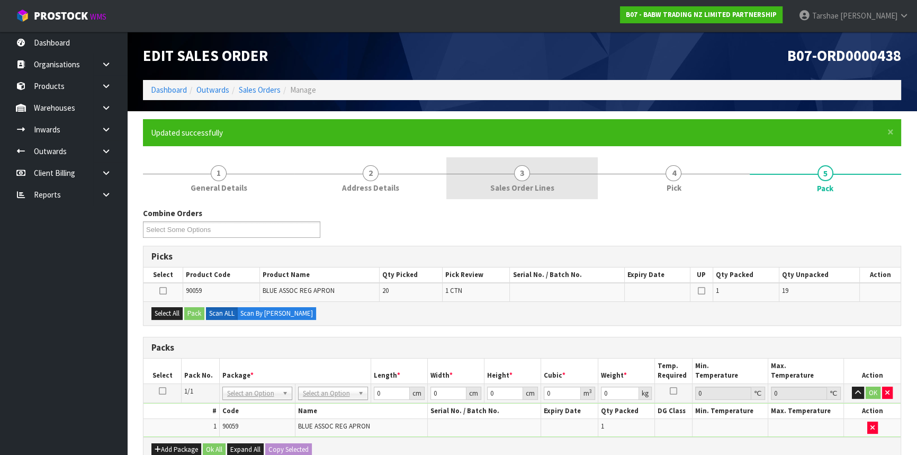
click at [498, 176] on link "3 Sales Order Lines" at bounding box center [521, 178] width 151 height 42
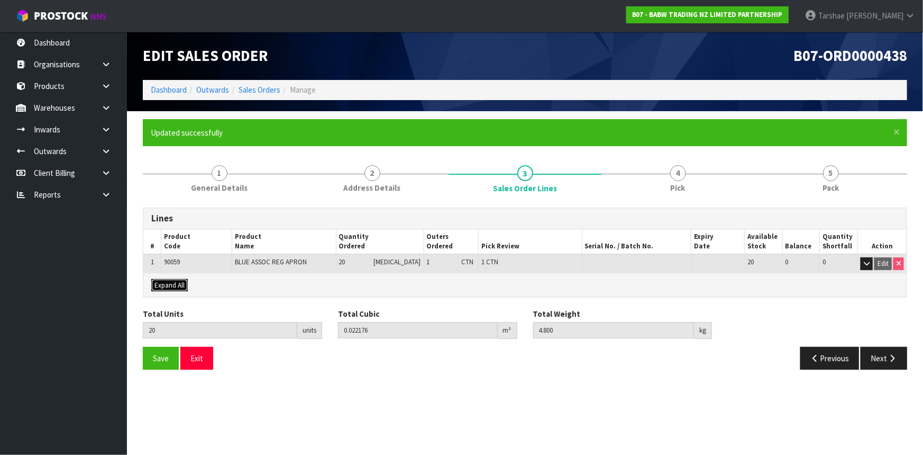
click at [178, 283] on span "Expand All" at bounding box center [170, 284] width 30 height 9
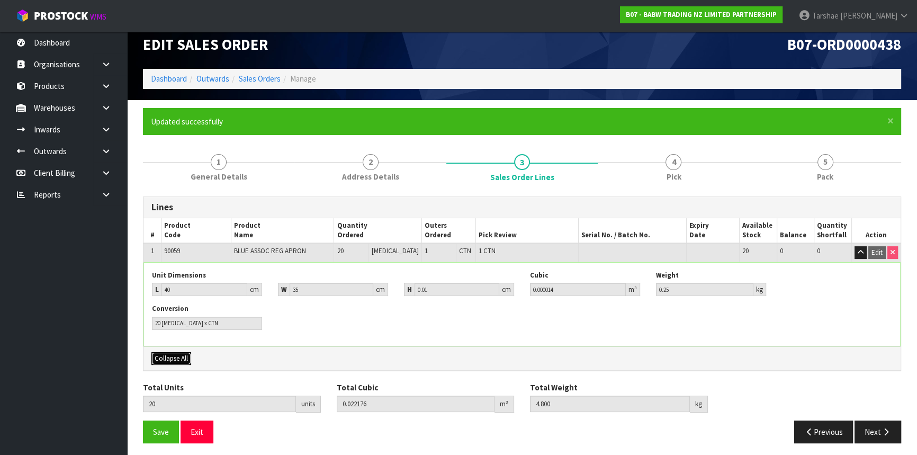
scroll to position [14, 0]
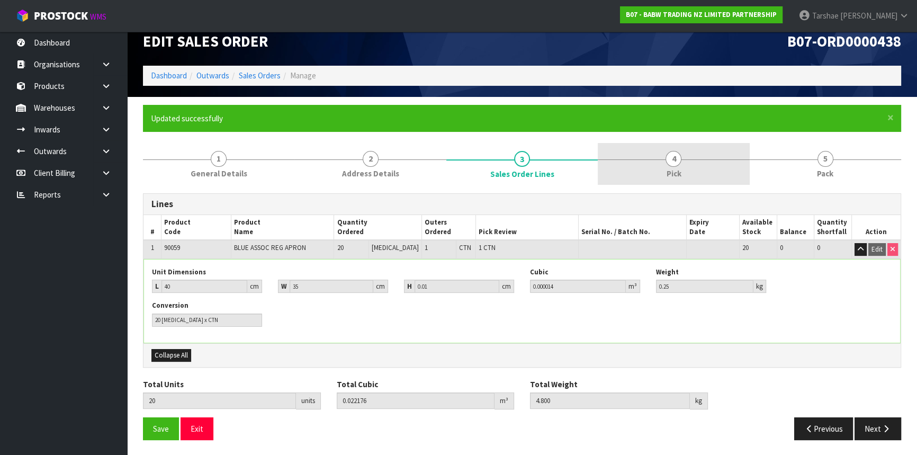
click at [694, 162] on link "4 Pick" at bounding box center [672, 164] width 151 height 42
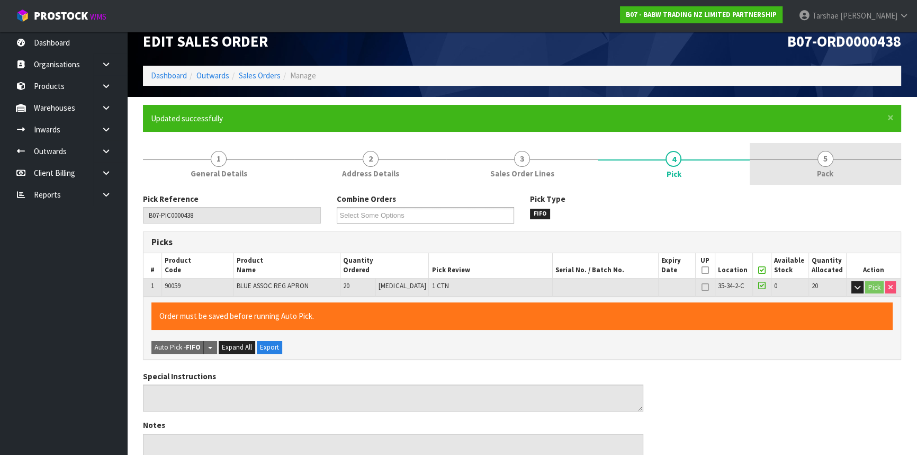
click at [834, 180] on link "5 Pack" at bounding box center [824, 164] width 151 height 42
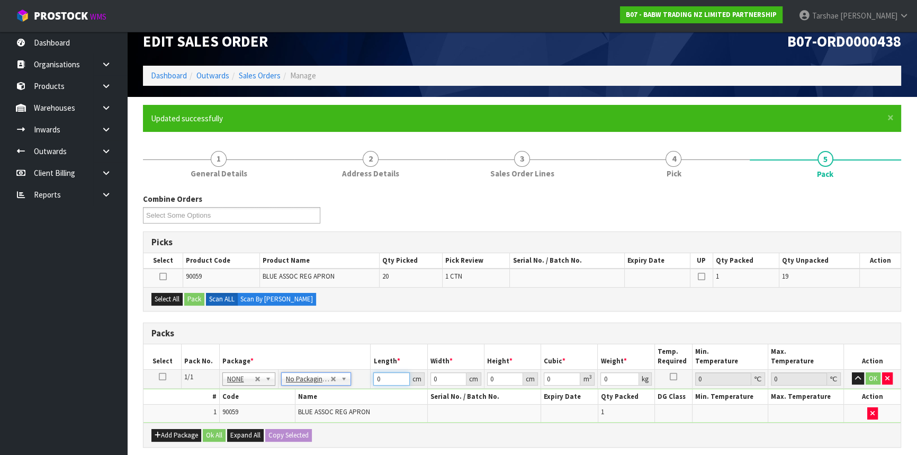
drag, startPoint x: 389, startPoint y: 374, endPoint x: 327, endPoint y: 374, distance: 62.4
click at [327, 374] on tr "1/1 NONE 007-001 007-002 007-004 007-009 007-013 007-014 007-015 007-017 007-01…" at bounding box center [521, 378] width 757 height 19
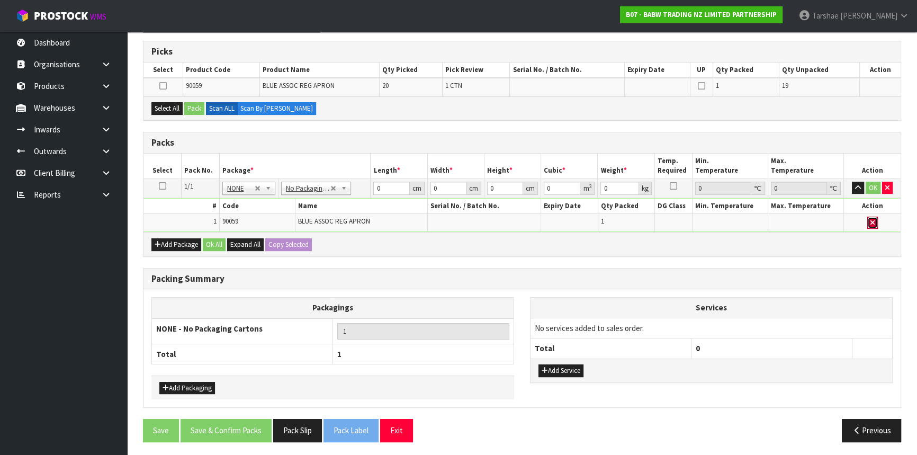
click at [870, 225] on button "button" at bounding box center [872, 222] width 11 height 13
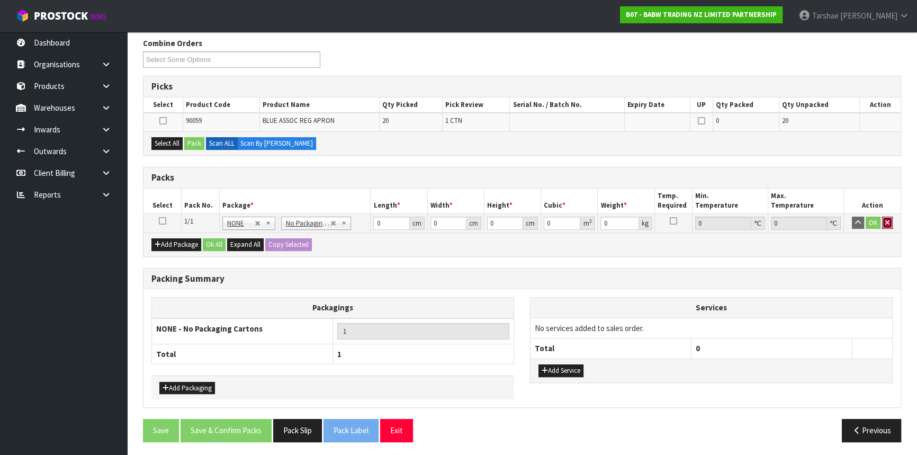
click at [889, 223] on button "button" at bounding box center [887, 222] width 11 height 13
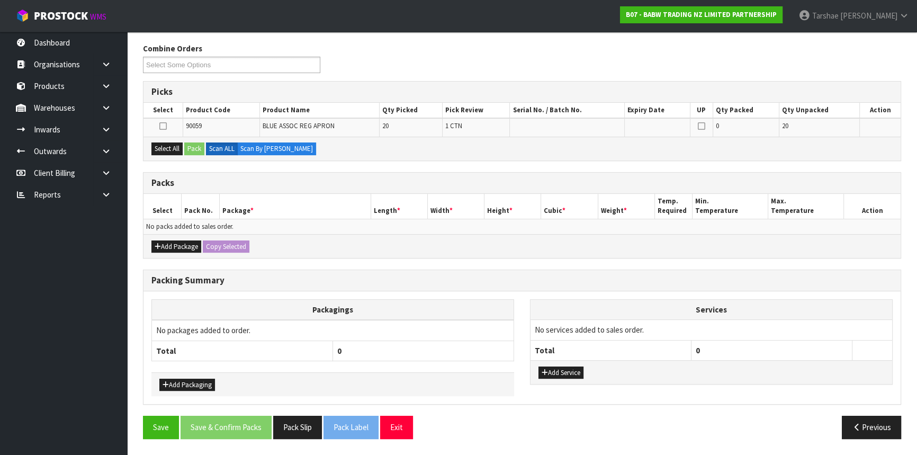
scroll to position [162, 0]
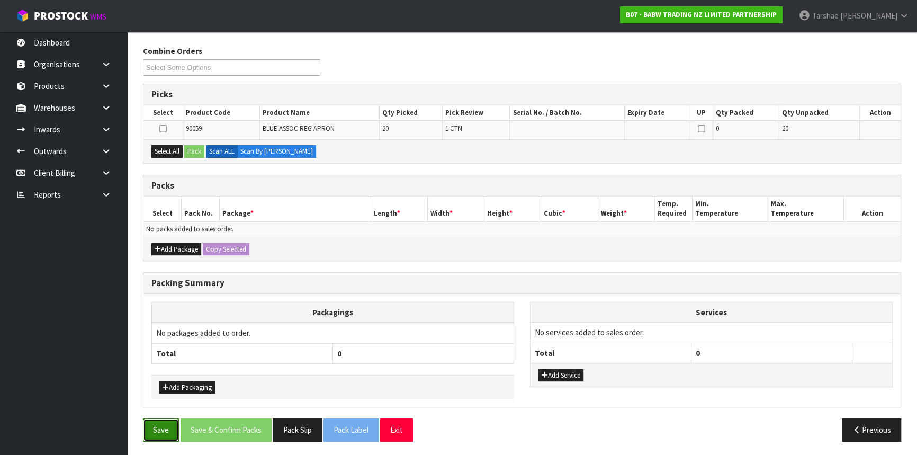
click at [157, 427] on button "Save" at bounding box center [161, 429] width 36 height 23
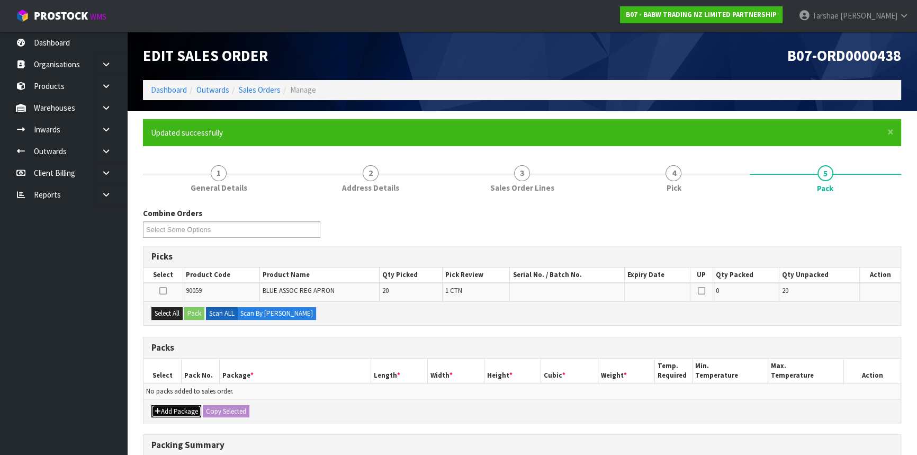
click at [163, 407] on button "Add Package" at bounding box center [176, 411] width 50 height 13
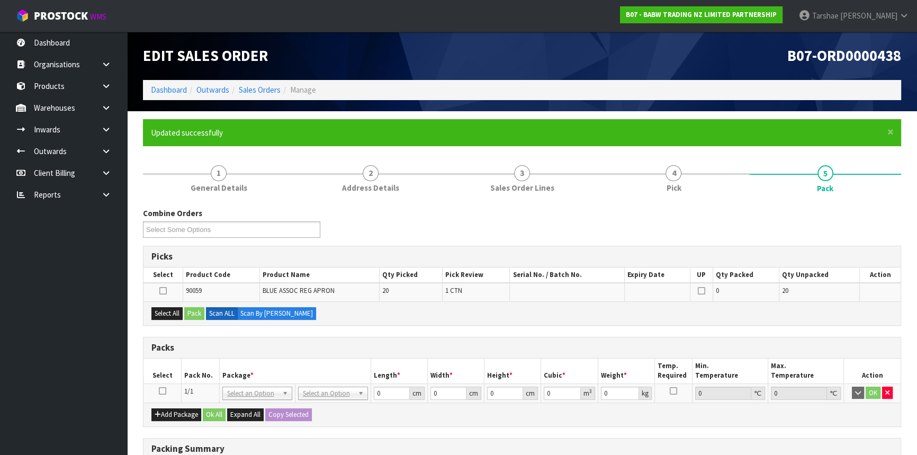
click at [164, 391] on icon at bounding box center [162, 391] width 7 height 1
drag, startPoint x: 176, startPoint y: 309, endPoint x: 191, endPoint y: 315, distance: 15.4
click at [176, 310] on button "Select All" at bounding box center [166, 313] width 31 height 13
click at [191, 314] on button "Pack" at bounding box center [194, 313] width 20 height 13
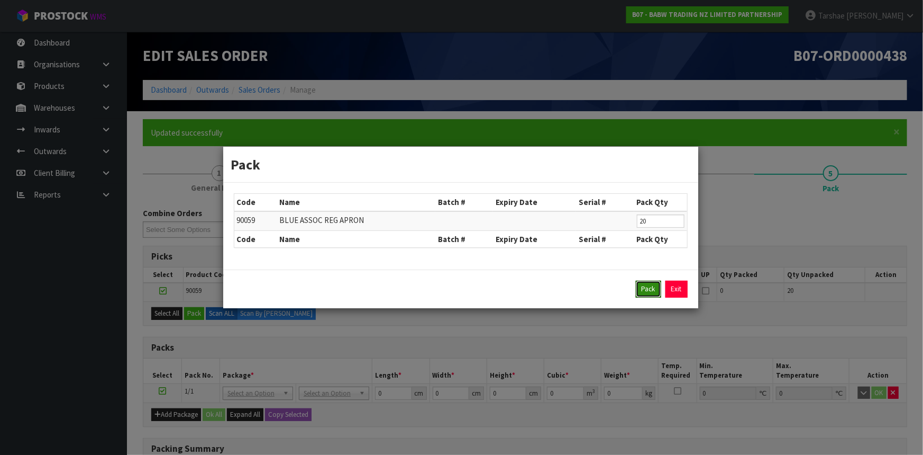
click at [645, 285] on button "Pack" at bounding box center [648, 288] width 25 height 17
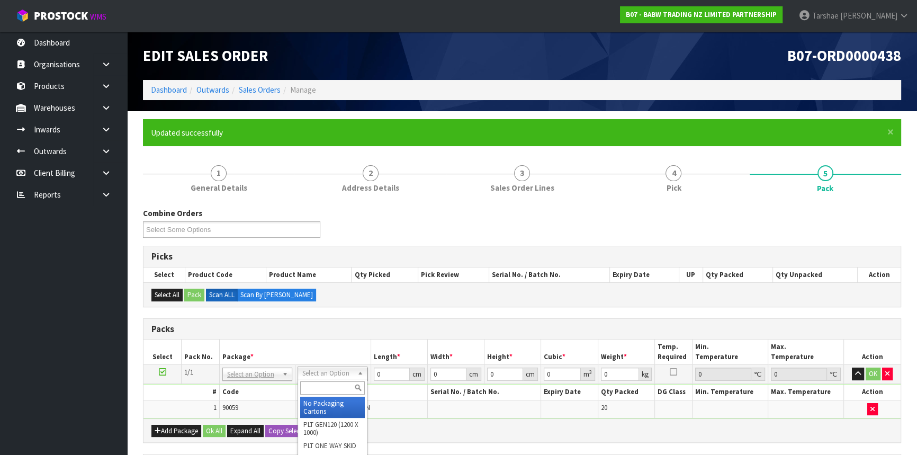
drag, startPoint x: 339, startPoint y: 406, endPoint x: 384, endPoint y: 381, distance: 51.7
drag, startPoint x: 386, startPoint y: 376, endPoint x: 307, endPoint y: 355, distance: 81.6
click at [313, 360] on table "Select Pack No. Package * Length * Width * Height * Cubic * Weight * Temp. Requ…" at bounding box center [521, 378] width 757 height 79
type input "40"
type input "35"
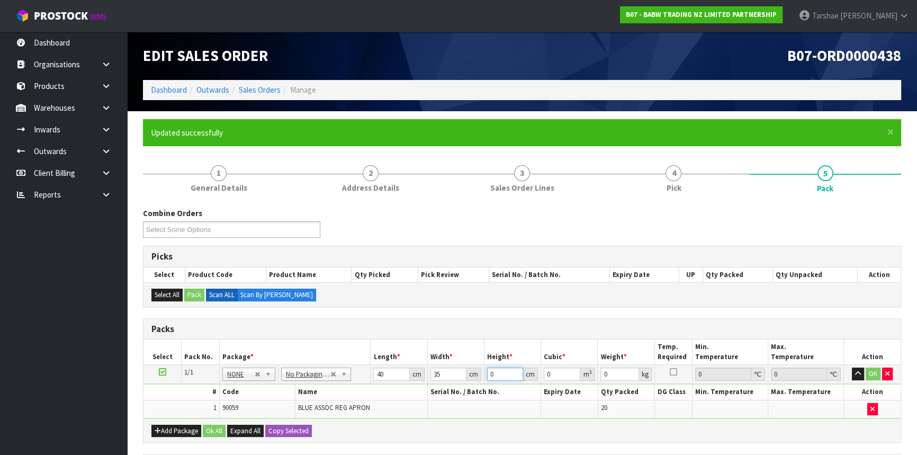
type input "3"
type input "0.0042"
type input "30"
type input "0.042"
type input "30"
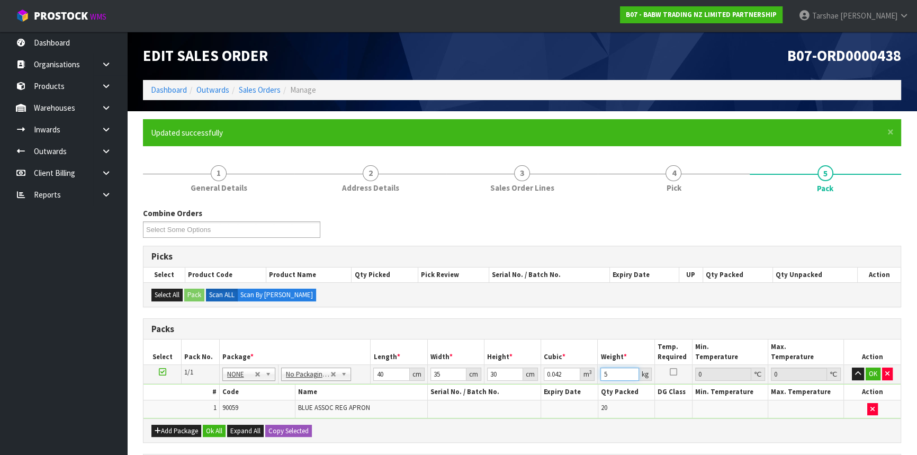
type input "5"
click at [852, 367] on button "button" at bounding box center [858, 373] width 12 height 13
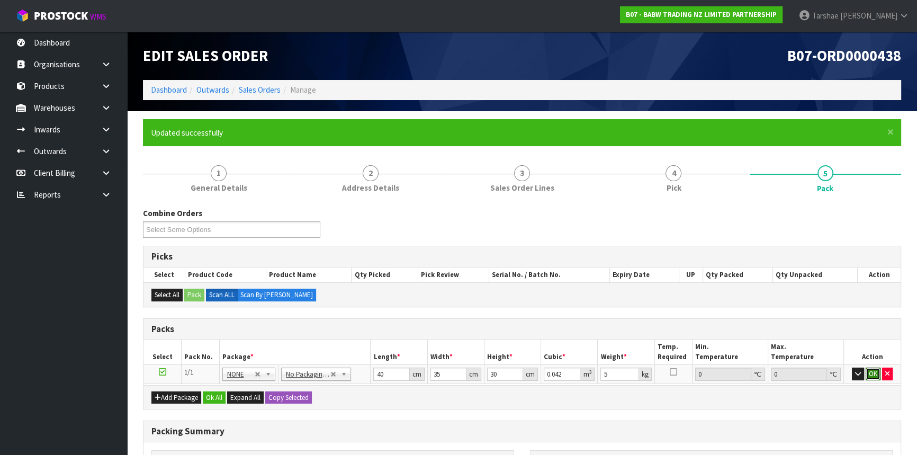
click button "OK" at bounding box center [872, 373] width 15 height 13
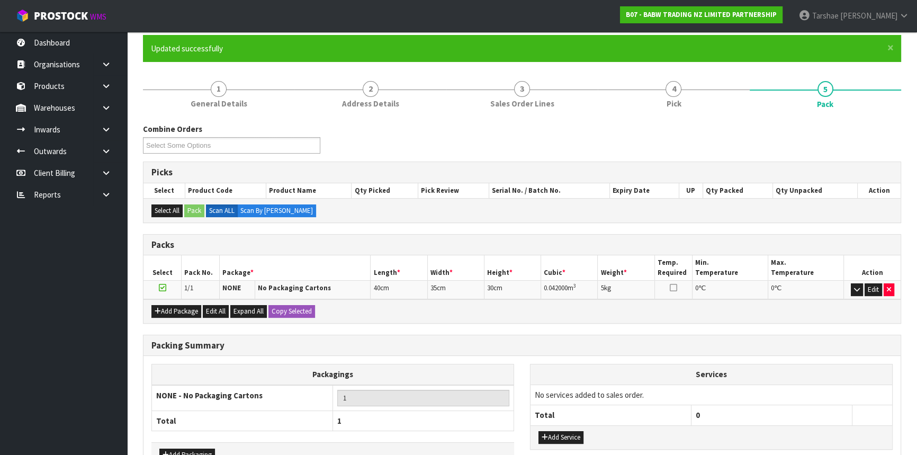
scroll to position [151, 0]
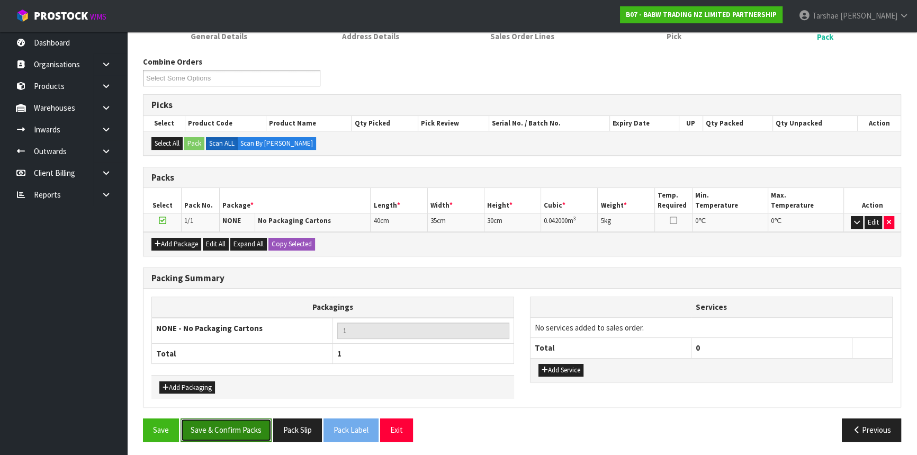
click at [227, 420] on button "Save & Confirm Packs" at bounding box center [225, 429] width 91 height 23
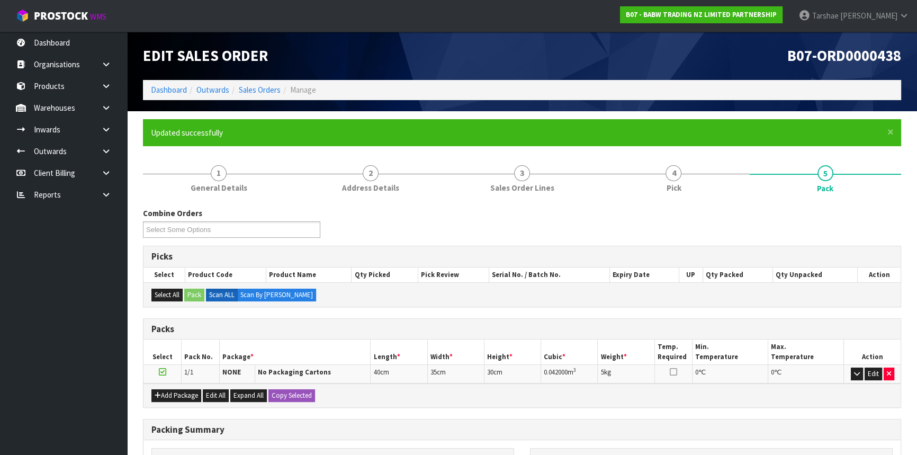
scroll to position [128, 0]
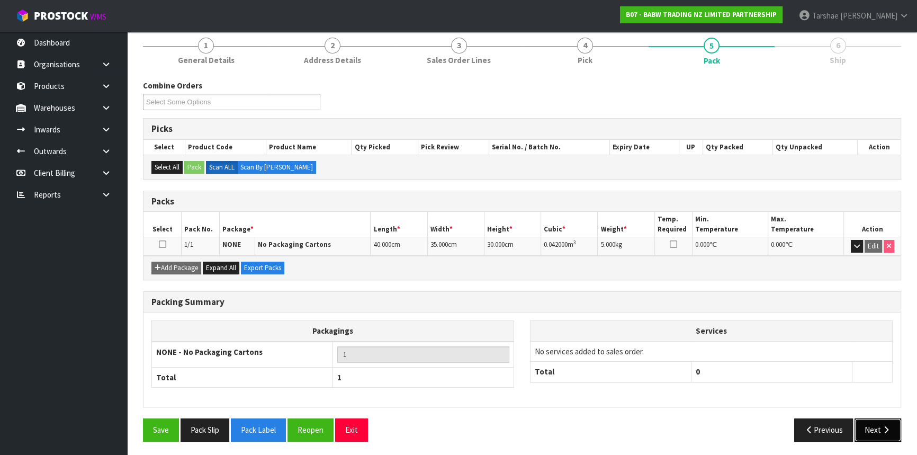
drag, startPoint x: 869, startPoint y: 428, endPoint x: 857, endPoint y: 428, distance: 12.2
click at [869, 428] on button "Next" at bounding box center [877, 429] width 47 height 23
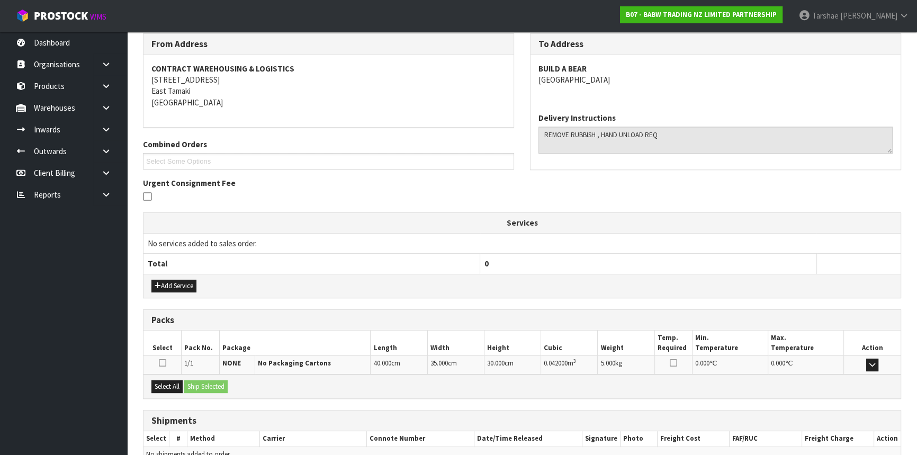
scroll to position [229, 0]
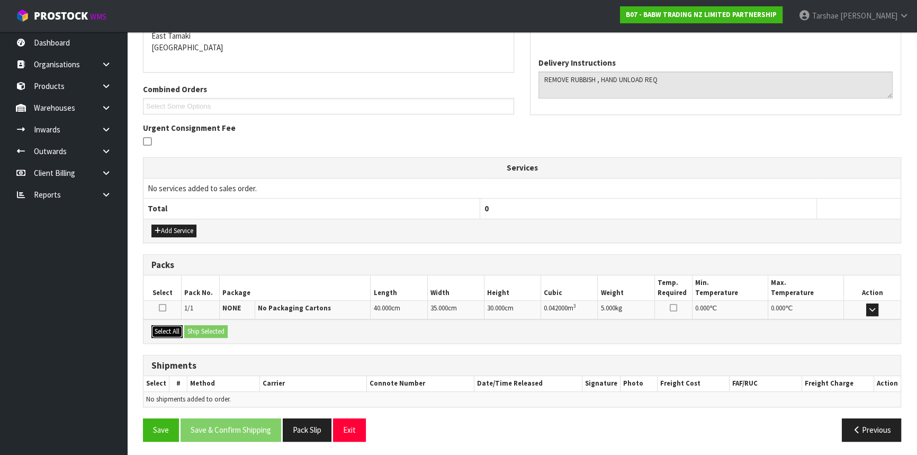
drag, startPoint x: 173, startPoint y: 330, endPoint x: 197, endPoint y: 328, distance: 24.4
click at [176, 330] on button "Select All" at bounding box center [166, 331] width 31 height 13
click at [197, 328] on button "Ship Selected" at bounding box center [205, 331] width 43 height 13
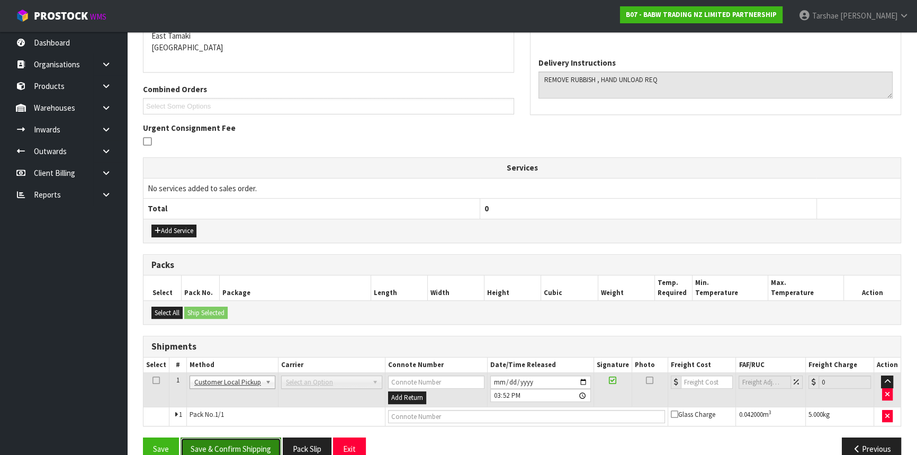
click at [230, 441] on button "Save & Confirm Shipping" at bounding box center [230, 448] width 101 height 23
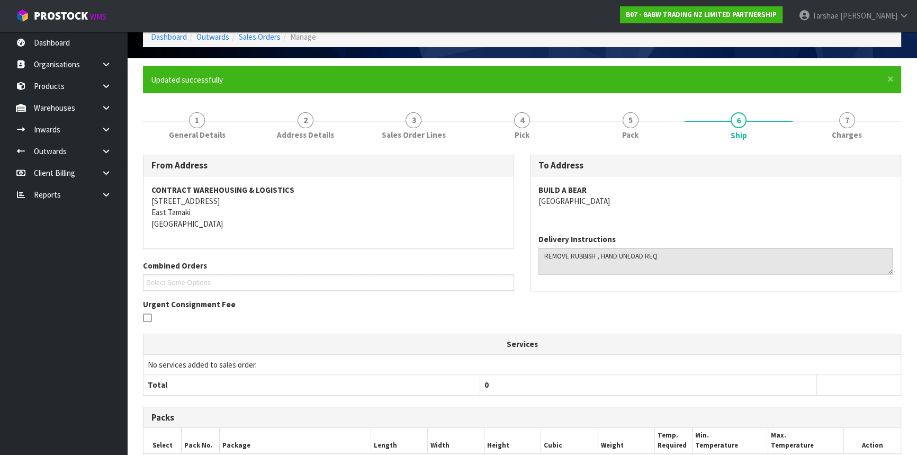
scroll to position [0, 0]
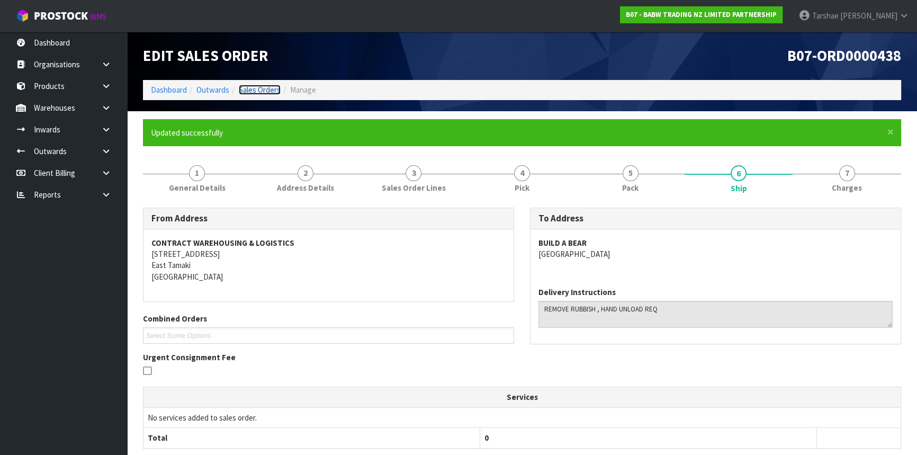
click at [272, 90] on link "Sales Orders" at bounding box center [260, 90] width 42 height 10
